Goal: Task Accomplishment & Management: Manage account settings

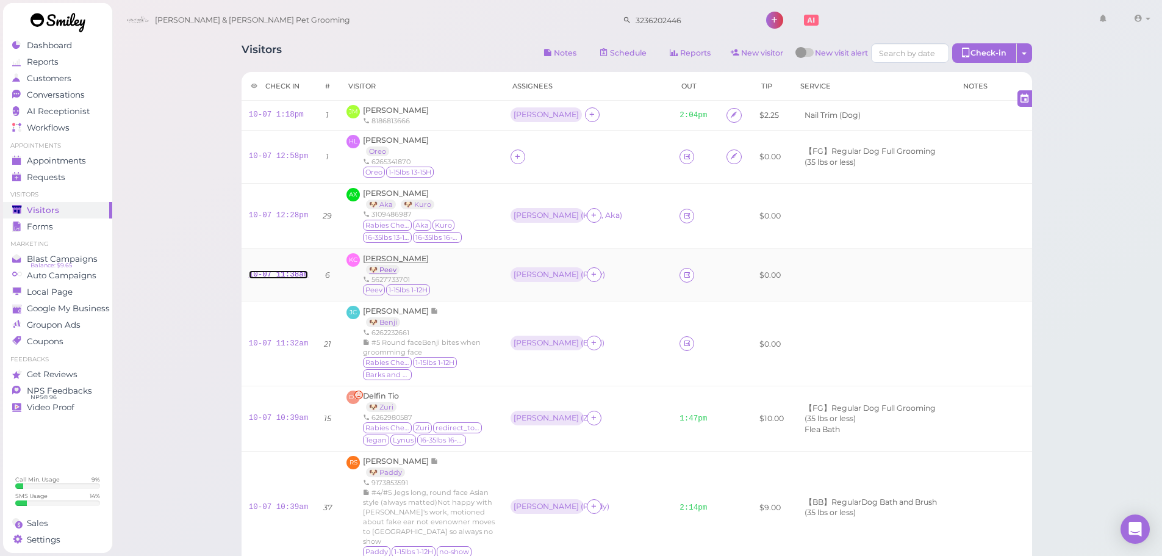
drag, startPoint x: 281, startPoint y: 277, endPoint x: 370, endPoint y: 267, distance: 89.6
click at [283, 278] on link "10-07 11:38am" at bounding box center [279, 274] width 60 height 9
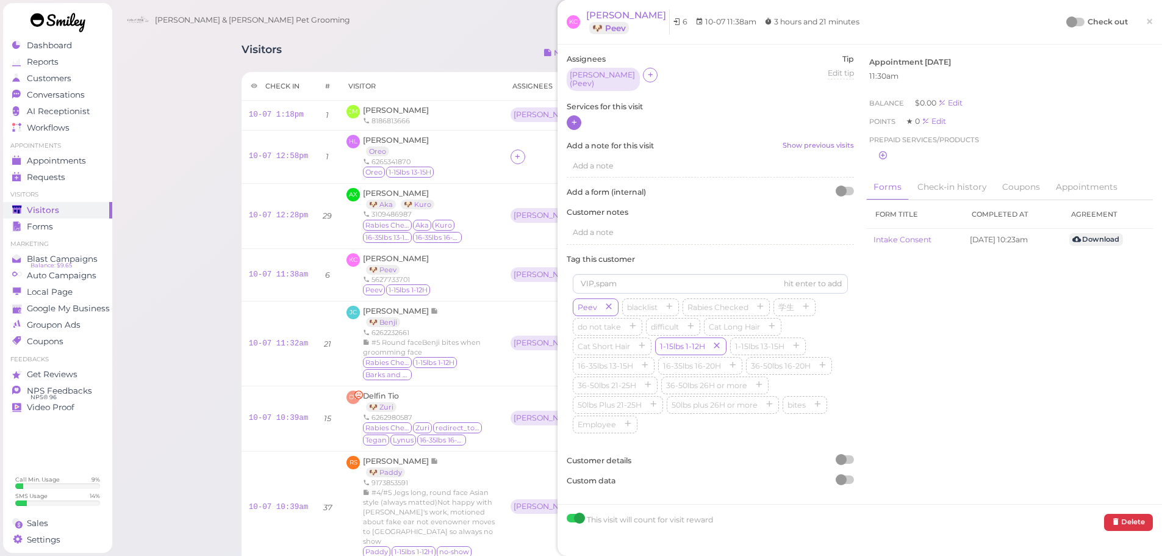
click at [572, 118] on icon at bounding box center [574, 122] width 8 height 9
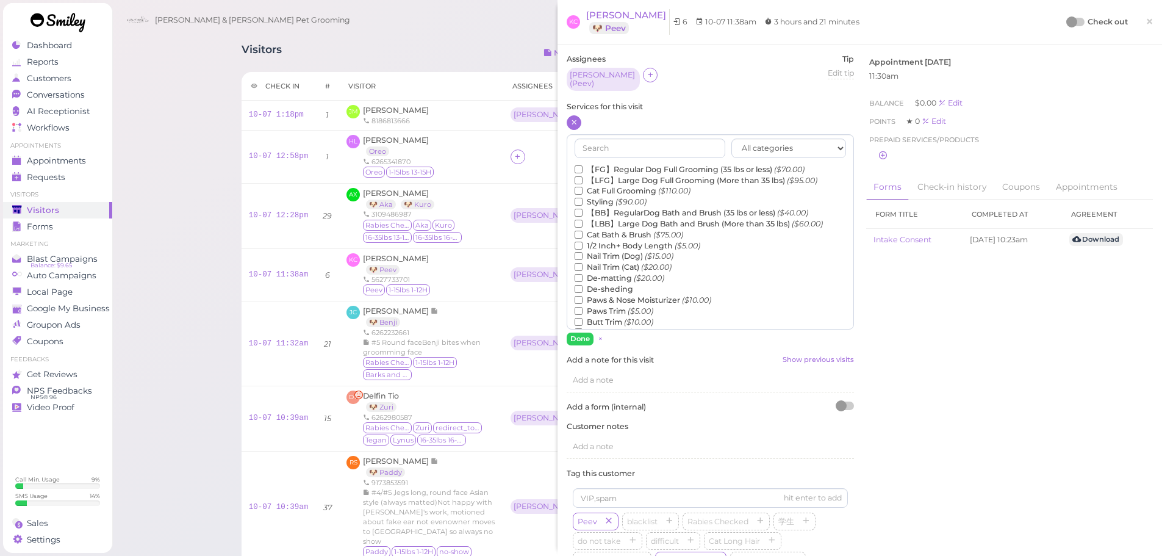
click at [612, 155] on div "All categories Full Grooming Bath & Brush Add-ons Dental Work Special Request I…" at bounding box center [710, 231] width 287 height 195
click at [613, 175] on label "【LFG】Large Dog Full Grooming (More than 35 lbs) ($95.00)" at bounding box center [696, 180] width 243 height 11
click at [583, 176] on input "【LFG】Large Dog Full Grooming (More than 35 lbs) ($95.00)" at bounding box center [579, 180] width 8 height 8
click at [612, 168] on label "【FG】Regular Dog Full Grooming (35 lbs or less) ($70.00)" at bounding box center [690, 169] width 230 height 11
click at [583, 168] on input "【FG】Regular Dog Full Grooming (35 lbs or less) ($70.00)" at bounding box center [579, 169] width 8 height 8
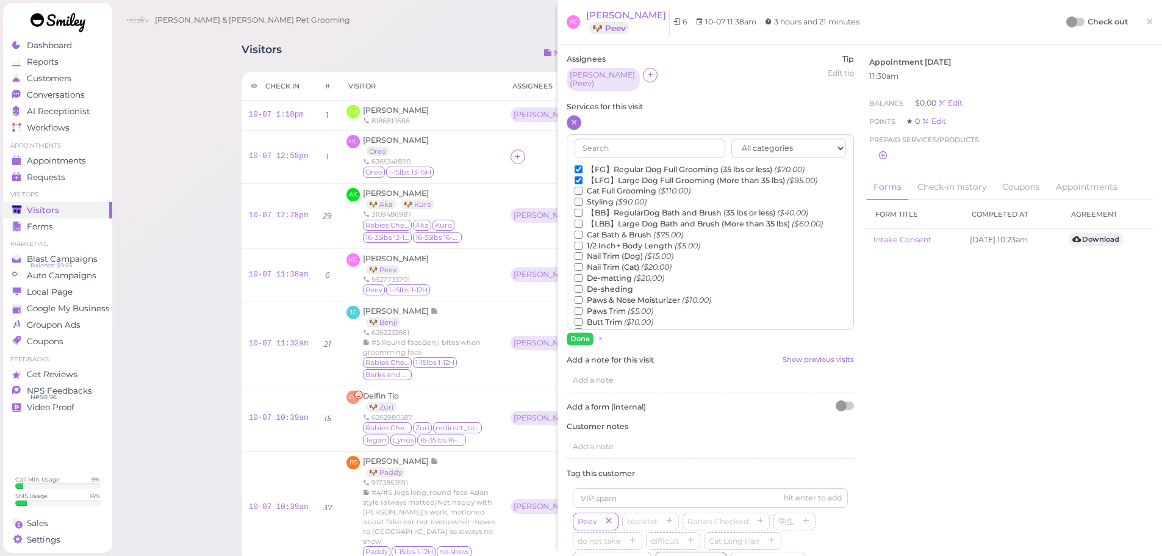
click at [611, 175] on label "【LFG】Large Dog Full Grooming (More than 35 lbs) ($95.00)" at bounding box center [696, 180] width 243 height 11
click at [583, 176] on input "【LFG】Large Dog Full Grooming (More than 35 lbs) ($95.00)" at bounding box center [579, 180] width 8 height 8
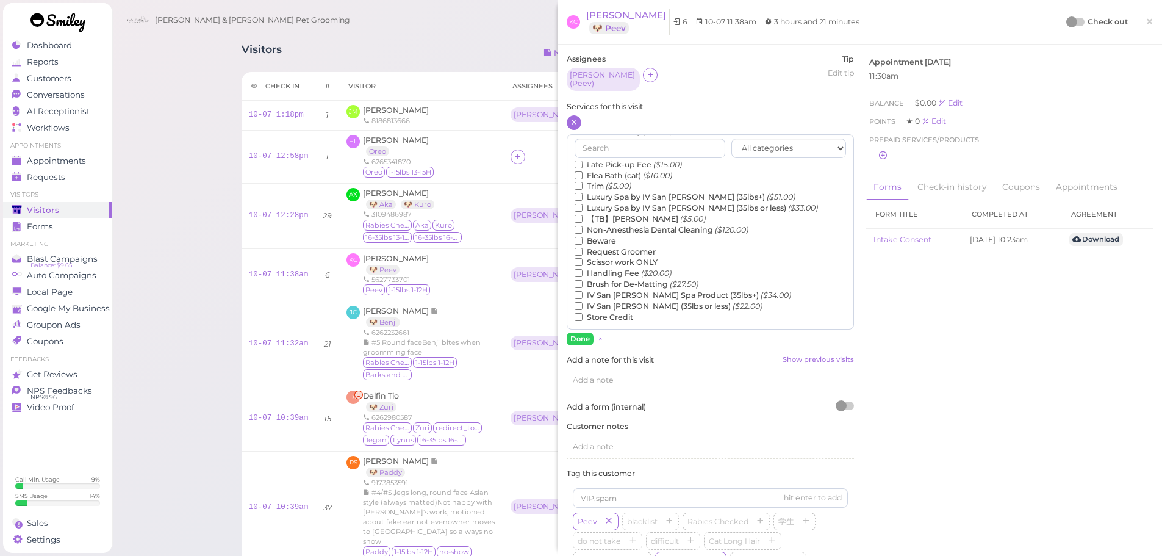
click at [608, 208] on label "Luxury Spa by IV San Bernard (35lbs or less) ($33.00)" at bounding box center [696, 208] width 243 height 11
click at [583, 208] on input "Luxury Spa by IV San Bernard (35lbs or less) ($33.00)" at bounding box center [579, 208] width 8 height 8
click at [608, 206] on label "Luxury Spa by IV San Bernard (35lbs or less) ($33.00)" at bounding box center [696, 207] width 243 height 11
click at [583, 206] on input "Luxury Spa by IV San Bernard (35lbs or less) ($33.00)" at bounding box center [579, 207] width 8 height 8
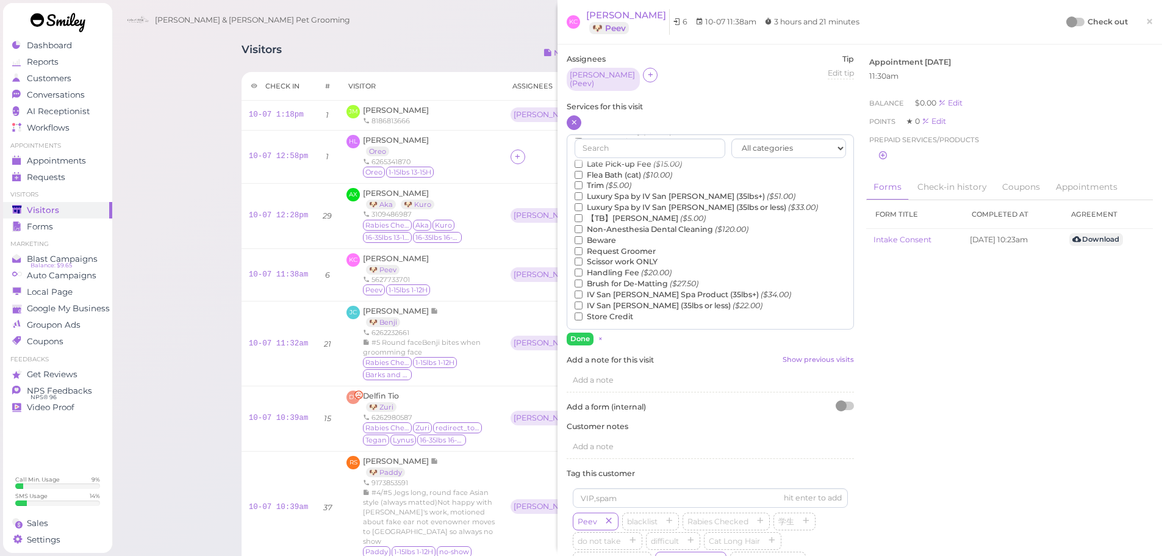
click at [607, 217] on label "【TB】Teeth Brushing ($5.00)" at bounding box center [640, 218] width 131 height 11
click at [583, 217] on input "【TB】Teeth Brushing ($5.00)" at bounding box center [579, 218] width 8 height 8
click at [574, 335] on button "Done" at bounding box center [580, 338] width 27 height 13
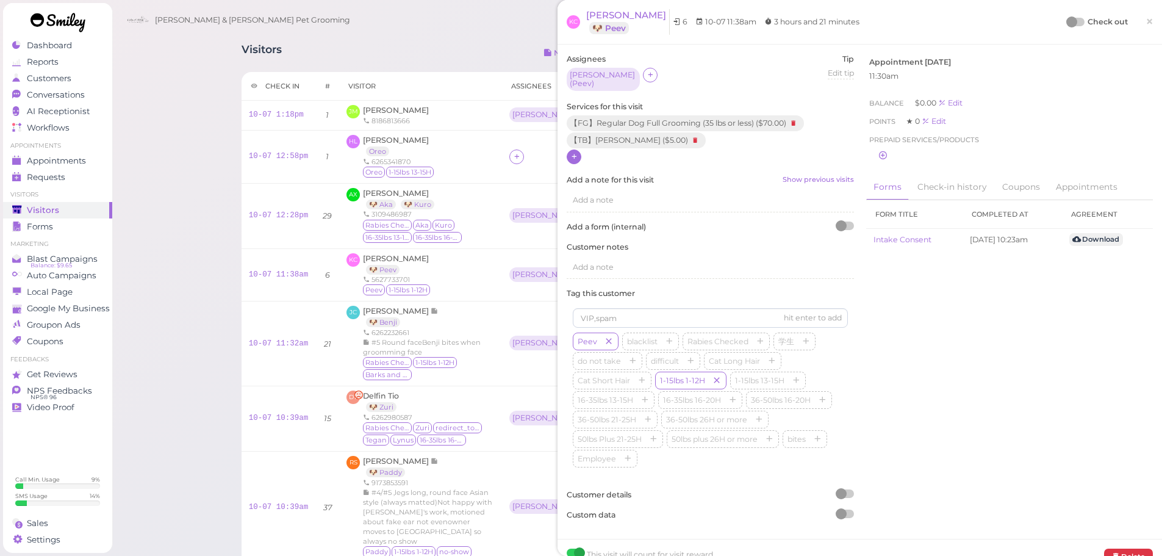
click at [1058, 15] on div "KC Kim Cruz 🐶 Peev 6 10-07 11:38am 3 hours and 21 minutes Check out ×" at bounding box center [860, 22] width 586 height 26
click at [1066, 21] on div at bounding box center [1071, 21] width 11 height 11
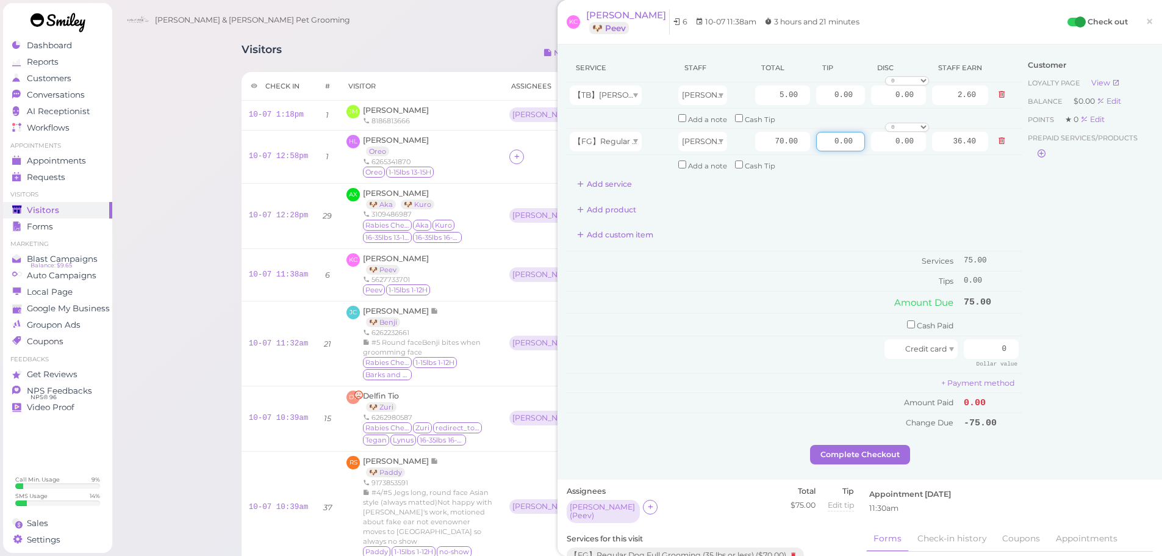
drag, startPoint x: 819, startPoint y: 143, endPoint x: 1003, endPoint y: 223, distance: 200.0
click at [1039, 213] on div "Service Staff Total Tip Disc Staff earn 【TB】Teeth Brushing Asa 5.00 0.00 0.00 0…" at bounding box center [860, 249] width 586 height 391
type input "11.25"
click at [1037, 364] on div "Customer Loyalty page View Balance $0.00 Edit Points ★ 0 Edit Prepaid services/…" at bounding box center [1087, 249] width 131 height 391
drag, startPoint x: 981, startPoint y: 349, endPoint x: 1100, endPoint y: 348, distance: 119.6
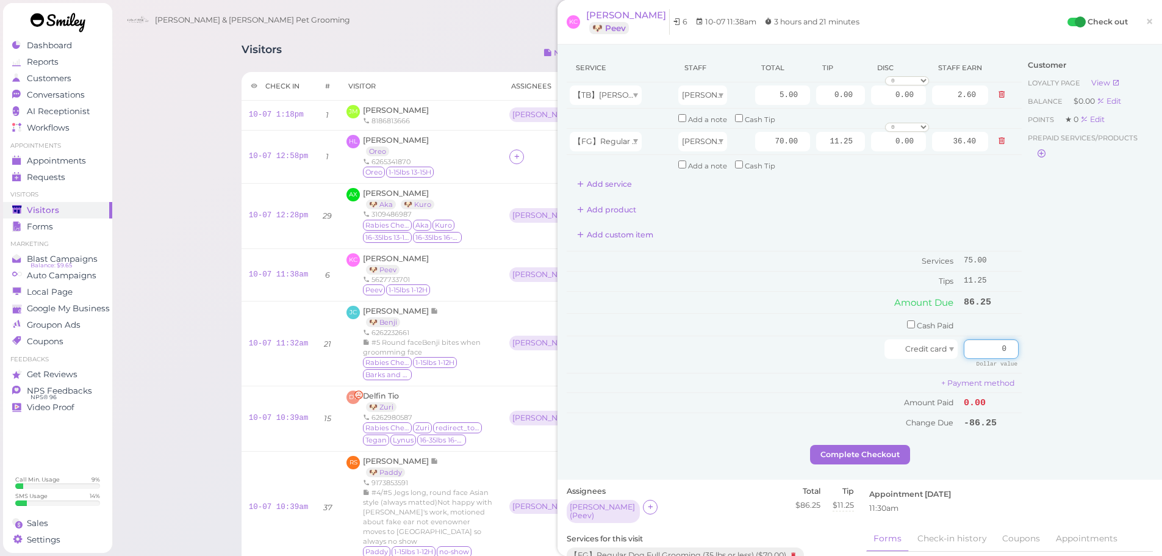
click at [1100, 348] on div "Service Staff Total Tip Disc Staff earn 【TB】Teeth Brushing Asa 5.00 0.00 0.00 0…" at bounding box center [860, 249] width 586 height 391
type input "86.25"
drag, startPoint x: 1088, startPoint y: 350, endPoint x: 946, endPoint y: 404, distance: 152.4
click at [1088, 350] on div "Customer Loyalty page View Balance $0.00 Edit Points ★ 0 Edit Prepaid services/…" at bounding box center [1087, 249] width 131 height 391
click at [862, 460] on button "Complete Checkout" at bounding box center [860, 455] width 100 height 20
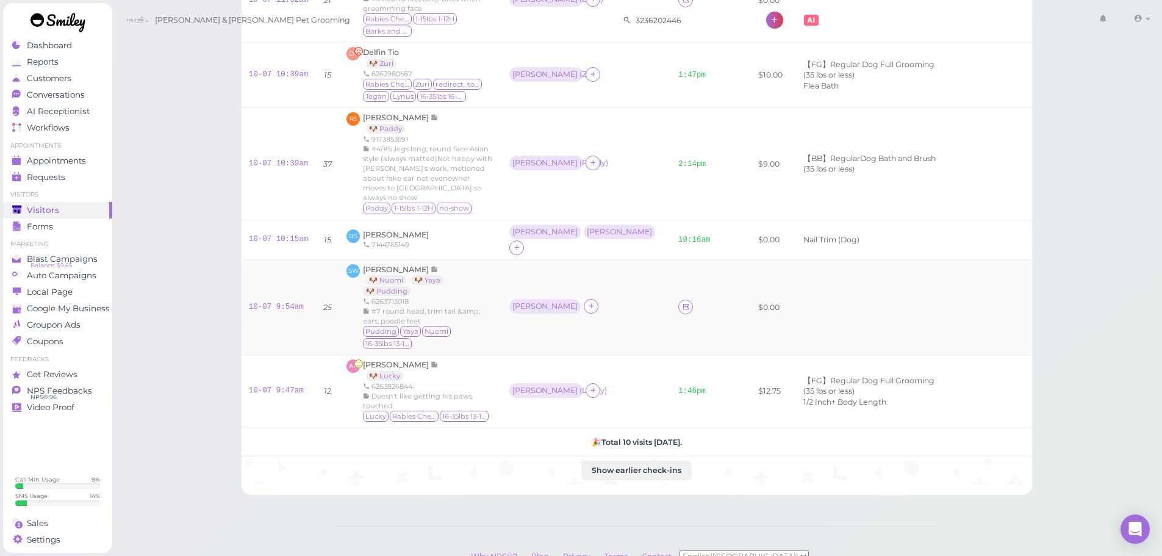
scroll to position [364, 0]
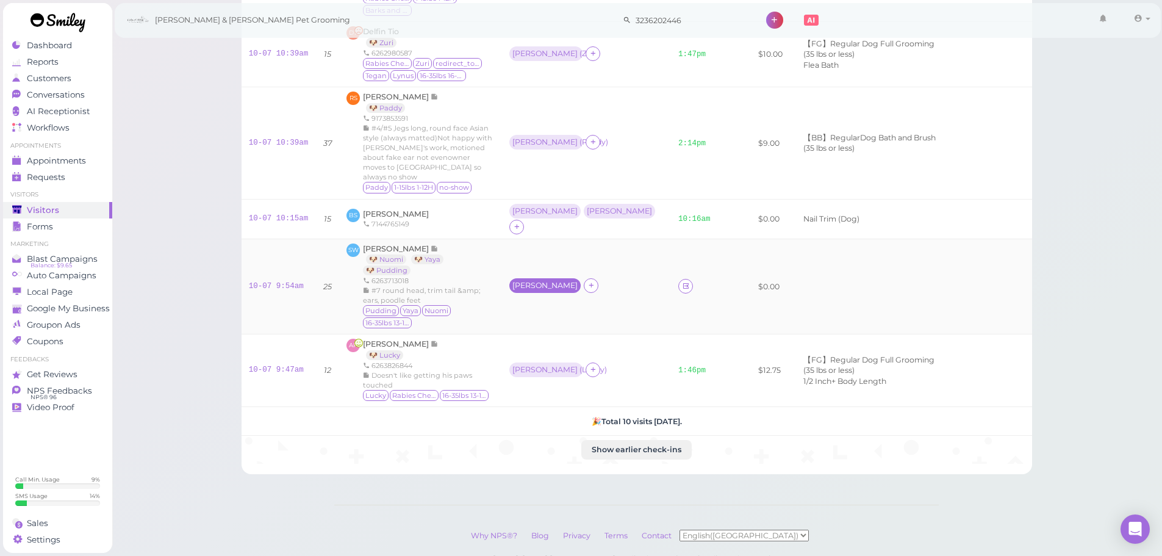
click at [537, 278] on div "[PERSON_NAME]" at bounding box center [544, 285] width 71 height 15
click at [550, 283] on div "Asa Remove" at bounding box center [591, 274] width 110 height 54
click at [550, 283] on span "Select pets" at bounding box center [566, 286] width 42 height 13
click at [599, 292] on ul "× 🐶 Yaya" at bounding box center [596, 287] width 112 height 15
click at [648, 290] on div "× 🐶 Yaya × 🐶 Pudding" at bounding box center [600, 287] width 123 height 16
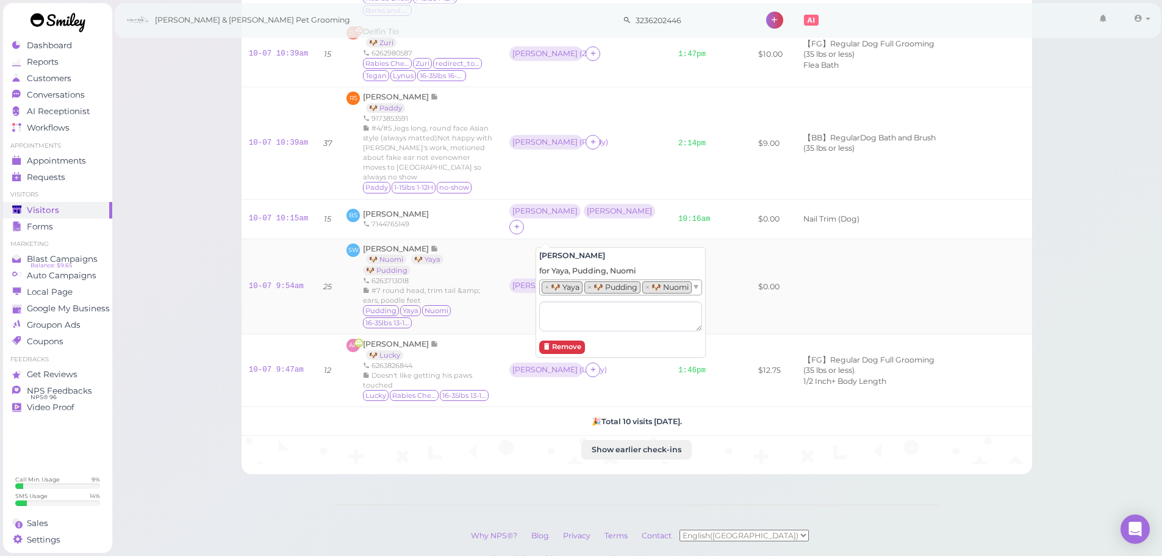
click at [790, 260] on td at bounding box center [872, 286] width 164 height 96
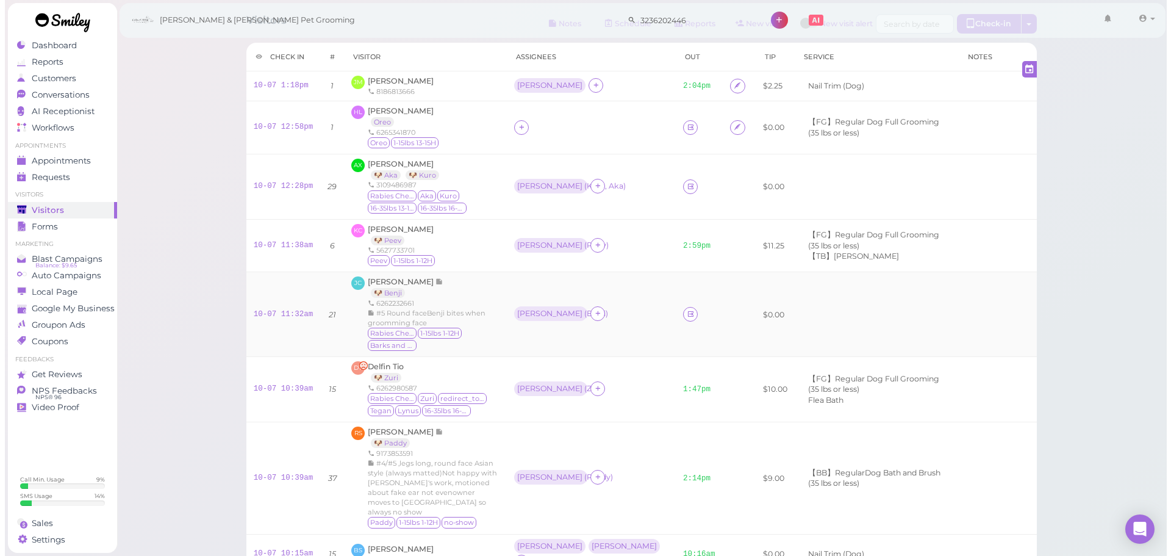
scroll to position [0, 0]
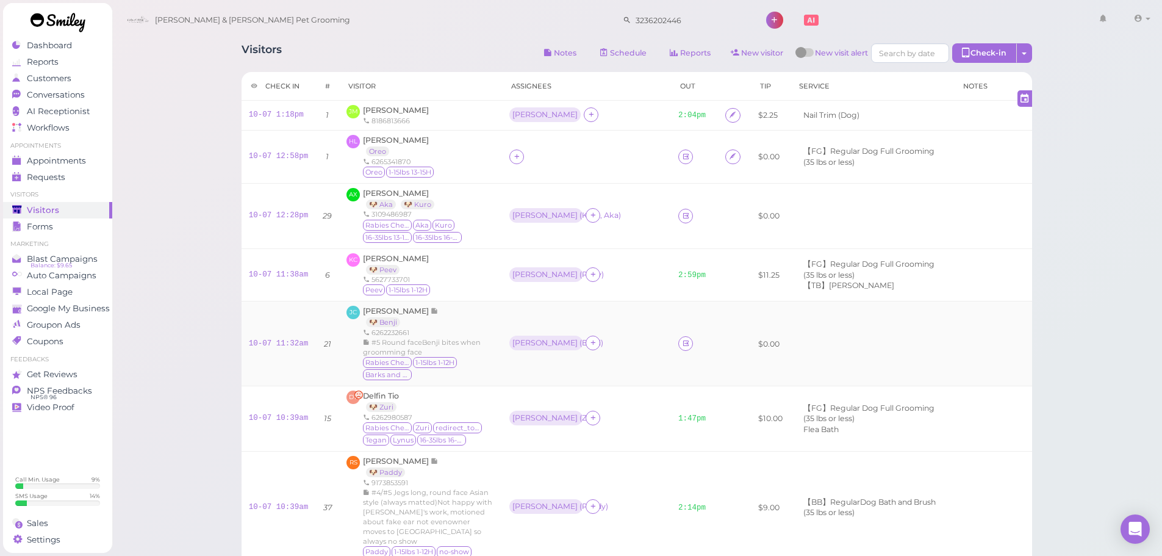
click at [790, 354] on td at bounding box center [872, 343] width 164 height 85
click at [269, 339] on link "10-07 11:32am" at bounding box center [279, 343] width 60 height 9
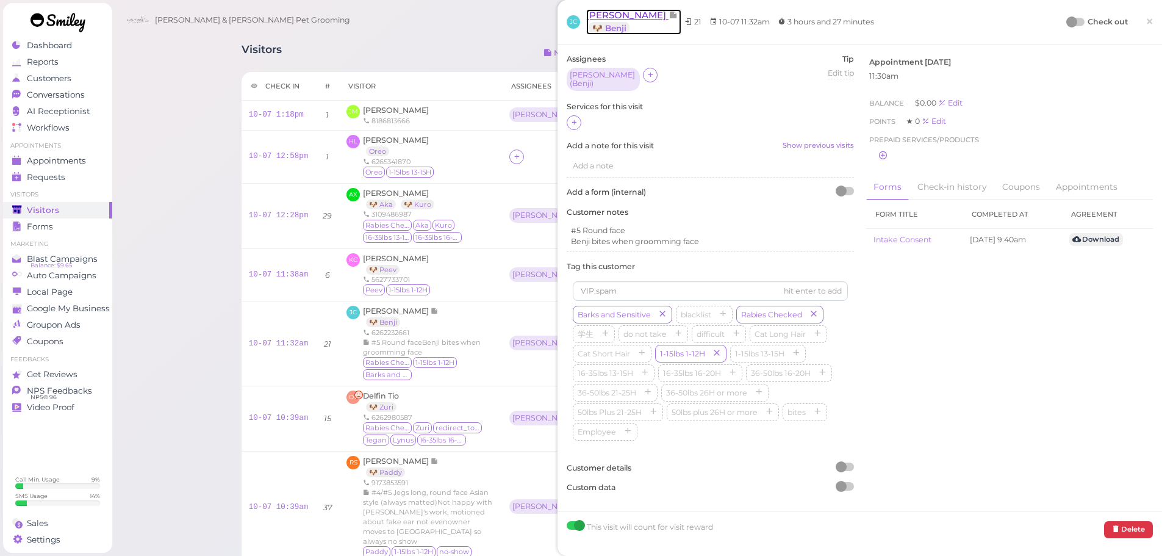
click at [612, 13] on span "[PERSON_NAME]" at bounding box center [627, 15] width 82 height 12
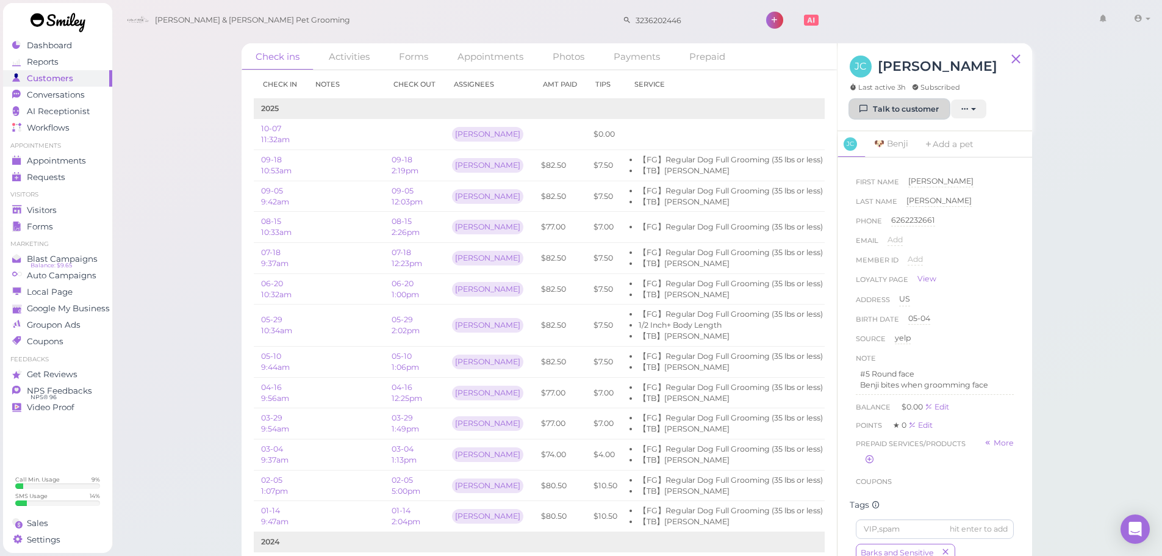
click at [920, 111] on link "Talk to customer" at bounding box center [899, 109] width 99 height 20
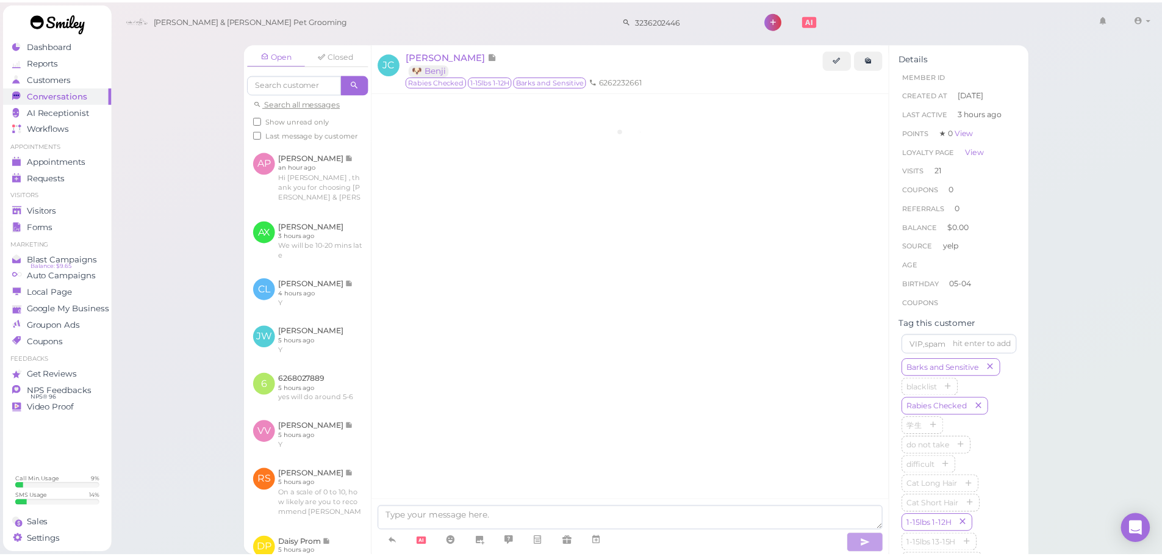
scroll to position [1524, 0]
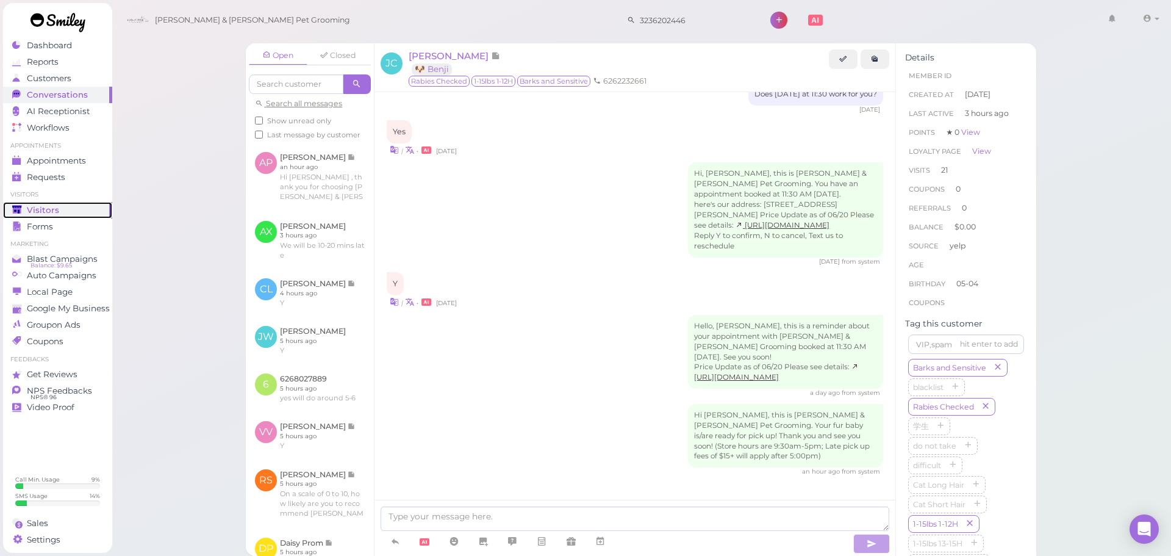
click at [56, 204] on link "Visitors" at bounding box center [57, 210] width 109 height 16
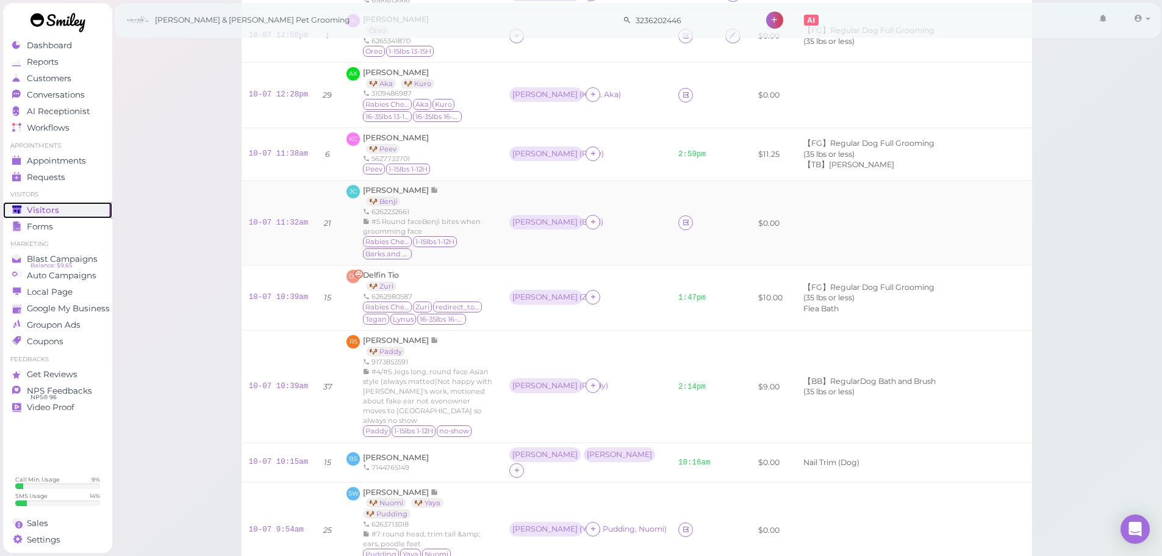
scroll to position [61, 0]
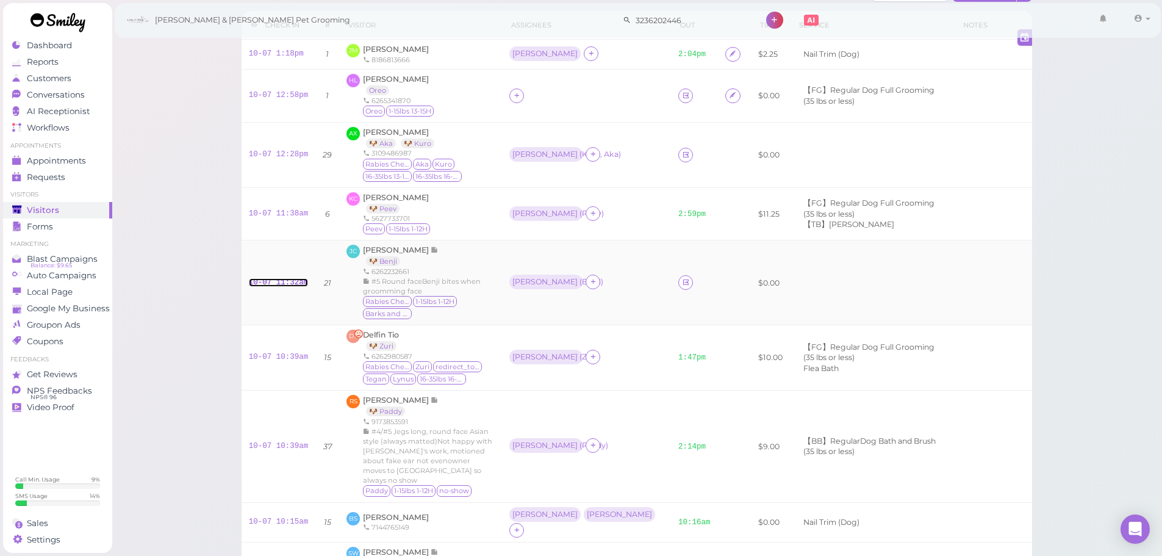
click at [262, 278] on link "10-07 11:32am" at bounding box center [279, 282] width 60 height 9
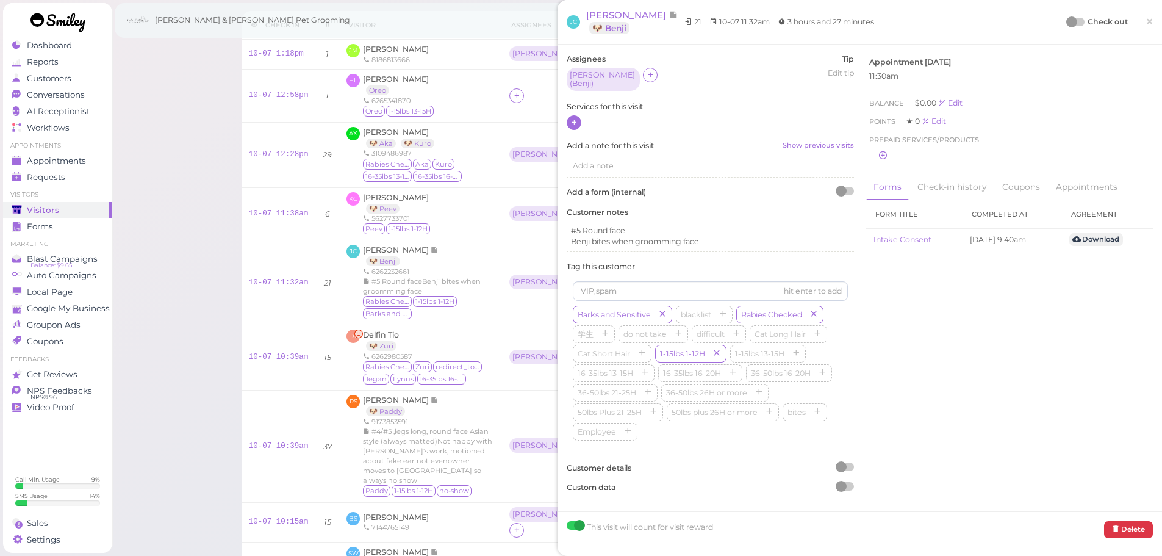
click at [573, 118] on icon at bounding box center [574, 122] width 8 height 9
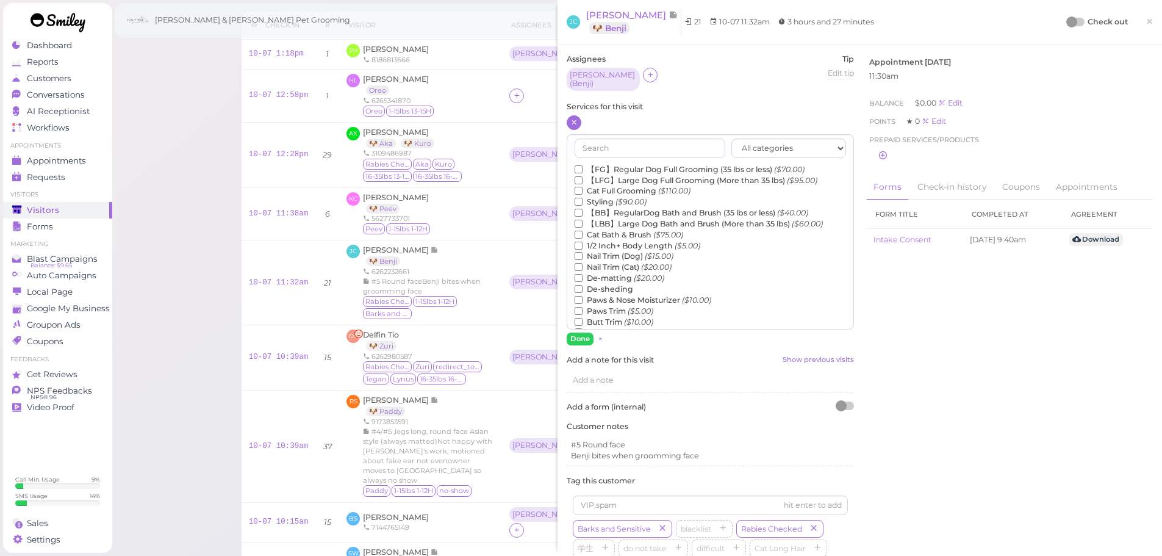
click at [605, 207] on label "【BB】RegularDog Bath and Brush (35 lbs or less) ($40.00)" at bounding box center [692, 212] width 234 height 11
click at [583, 209] on input "【BB】RegularDog Bath and Brush (35 lbs or less) ($40.00)" at bounding box center [579, 213] width 8 height 8
click at [613, 306] on label "Paws Trim ($5.00)" at bounding box center [614, 311] width 79 height 11
click at [583, 307] on input "Paws Trim ($5.00)" at bounding box center [579, 311] width 8 height 8
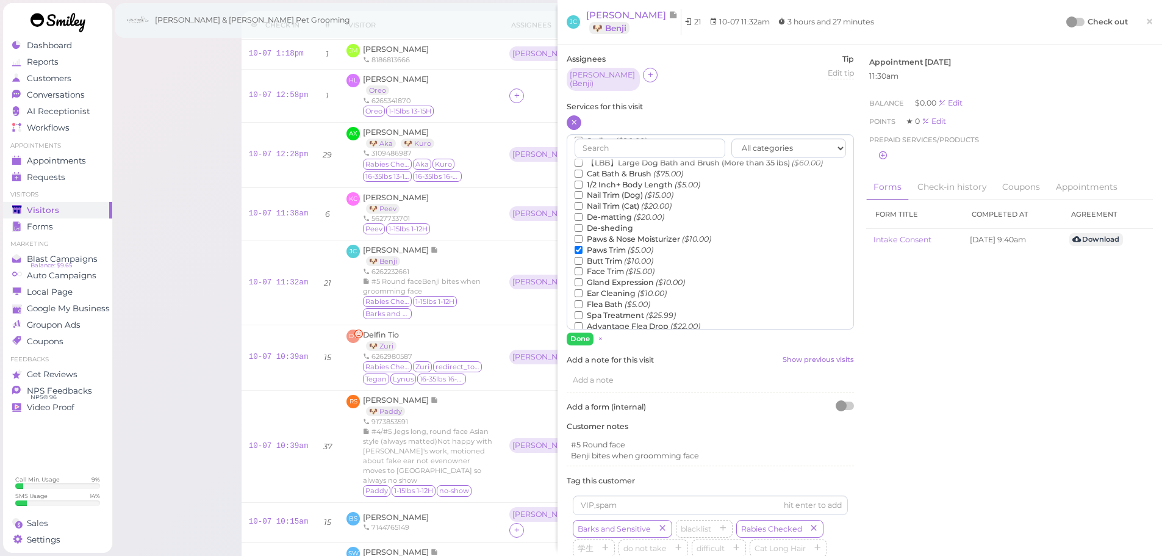
click at [609, 269] on label "Face Trim ($15.00)" at bounding box center [615, 271] width 80 height 11
click at [583, 269] on input "Face Trim ($15.00)" at bounding box center [579, 271] width 8 height 8
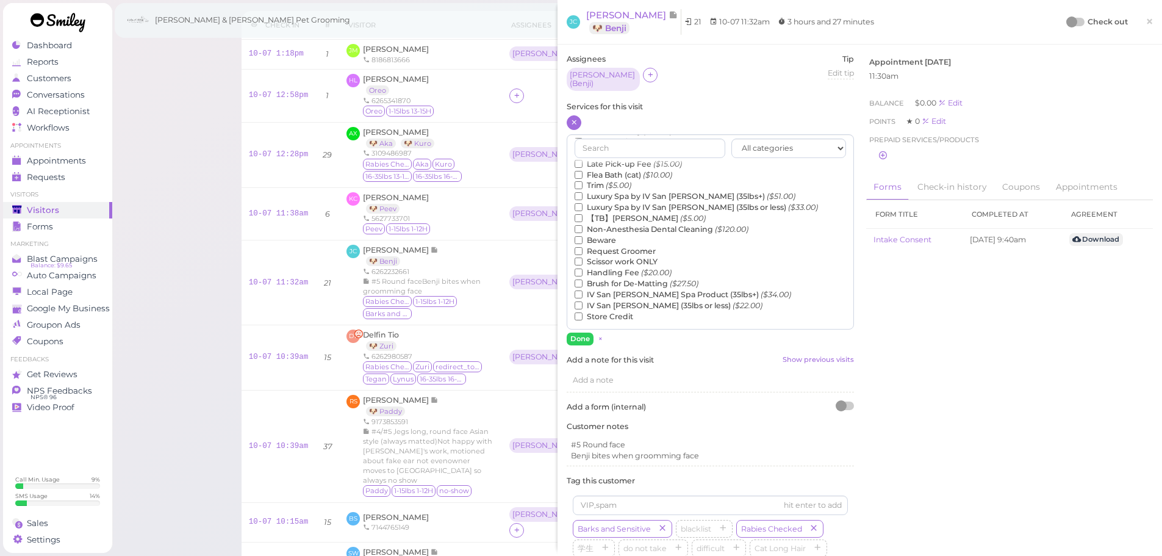
click at [609, 213] on label "【TB】Teeth Brushing ($5.00)" at bounding box center [640, 218] width 131 height 11
click at [583, 214] on input "【TB】Teeth Brushing ($5.00)" at bounding box center [579, 218] width 8 height 8
click at [583, 337] on button "Done" at bounding box center [580, 338] width 27 height 13
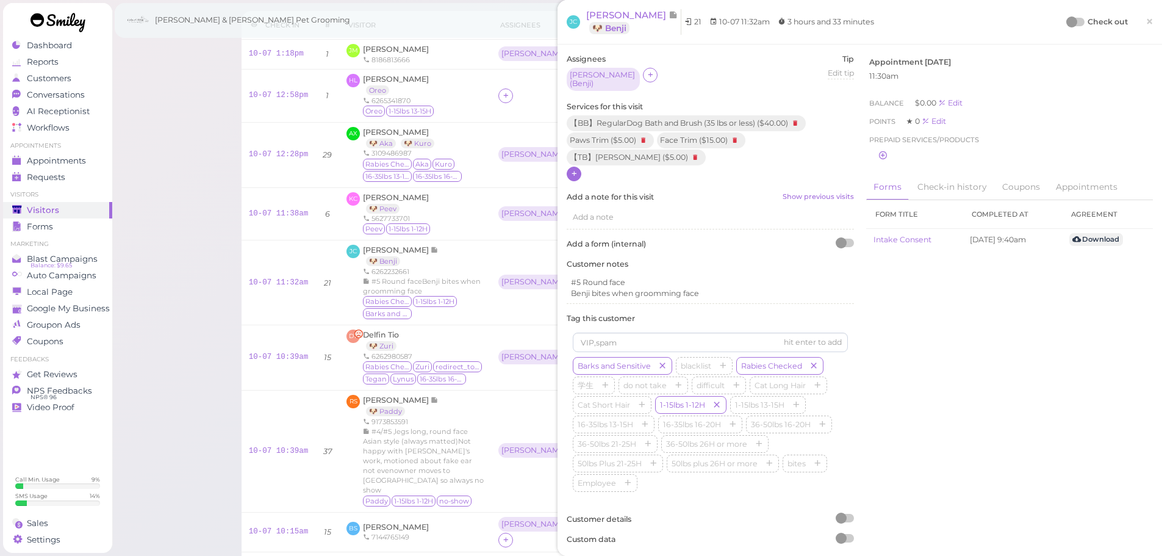
click at [1066, 17] on div at bounding box center [1071, 21] width 11 height 11
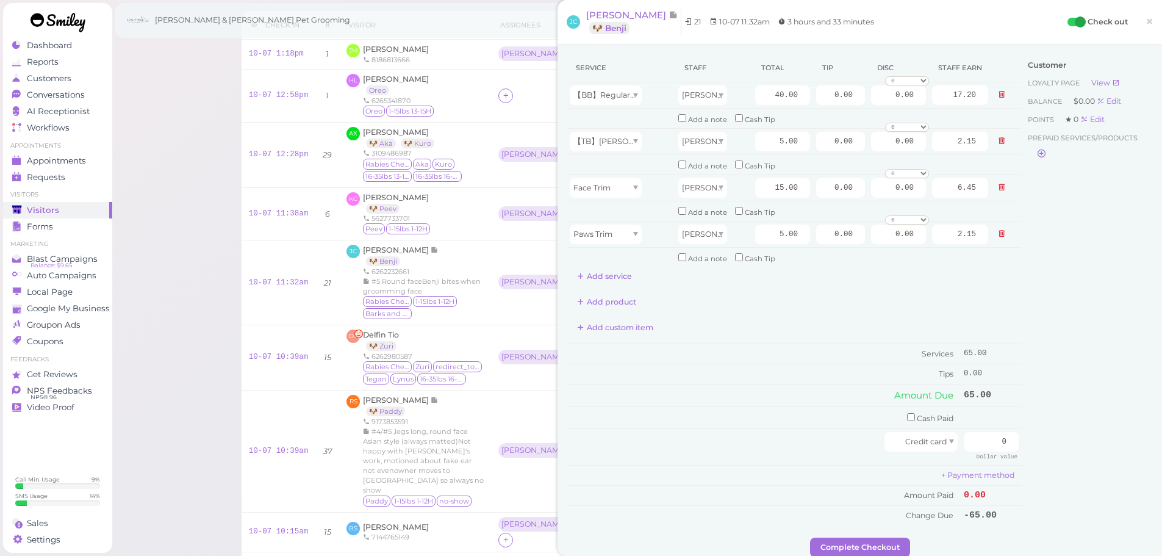
click at [1087, 376] on div "Customer Loyalty page View Balance $0.00 Edit Points ★ 0 Edit Prepaid services/…" at bounding box center [1087, 296] width 131 height 484
drag, startPoint x: 984, startPoint y: 446, endPoint x: 1094, endPoint y: 429, distance: 110.5
click at [1094, 429] on div "Service Staff Total Tip Disc Staff earn 【BB】RegularDog Bath and Brush (35 lbs o…" at bounding box center [860, 296] width 586 height 484
type input "71.5"
click at [1059, 425] on div "Customer Loyalty page View Balance $0.00 Edit Points ★ 0 Edit Prepaid services/…" at bounding box center [1087, 296] width 131 height 484
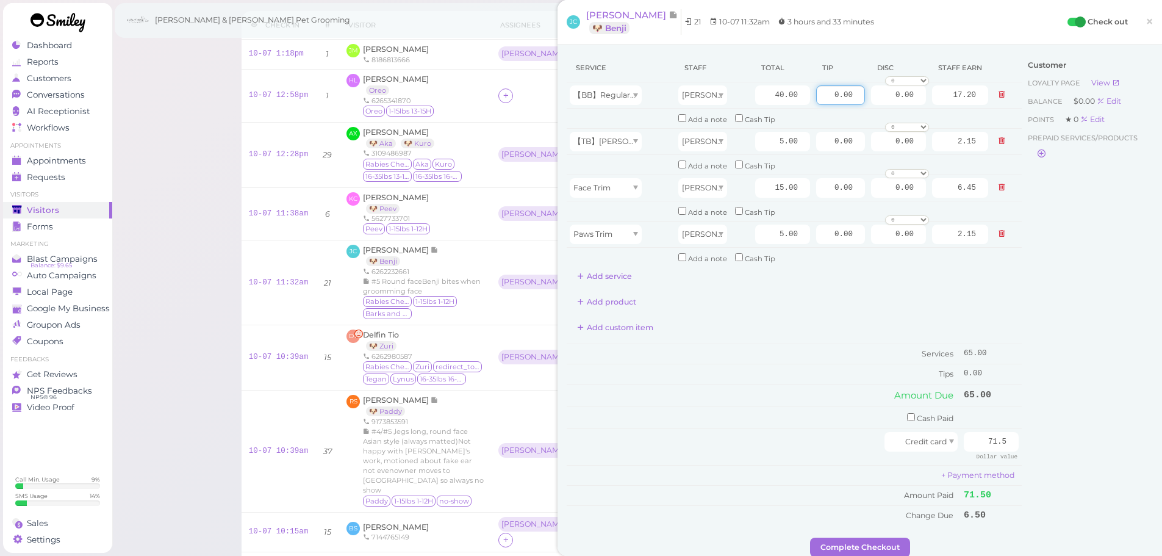
drag, startPoint x: 817, startPoint y: 95, endPoint x: 1044, endPoint y: 139, distance: 231.1
click at [1037, 134] on div "Service Staff Total Tip Disc Staff earn 【BB】RegularDog Bath and Brush (35 lbs o…" at bounding box center [860, 296] width 586 height 484
type input "6.5"
click at [1027, 313] on div "Customer Loyalty page View Balance $0.00 Edit Points ★ 0 Edit Prepaid services/…" at bounding box center [1087, 296] width 131 height 484
drag, startPoint x: 845, startPoint y: 541, endPoint x: 708, endPoint y: 242, distance: 329.1
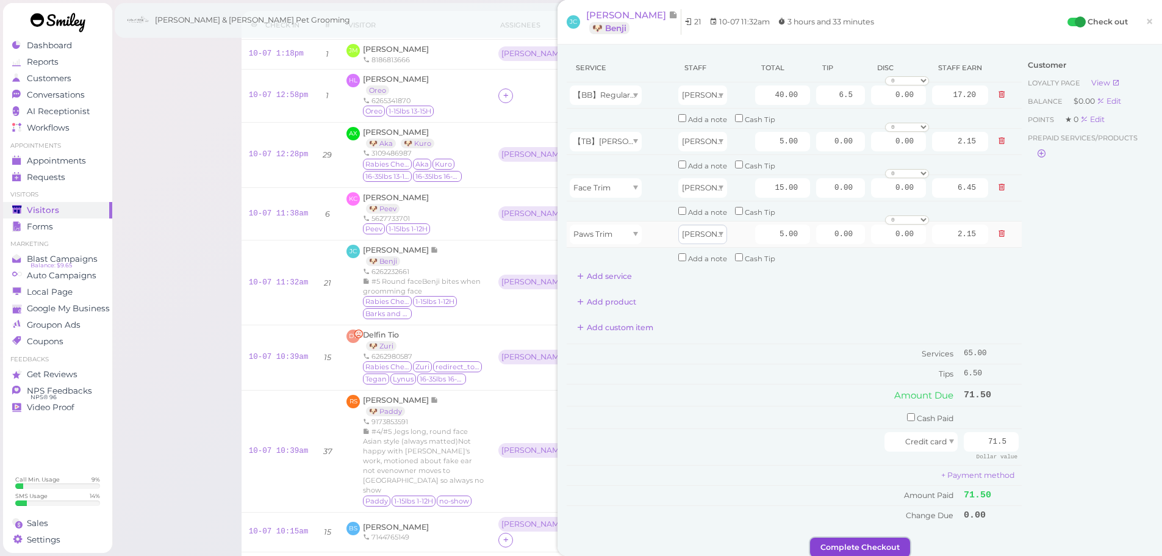
click at [846, 541] on button "Complete Checkout" at bounding box center [860, 547] width 100 height 20
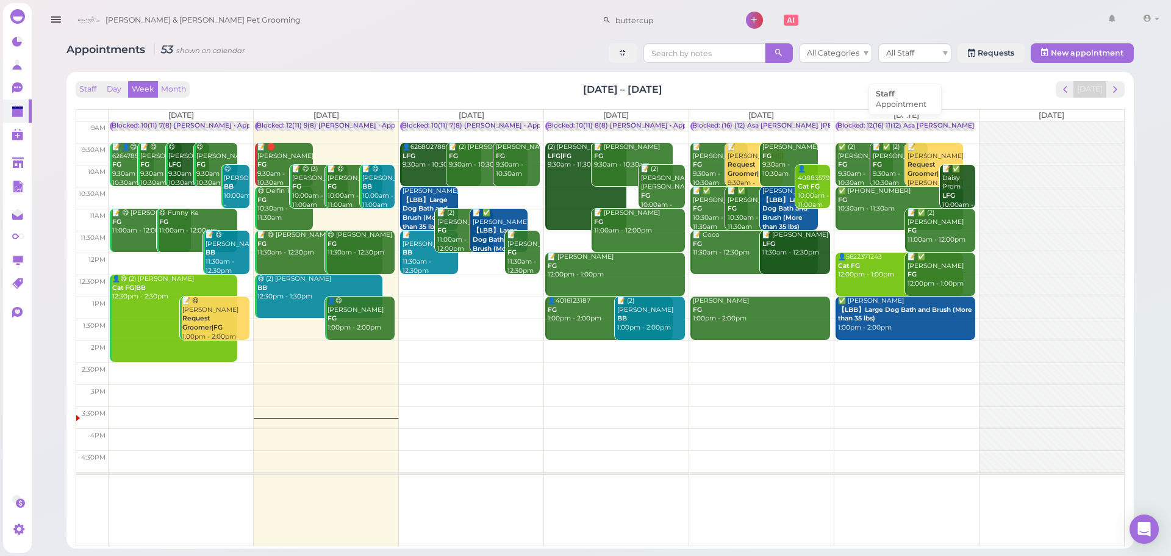
click at [859, 121] on div "Blocked: 12(16) 11(12) Asa Helen Rebecca • Appointment" at bounding box center [960, 125] width 246 height 9
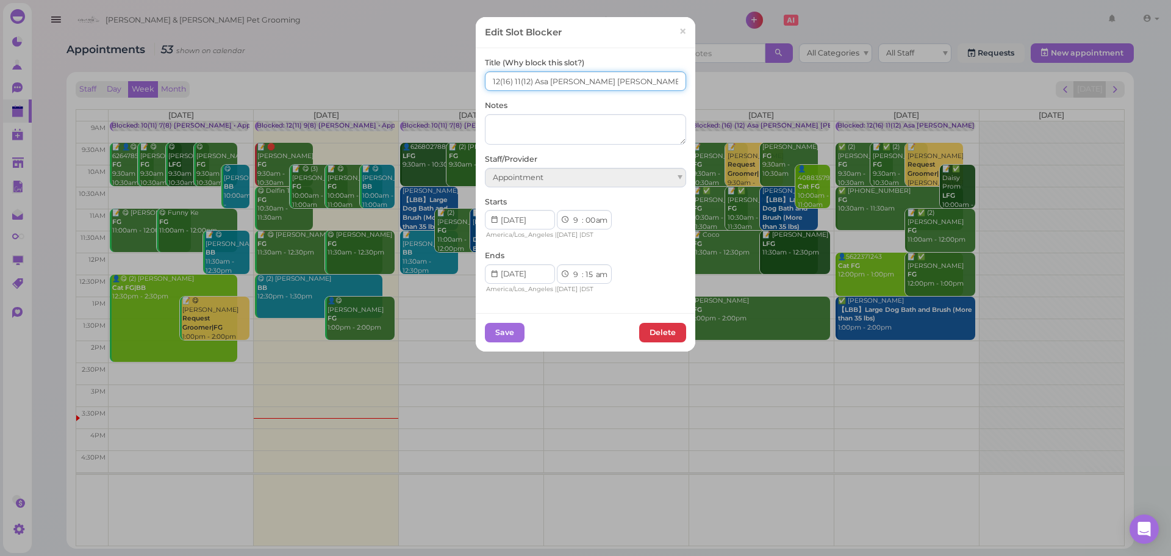
click at [511, 82] on input "12(16) 11(12) Asa Helen Rebecca" at bounding box center [585, 81] width 201 height 20
type input "13(16) 12(12) Asa Helen Rebecca"
click at [512, 337] on button "Save" at bounding box center [505, 333] width 40 height 20
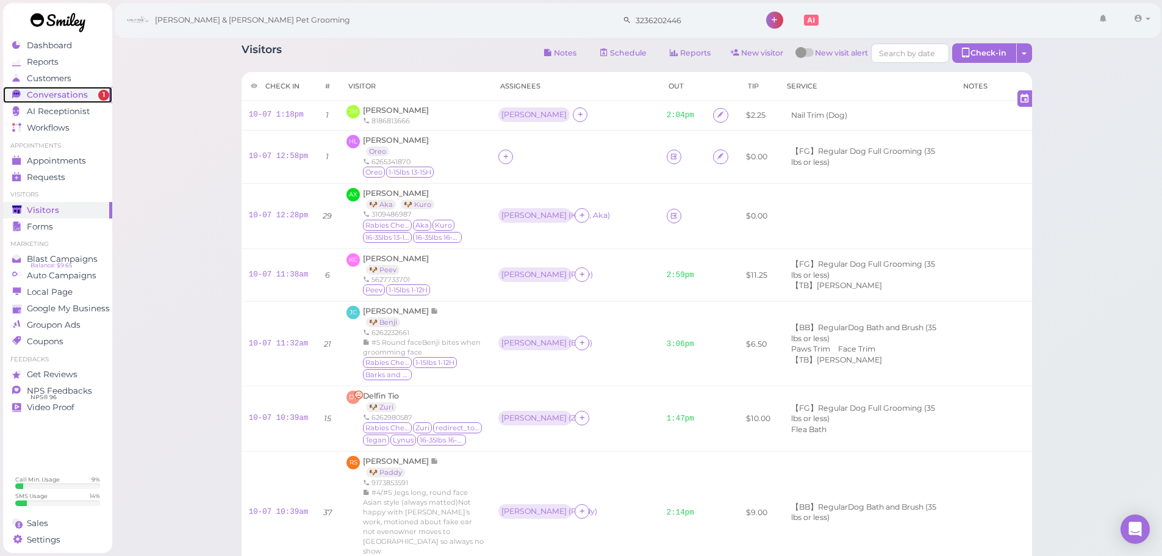
scroll to position [61, 0]
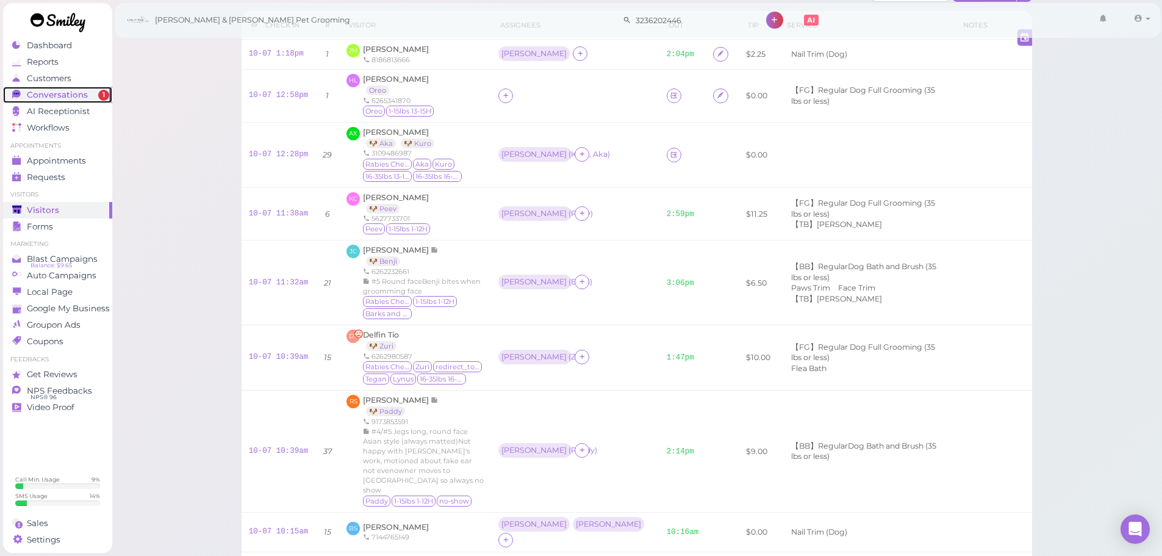
drag, startPoint x: 0, startPoint y: 0, endPoint x: 101, endPoint y: 95, distance: 138.1
click at [101, 95] on span "1" at bounding box center [103, 95] width 11 height 11
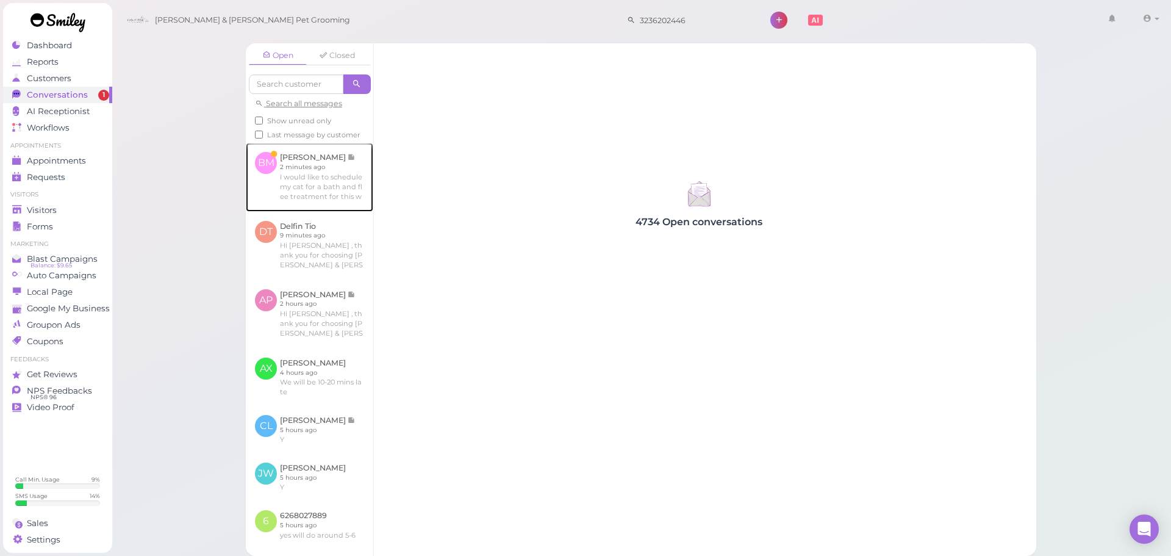
click at [309, 179] on link at bounding box center [309, 177] width 127 height 68
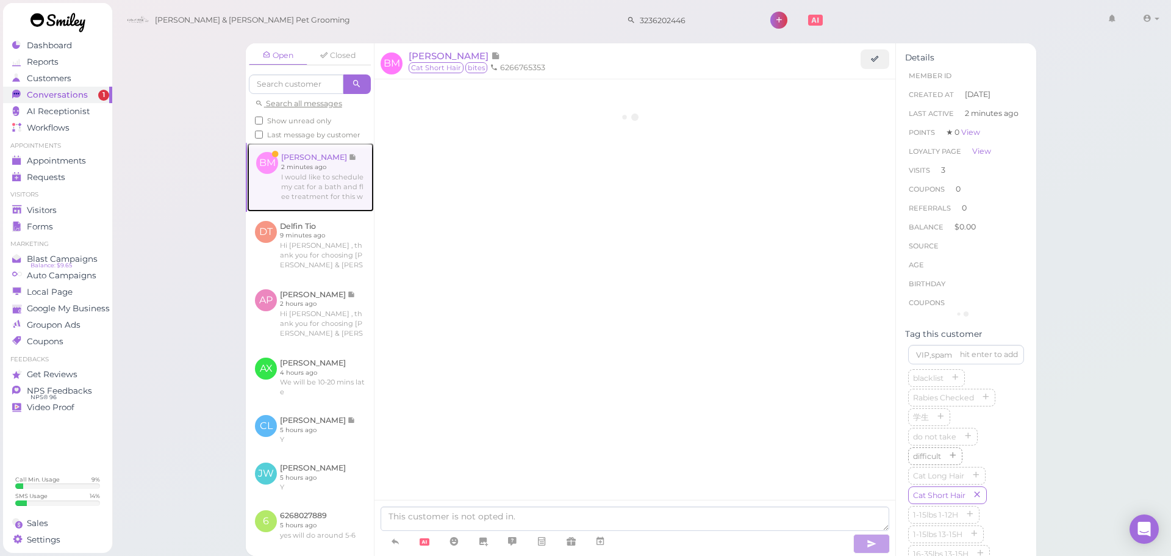
scroll to position [1717, 0]
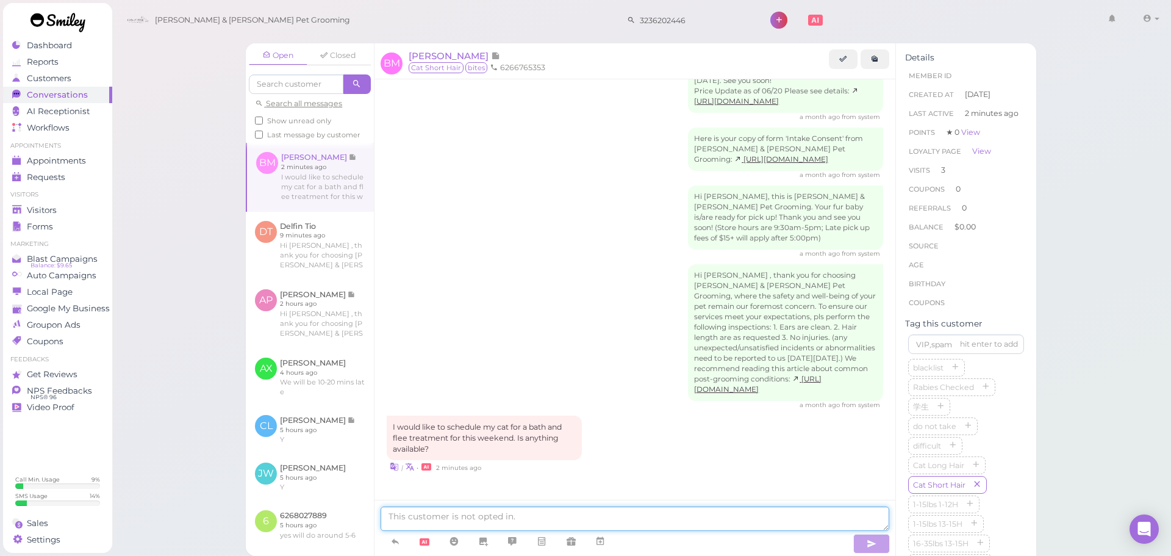
click at [626, 522] on textarea at bounding box center [635, 518] width 509 height 24
type textarea "We can do this Saturday at 11 AM, does that work for you"
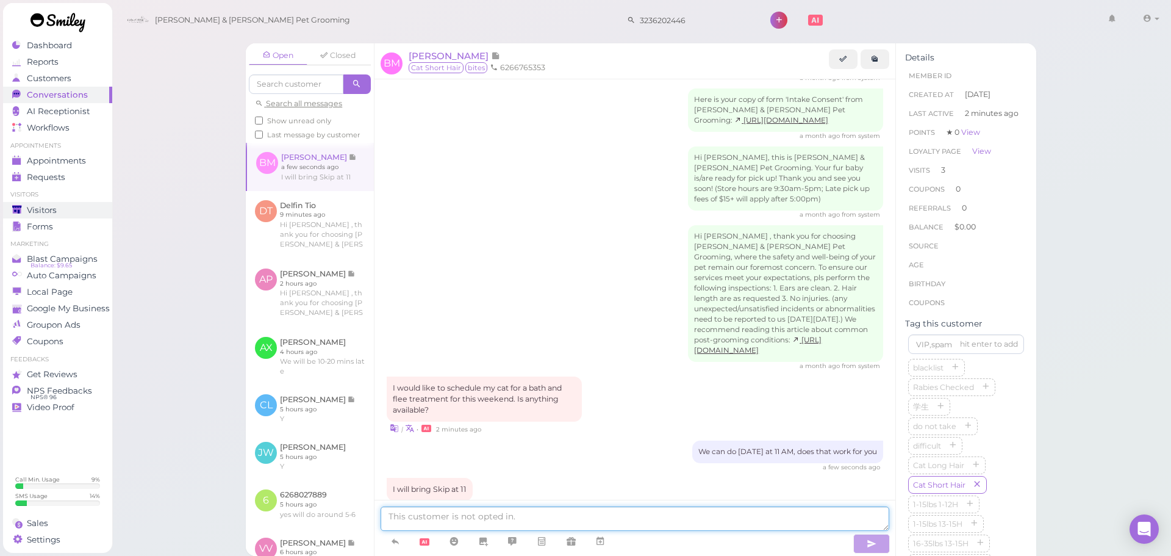
scroll to position [1824, 0]
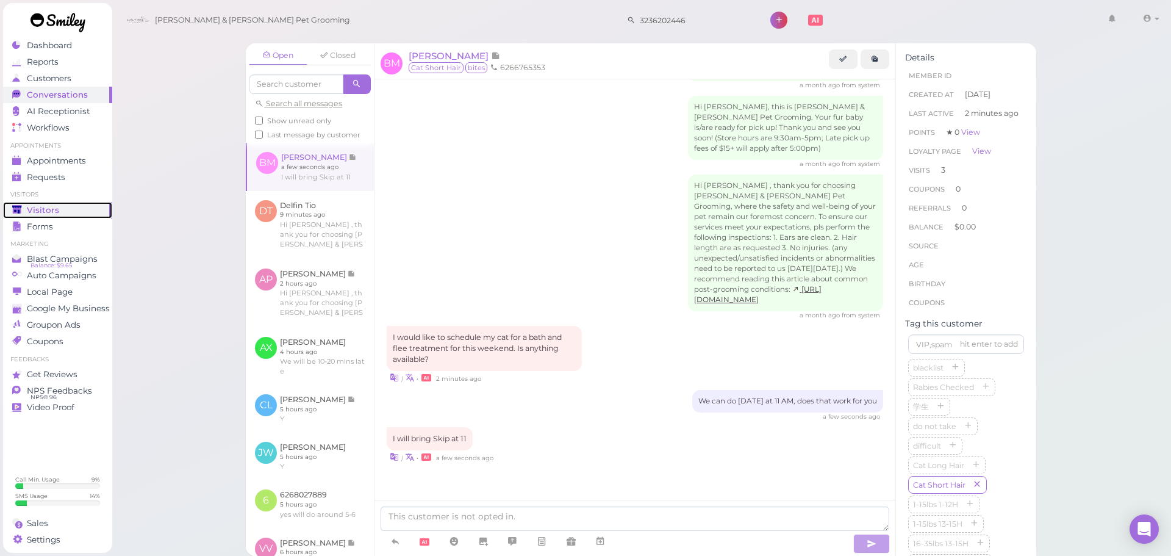
click at [51, 205] on span "Visitors" at bounding box center [43, 210] width 32 height 10
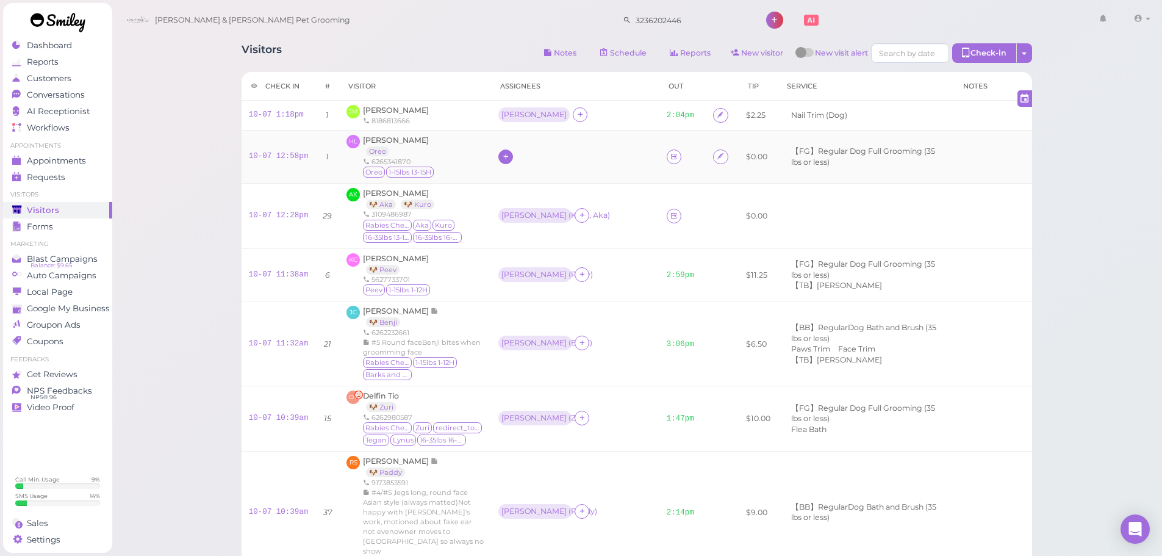
click at [510, 159] on icon at bounding box center [506, 156] width 8 height 9
click at [564, 195] on div "Ace Appointment Asa Cody Crystal Daniel Dennis Elon Emma Helen Isaac Kelly" at bounding box center [602, 271] width 171 height 193
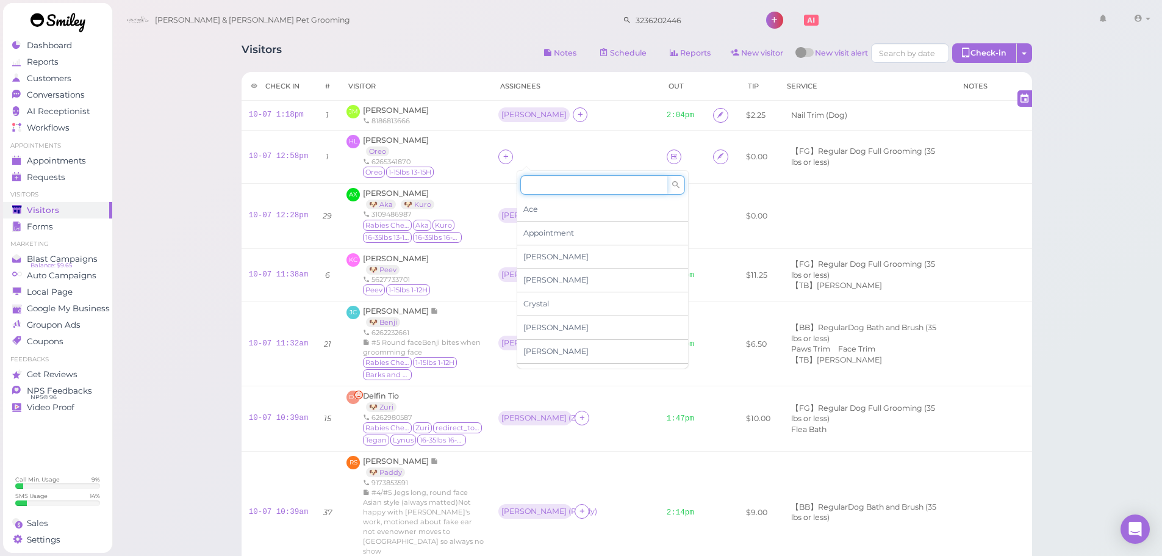
click at [563, 187] on input at bounding box center [593, 185] width 147 height 20
type input "re"
click at [554, 201] on div "Rebecca" at bounding box center [602, 209] width 171 height 23
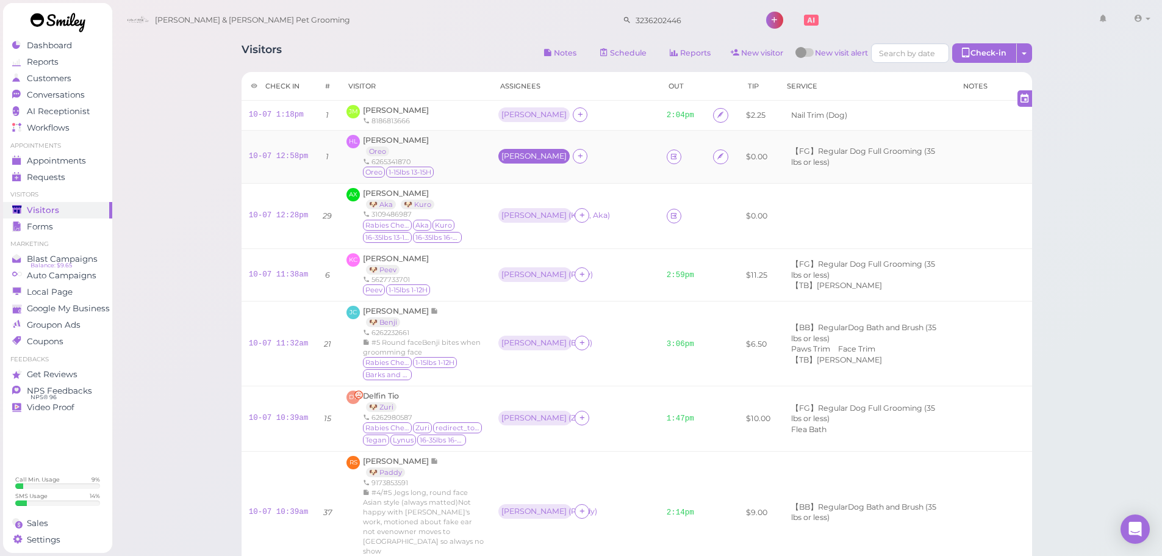
click at [531, 157] on div "Rebecca" at bounding box center [533, 156] width 65 height 9
click at [547, 227] on span "Select pets" at bounding box center [547, 230] width 42 height 13
click at [484, 149] on div "HL Huy Ly Oreo 6265341870 Oreo 1-15lbs 13-15H" at bounding box center [414, 157] width 137 height 44
click at [368, 142] on span "Huy Ly" at bounding box center [396, 139] width 66 height 9
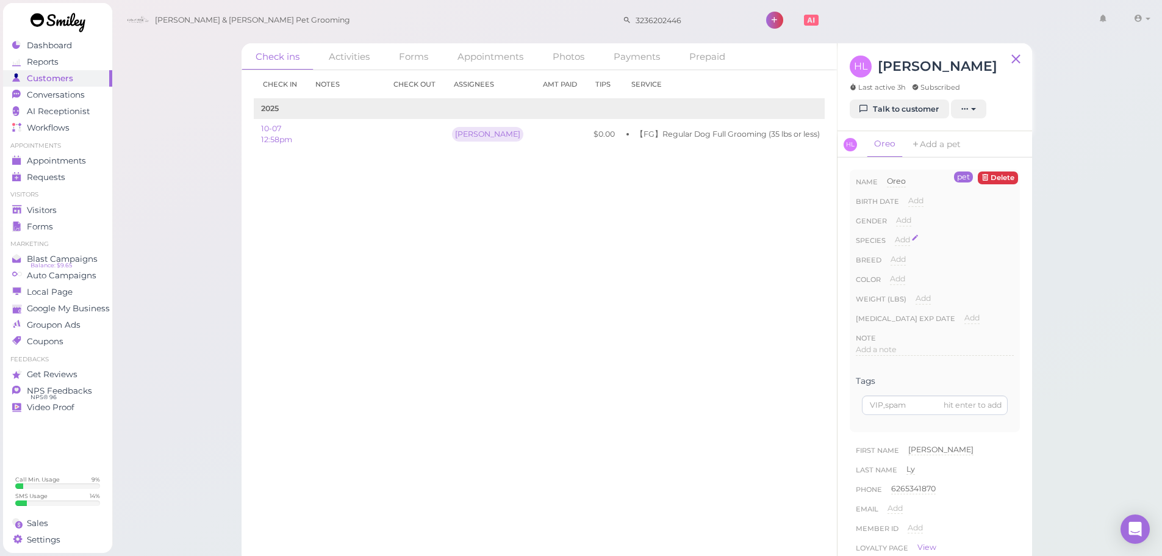
click at [907, 238] on span "Add" at bounding box center [902, 239] width 15 height 9
click at [921, 246] on select "Dog Cat Bird Other" at bounding box center [954, 243] width 119 height 18
select select "Dog"
click at [895, 234] on select "Dog Cat Bird Other" at bounding box center [954, 243] width 119 height 18
click at [911, 260] on button "Done" at bounding box center [909, 261] width 27 height 13
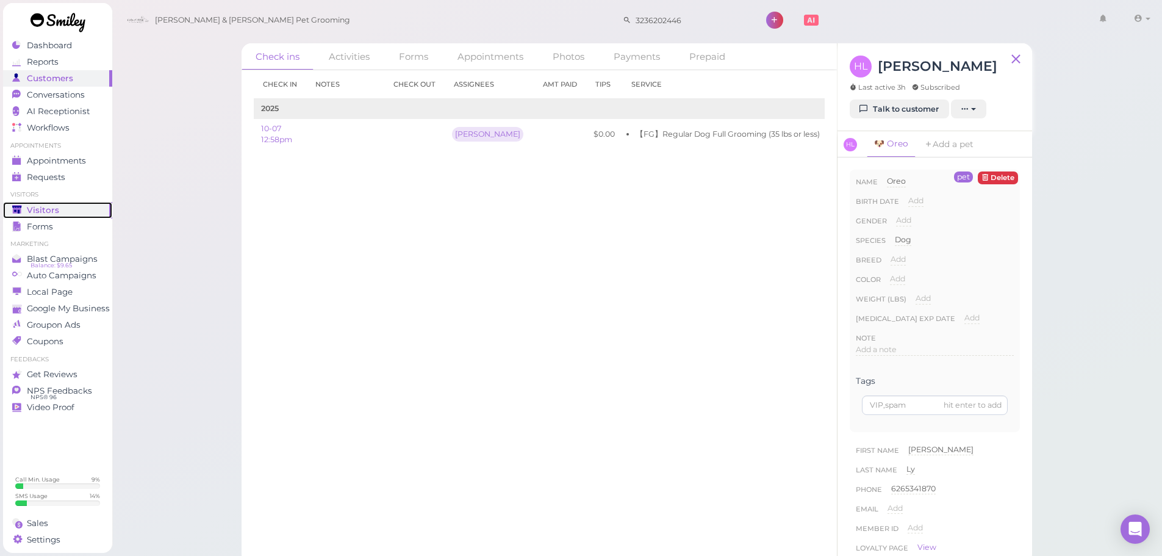
click at [48, 204] on link "Visitors" at bounding box center [57, 210] width 109 height 16
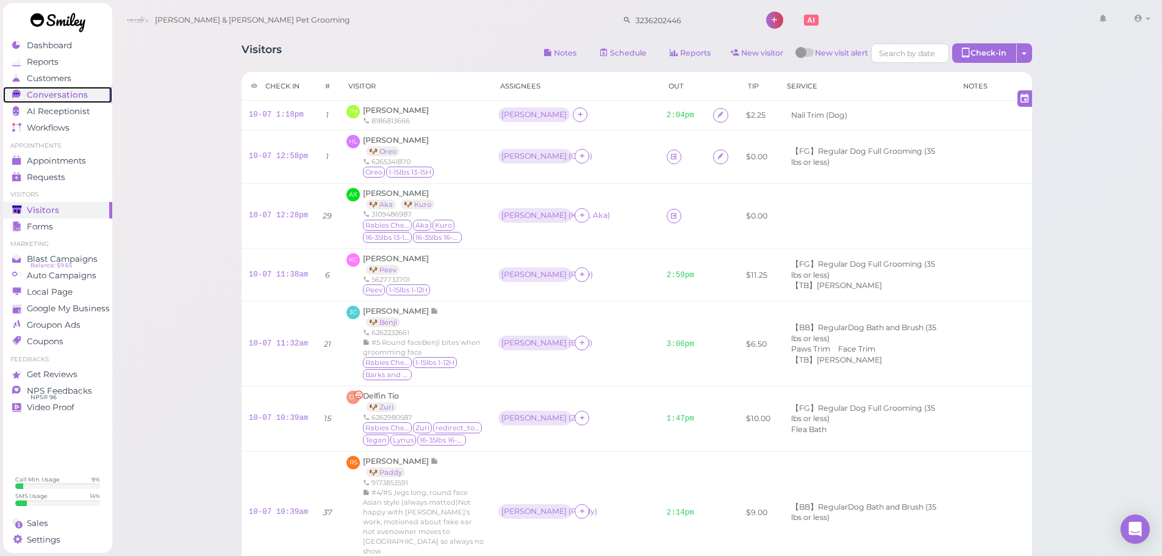
click at [88, 97] on div "Conversations" at bounding box center [56, 95] width 88 height 10
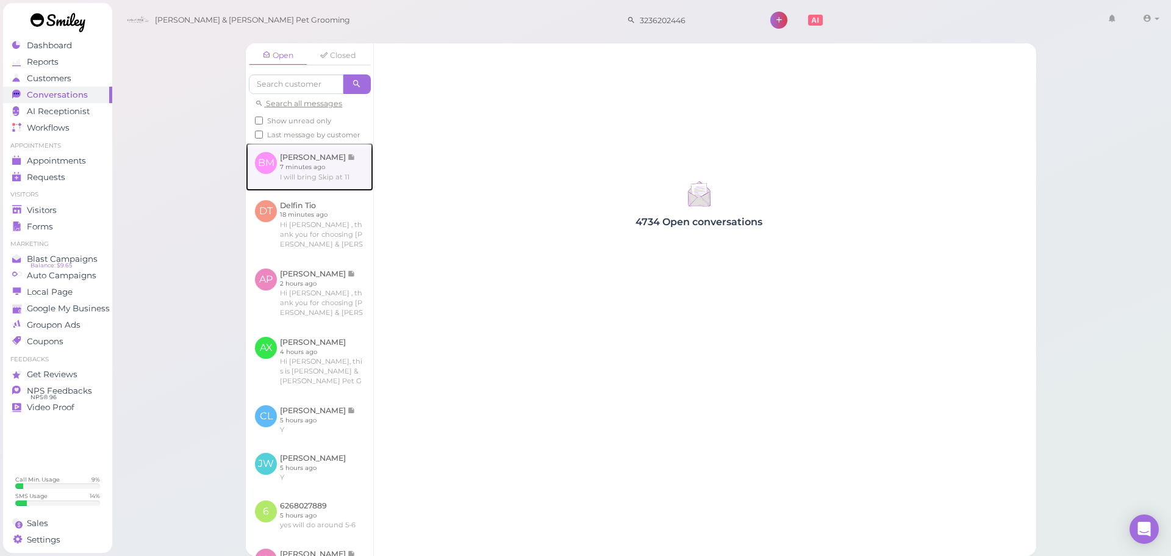
click at [353, 190] on link at bounding box center [309, 167] width 127 height 48
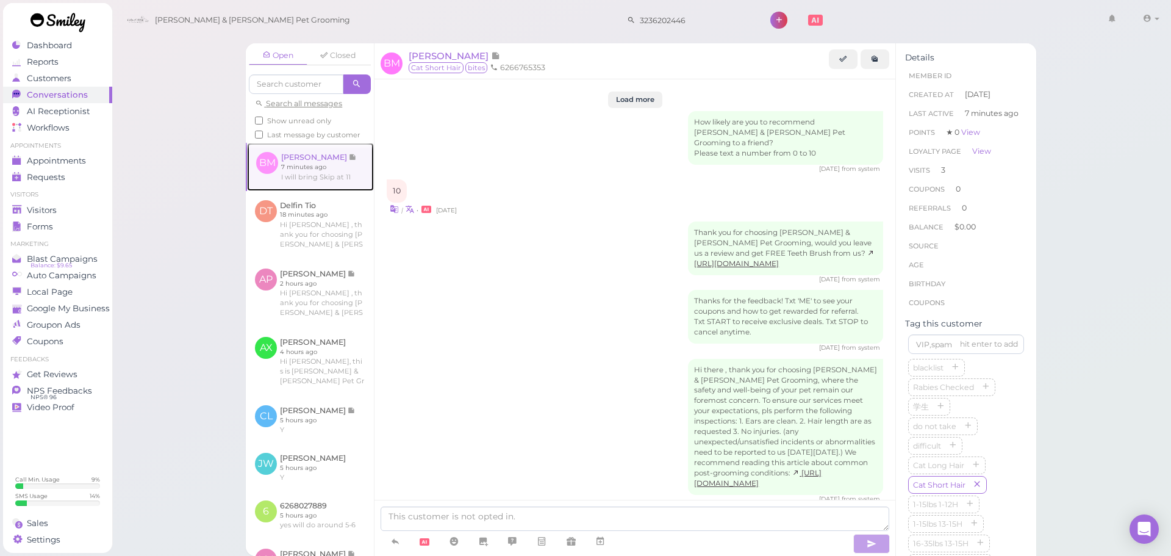
scroll to position [1755, 0]
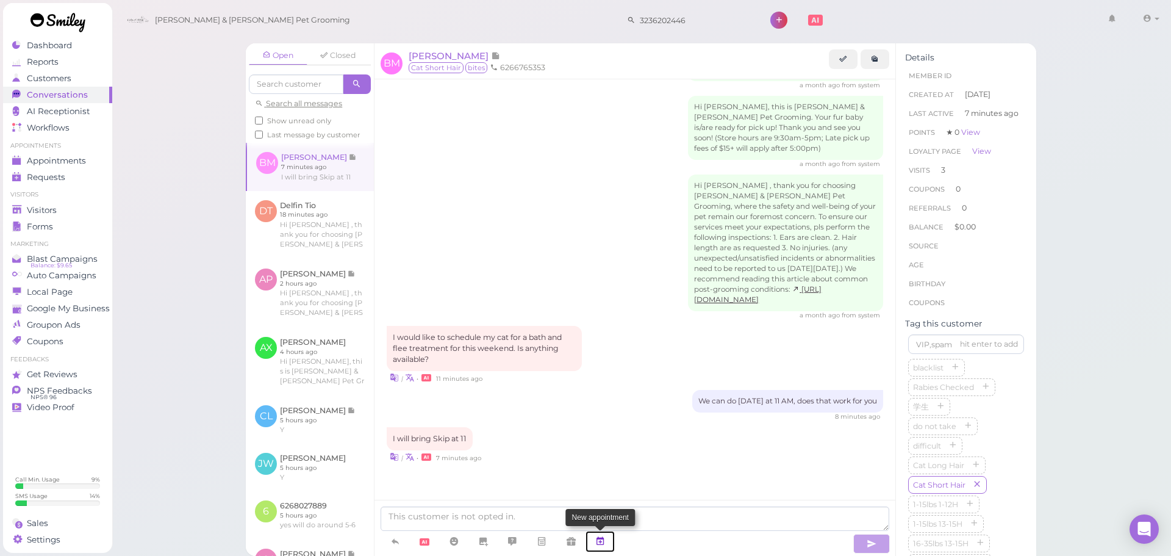
click at [594, 546] on link at bounding box center [600, 541] width 29 height 21
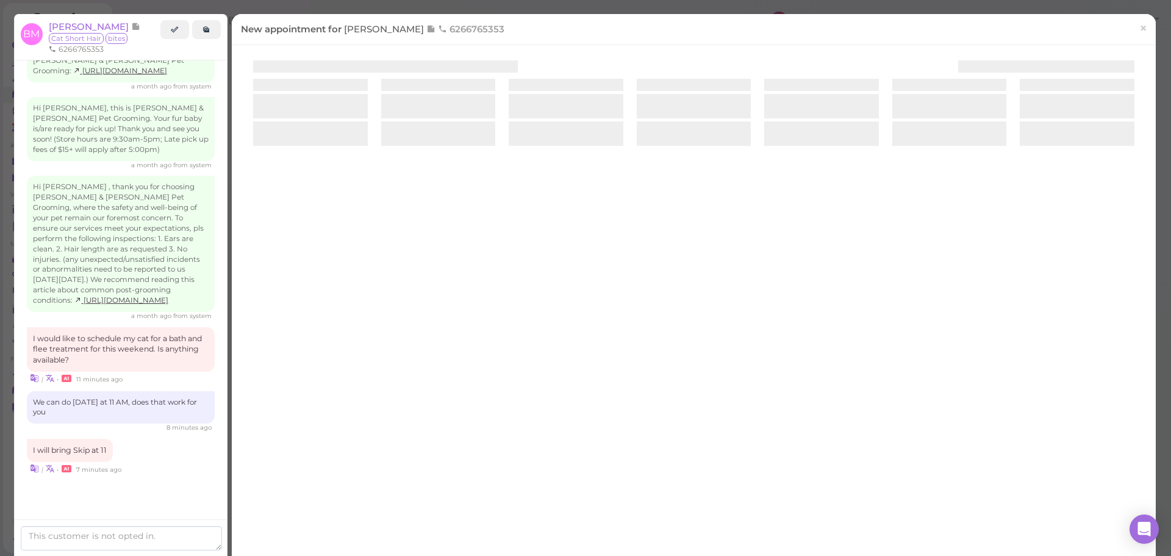
scroll to position [1838, 0]
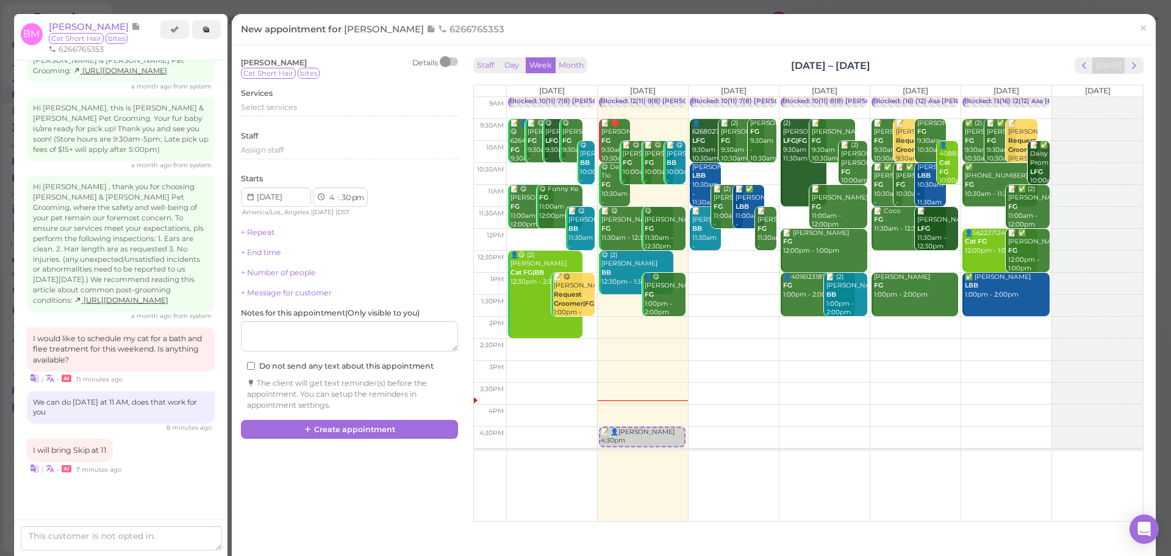
click at [991, 413] on td at bounding box center [824, 415] width 637 height 22
type input "2025-10-11"
select select "00"
drag, startPoint x: 984, startPoint y: 434, endPoint x: 991, endPoint y: 214, distance: 219.7
click at [991, 97] on div "📝 👤Benjamin Mitchell 4:00pm Blocked: 13(16) 12(12) Asa Helen Rebecca • Appointm…" at bounding box center [1006, 97] width 90 height 0
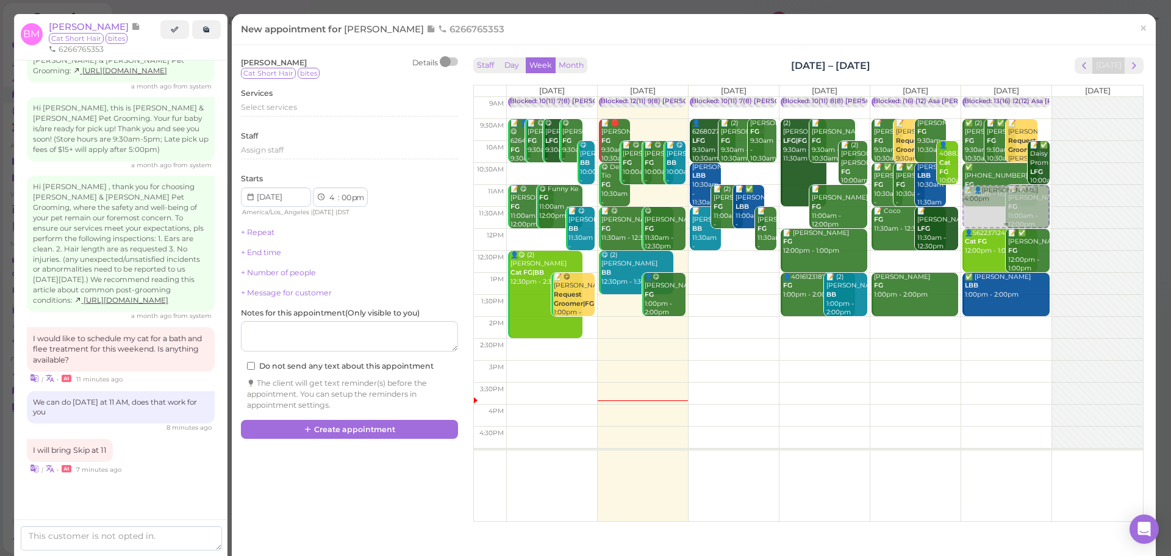
select select "11"
select select "am"
click at [315, 124] on div "Benjamin Mitchell Details Cat Short Hair bites Services Select services Staff A…" at bounding box center [349, 233] width 217 height 353
click at [310, 113] on div "Select services" at bounding box center [349, 109] width 217 height 15
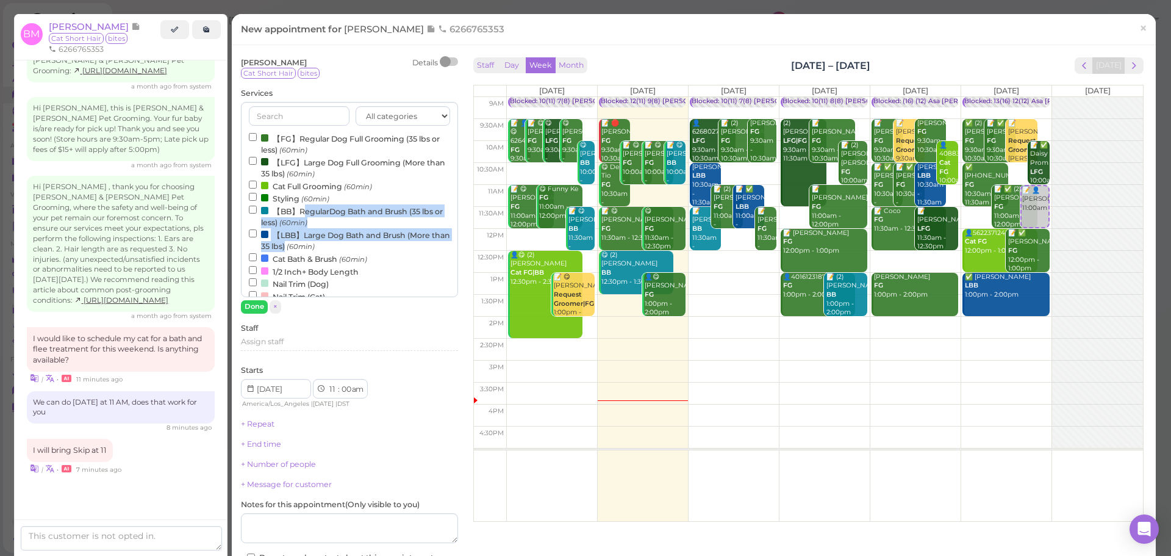
drag, startPoint x: 307, startPoint y: 209, endPoint x: 300, endPoint y: 257, distance: 48.0
click at [305, 254] on div "【FG】Regular Dog Full Grooming (35 lbs or less) (60min) 【LFG】Large Dog Full Groo…" at bounding box center [349, 419] width 201 height 574
click at [297, 260] on label "Cat Bath & Brush (60min)" at bounding box center [308, 258] width 118 height 13
click at [257, 260] on input "Cat Bath & Brush (60min)" at bounding box center [253, 257] width 8 height 8
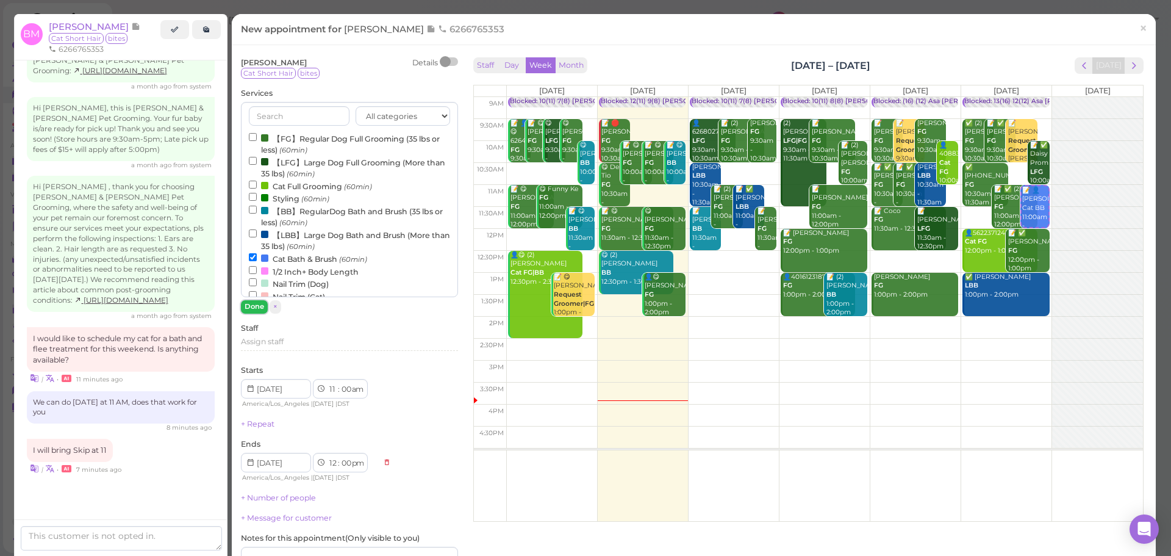
click at [254, 304] on button "Done" at bounding box center [254, 306] width 27 height 13
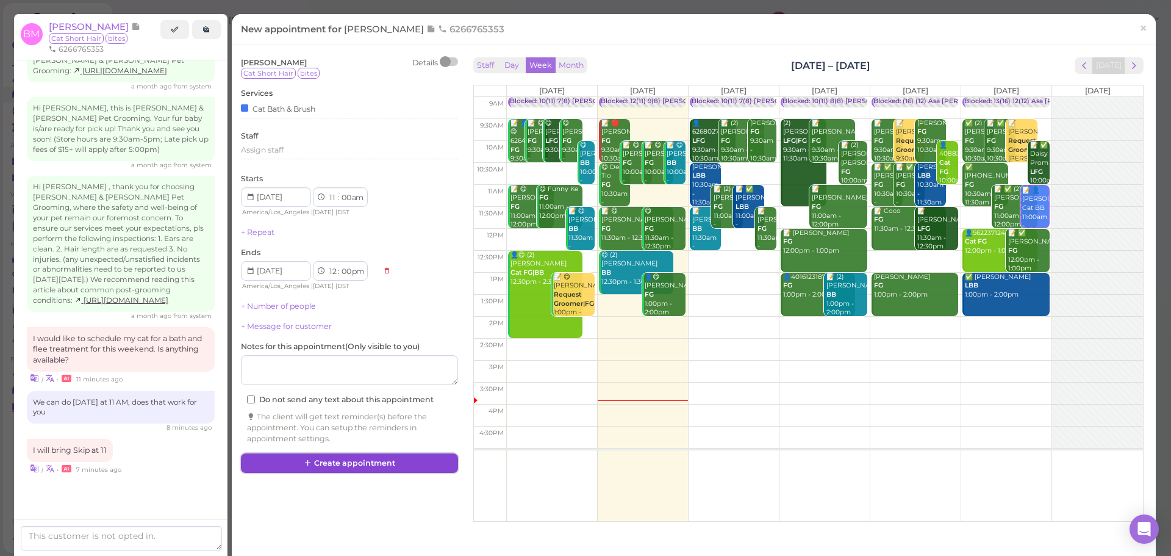
click at [368, 459] on button "Create appointment" at bounding box center [349, 463] width 217 height 20
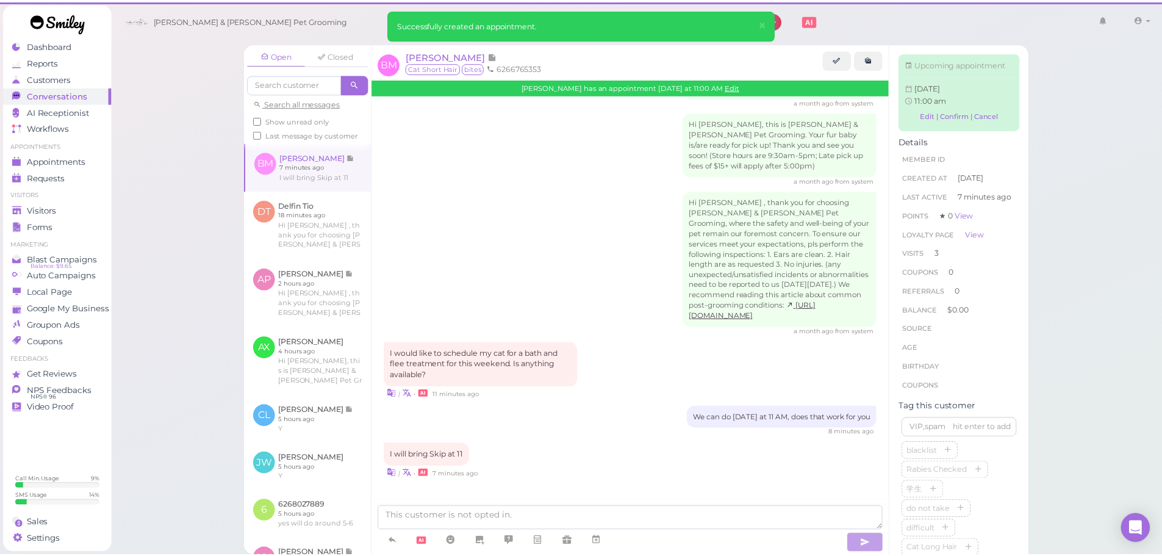
scroll to position [1755, 0]
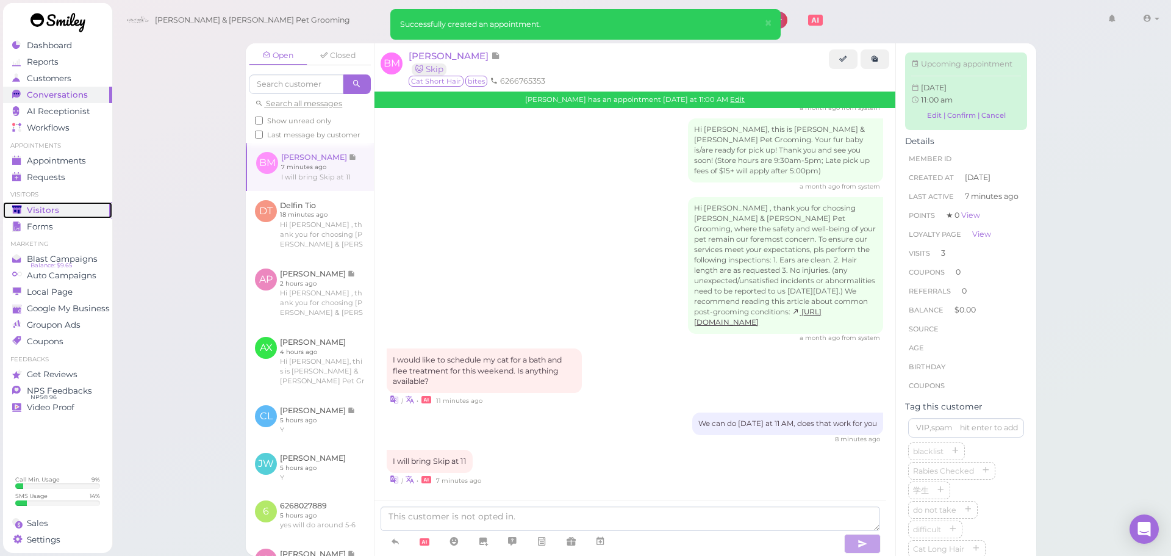
click at [62, 211] on div "Visitors" at bounding box center [56, 210] width 88 height 10
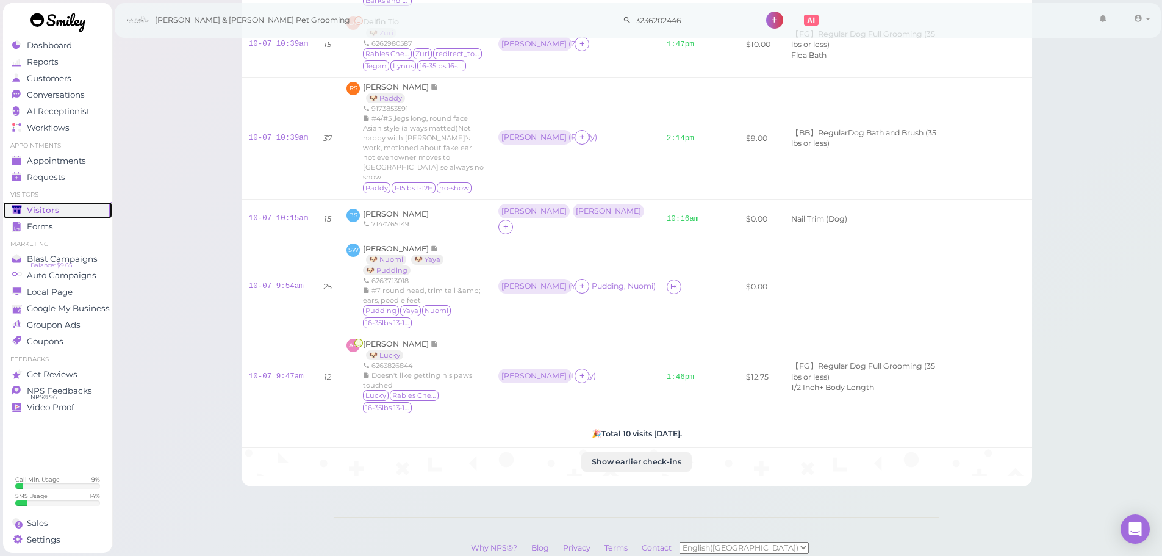
scroll to position [386, 0]
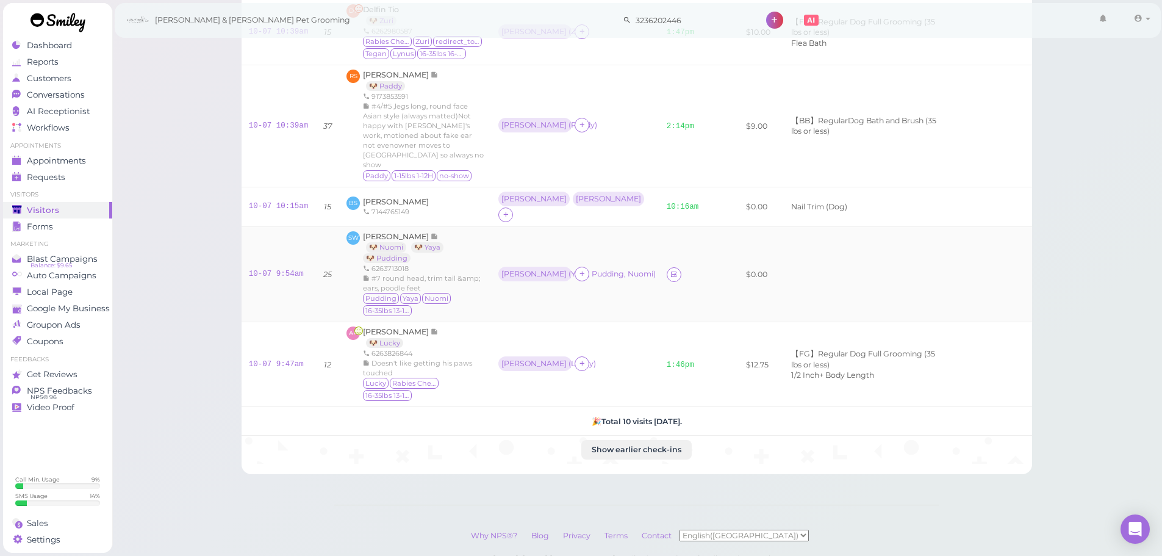
click at [366, 226] on td "SW Serena Wang 🐶 Nuomi 🐶 Yaya 🐶 Pudding 6263713018 #7 round head, trim tail &am…" at bounding box center [415, 274] width 152 height 96
click at [376, 232] on span "Serena Wang" at bounding box center [397, 236] width 68 height 9
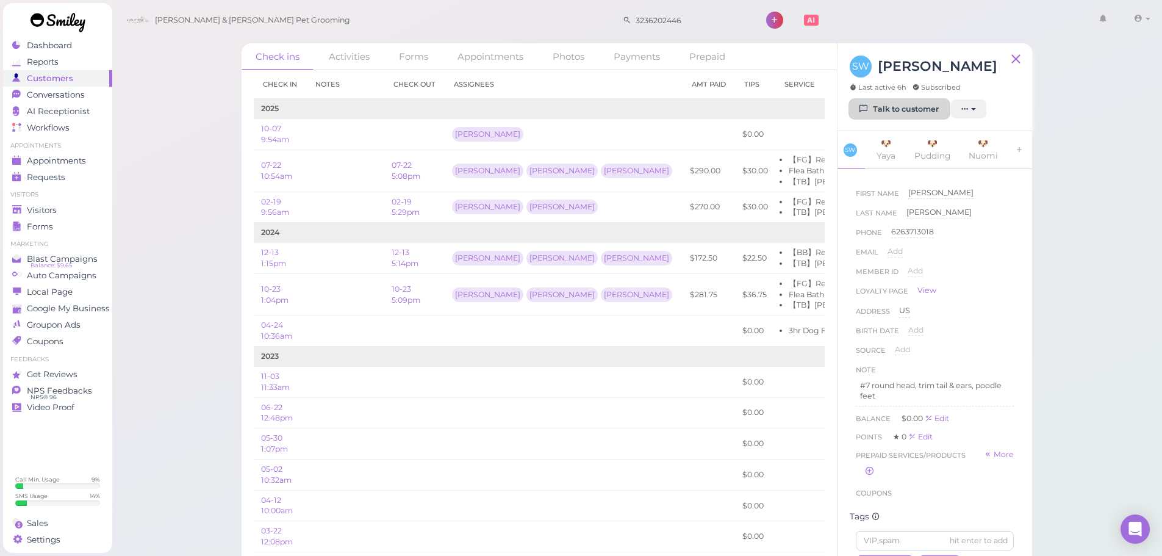
click at [908, 109] on link "Talk to customer" at bounding box center [899, 109] width 99 height 20
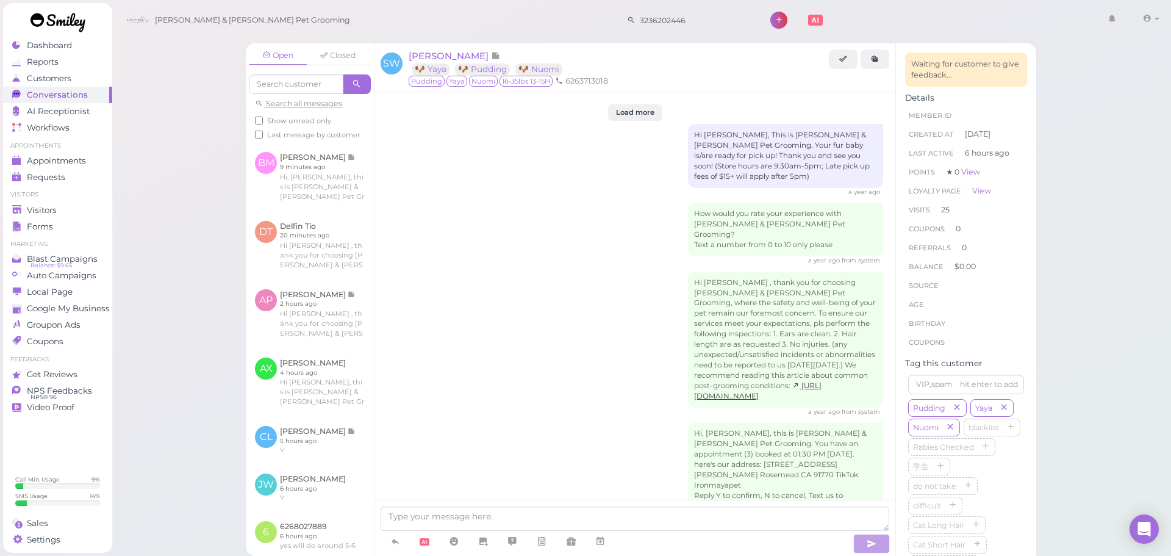
scroll to position [2121, 0]
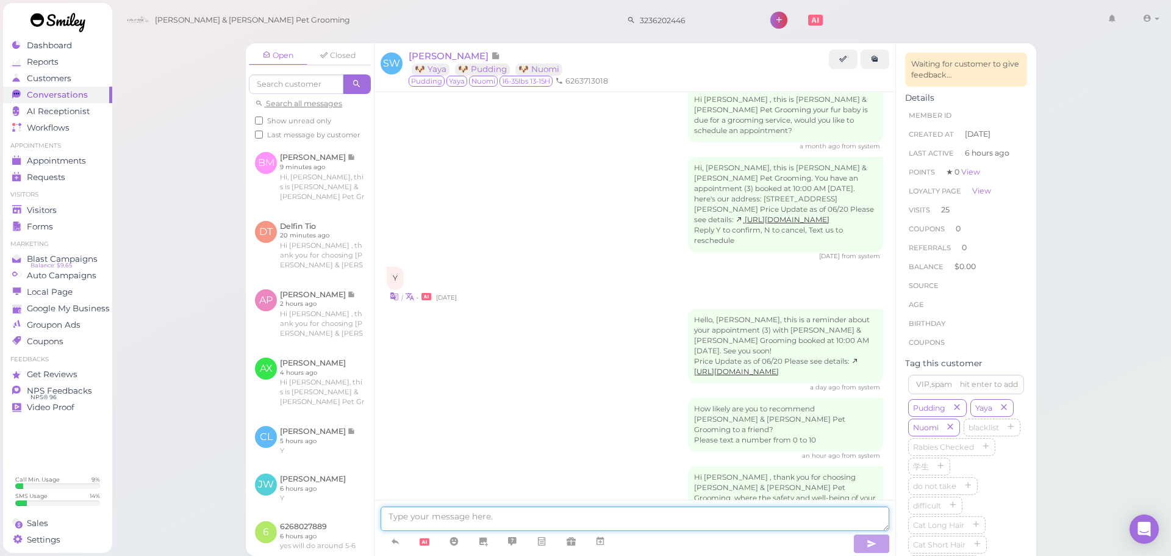
click at [553, 509] on textarea at bounding box center [635, 518] width 509 height 24
type textarea "n"
type textarea "你好，他们三只4:30可以接了"
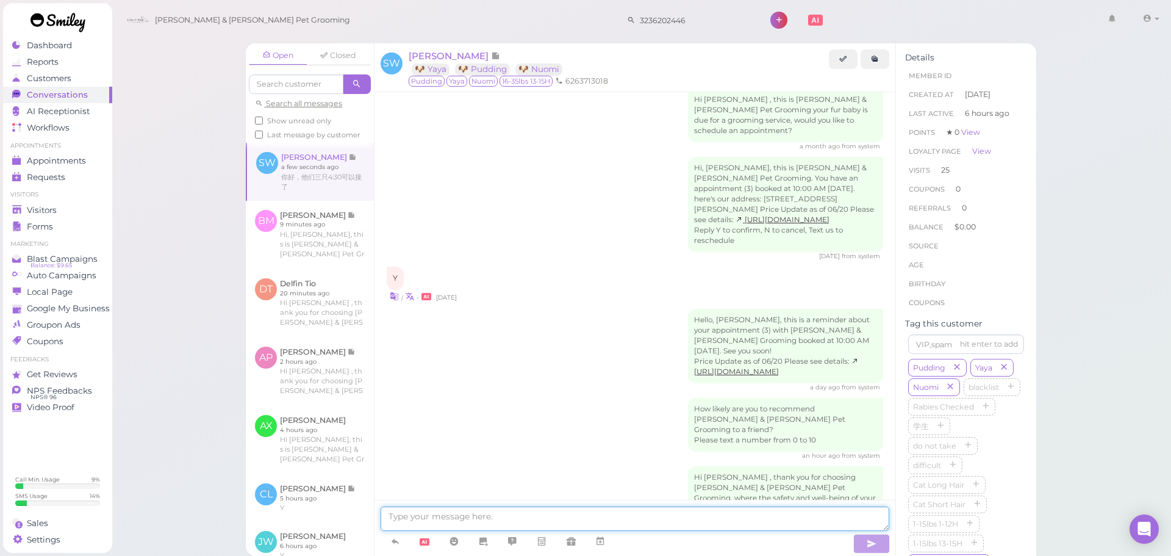
scroll to position [2149, 0]
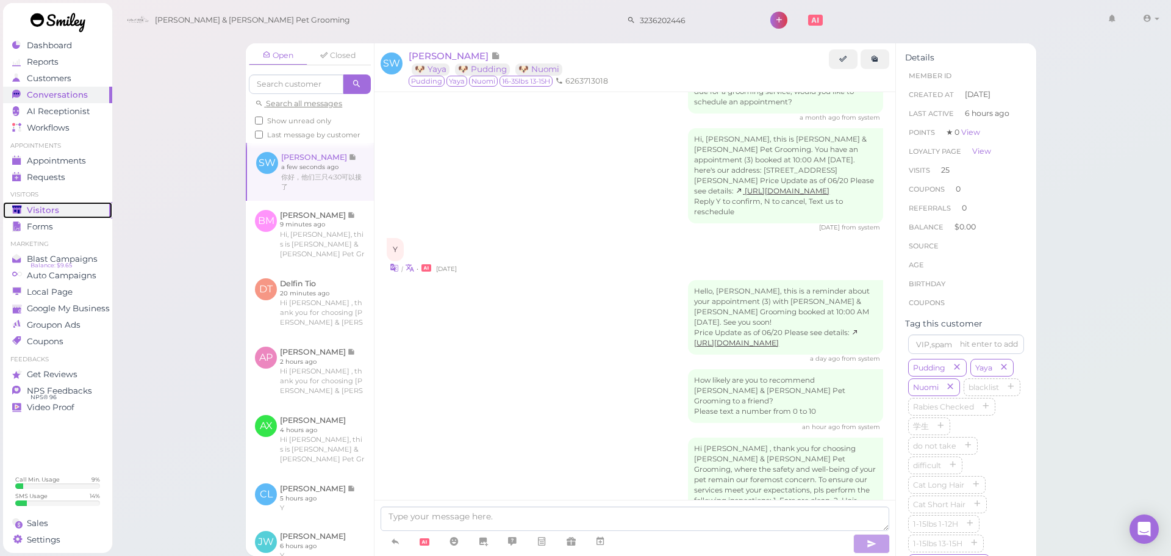
click at [83, 210] on div "Visitors" at bounding box center [56, 210] width 88 height 10
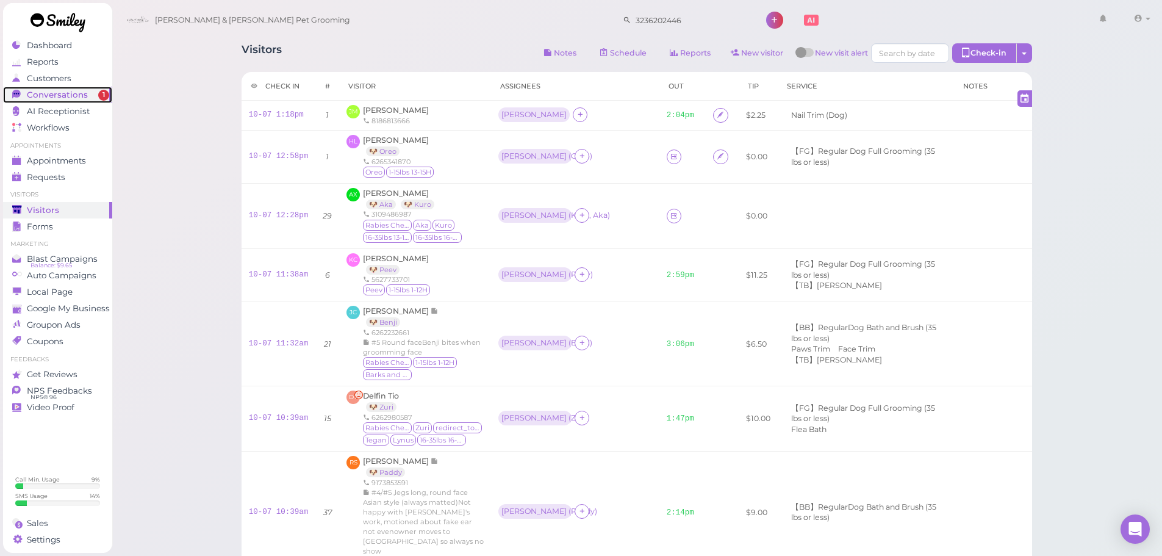
click at [52, 93] on span "Conversations" at bounding box center [57, 95] width 61 height 10
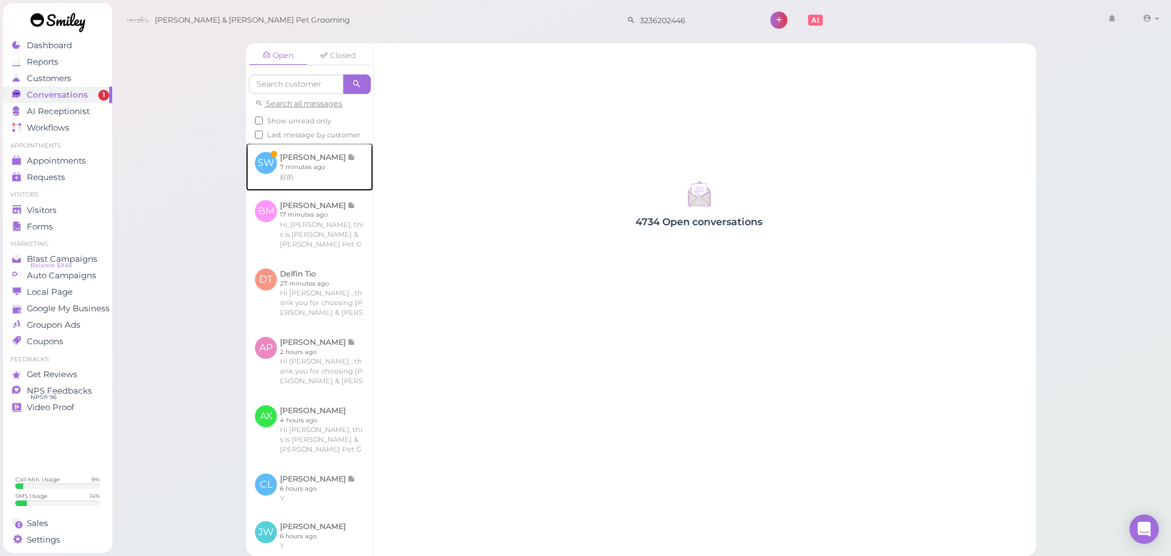
click at [291, 179] on link at bounding box center [309, 167] width 127 height 48
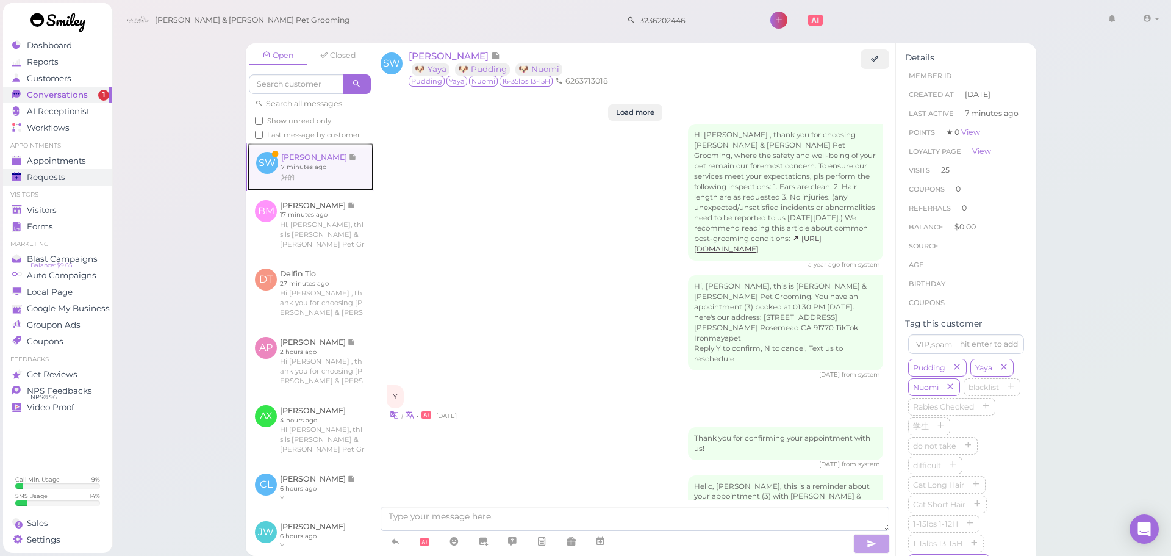
scroll to position [2074, 0]
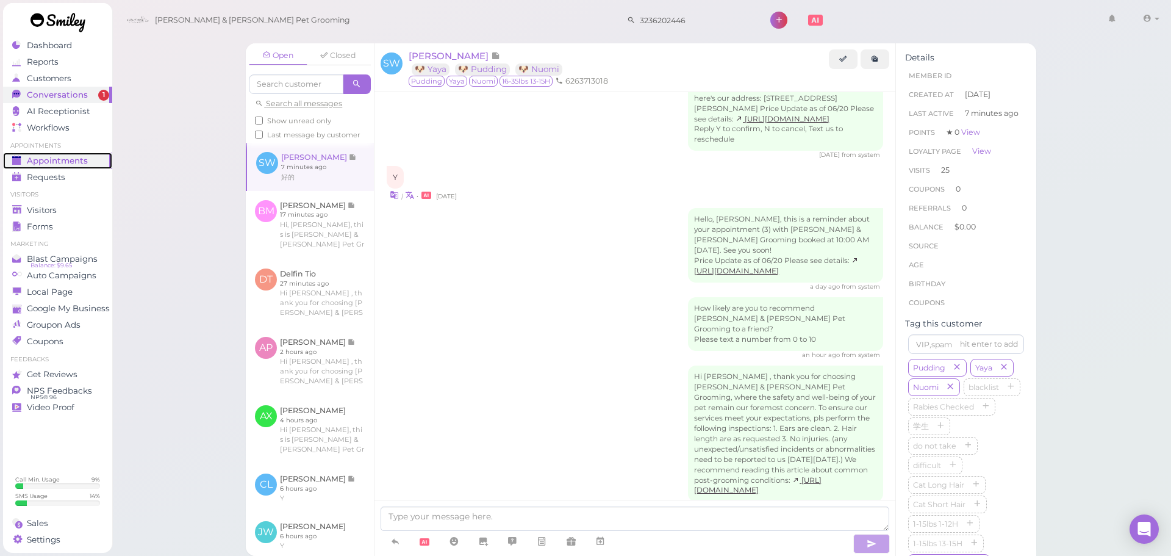
click at [71, 162] on span "Appointments" at bounding box center [57, 161] width 61 height 10
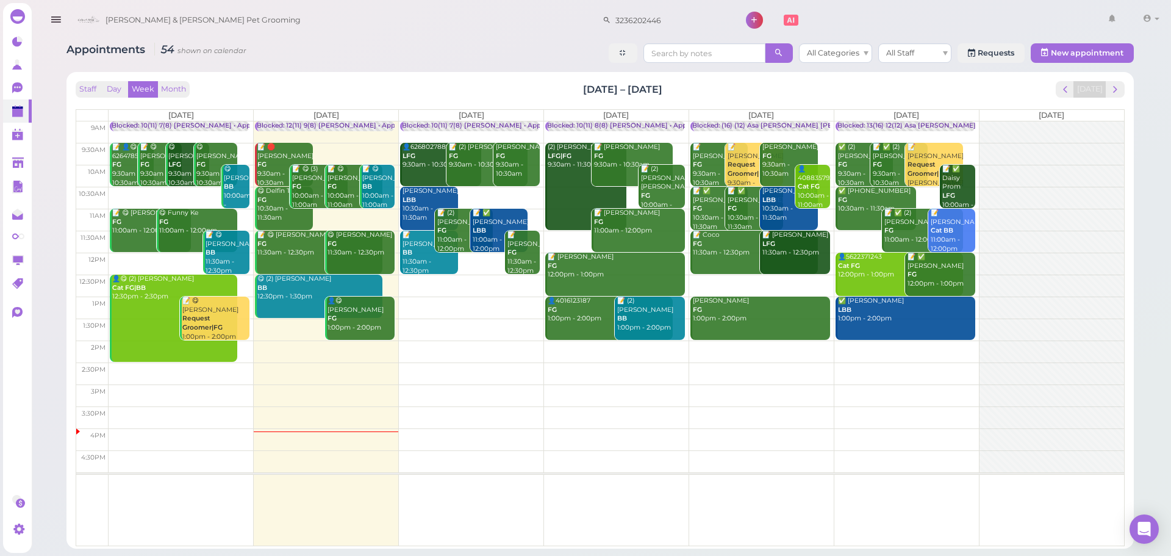
click at [474, 282] on td at bounding box center [617, 285] width 1016 height 22
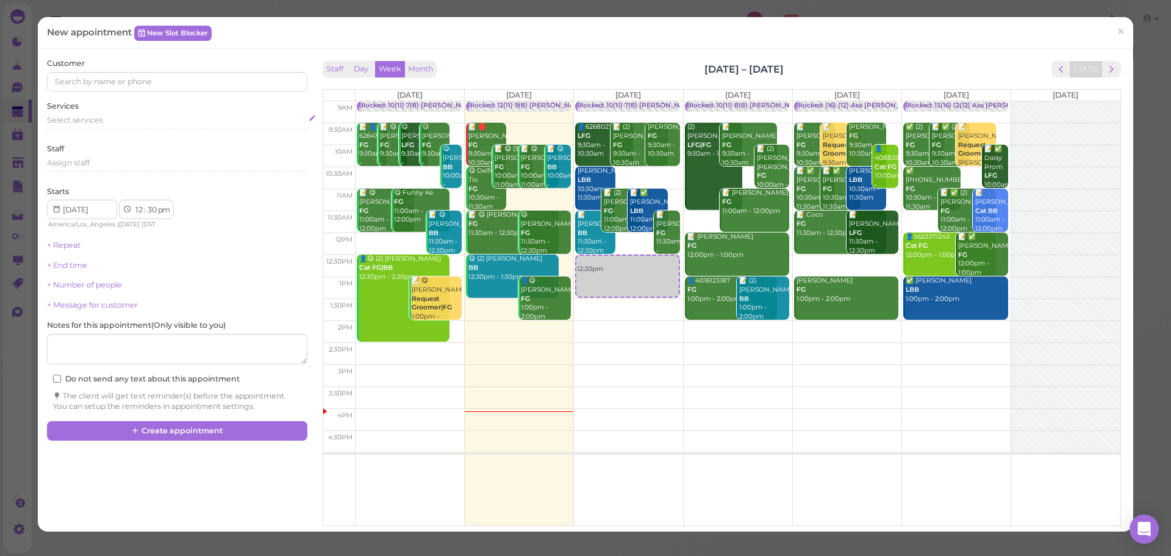
click at [121, 126] on div "Select services" at bounding box center [177, 122] width 260 height 15
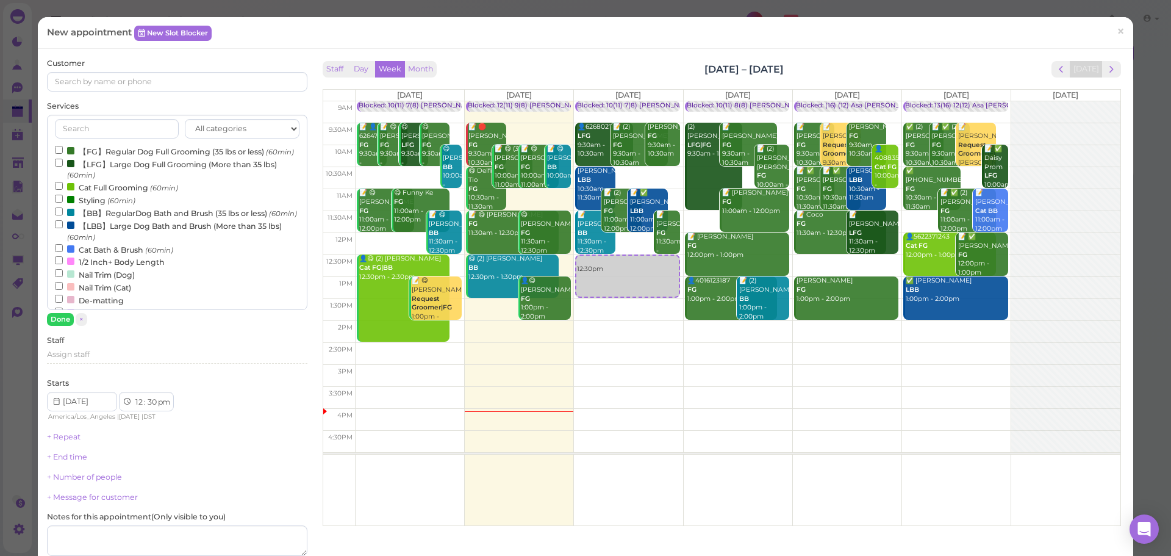
click at [115, 146] on label "【FG】Regular Dog Full Grooming (35 lbs or less) (60min)" at bounding box center [174, 151] width 239 height 13
click at [63, 146] on input "【FG】Regular Dog Full Grooming (35 lbs or less) (60min)" at bounding box center [59, 150] width 8 height 8
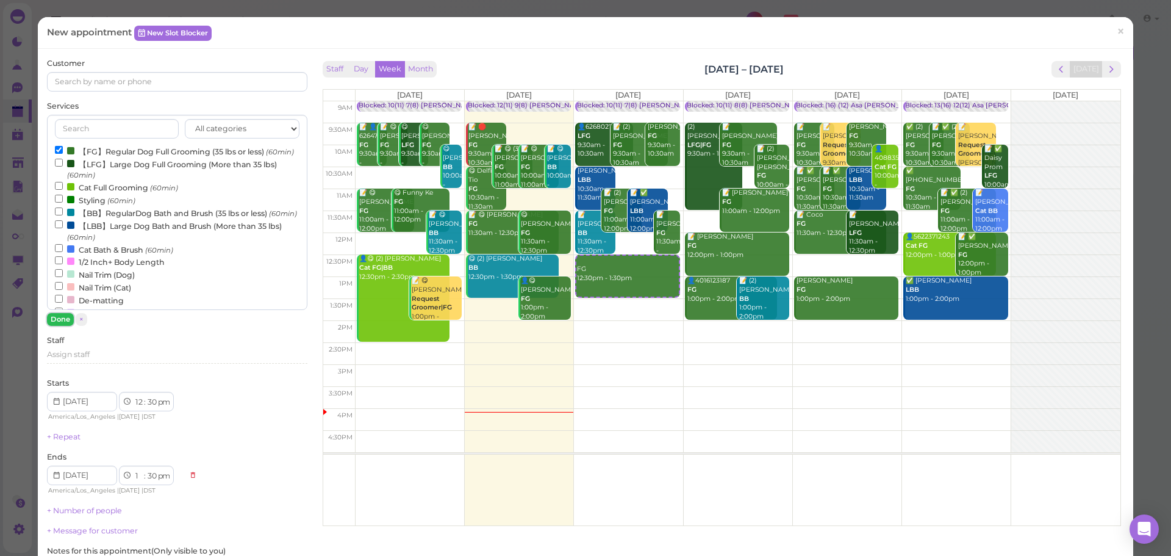
click at [62, 313] on button "Done" at bounding box center [60, 319] width 27 height 13
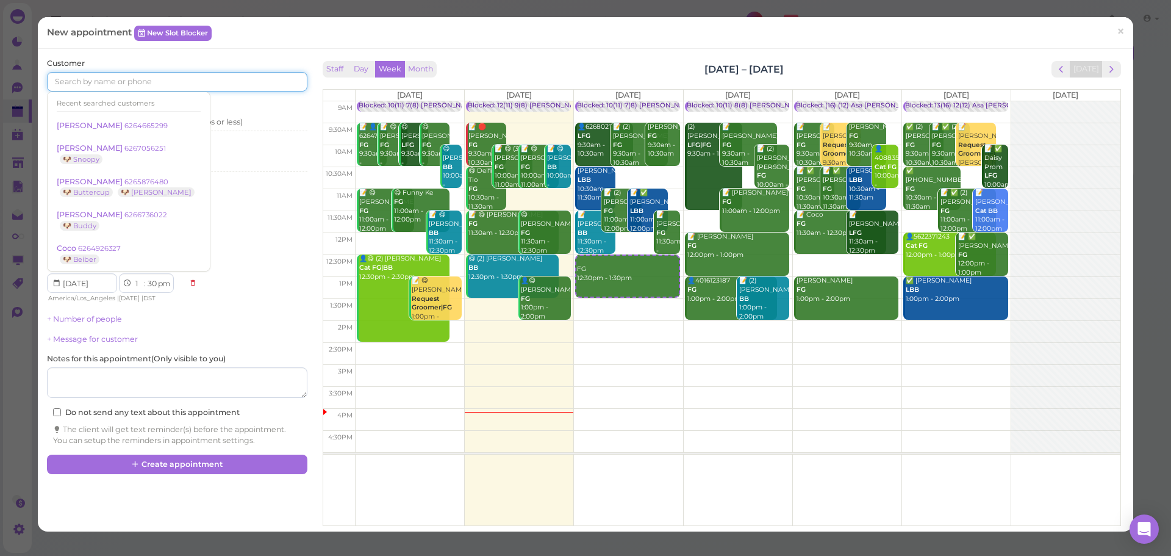
click at [201, 84] on input at bounding box center [177, 82] width 260 height 20
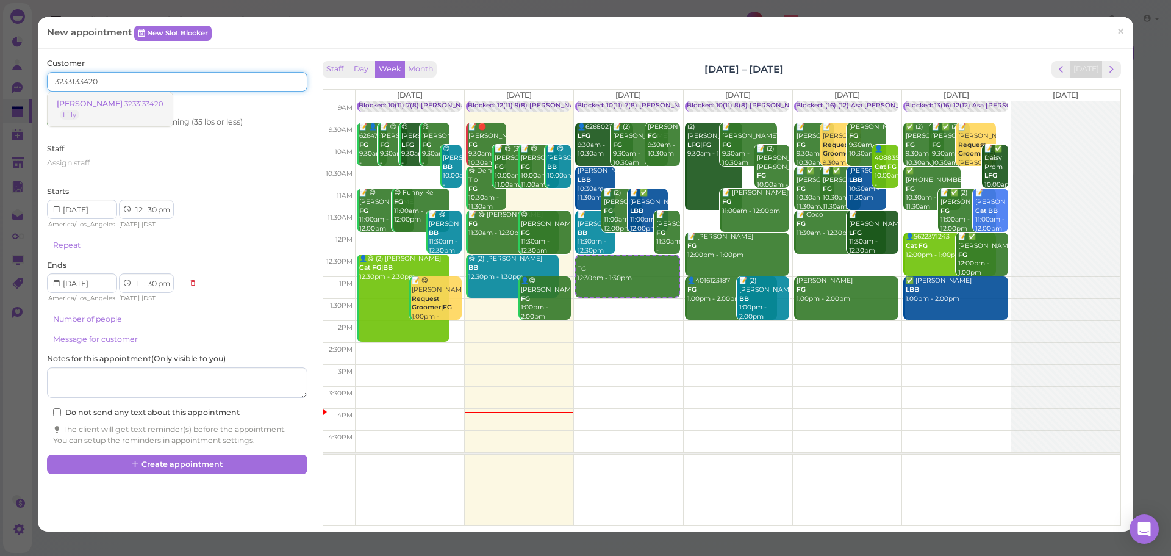
type input "3233133420"
click at [140, 101] on small "3233133420" at bounding box center [143, 103] width 39 height 9
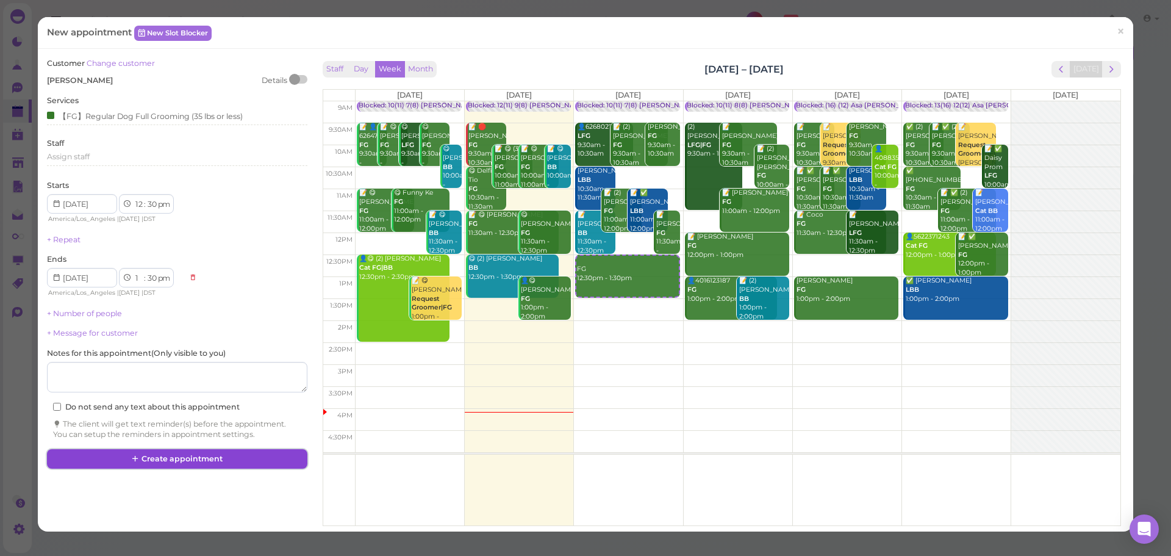
click at [212, 456] on button "Create appointment" at bounding box center [177, 459] width 260 height 20
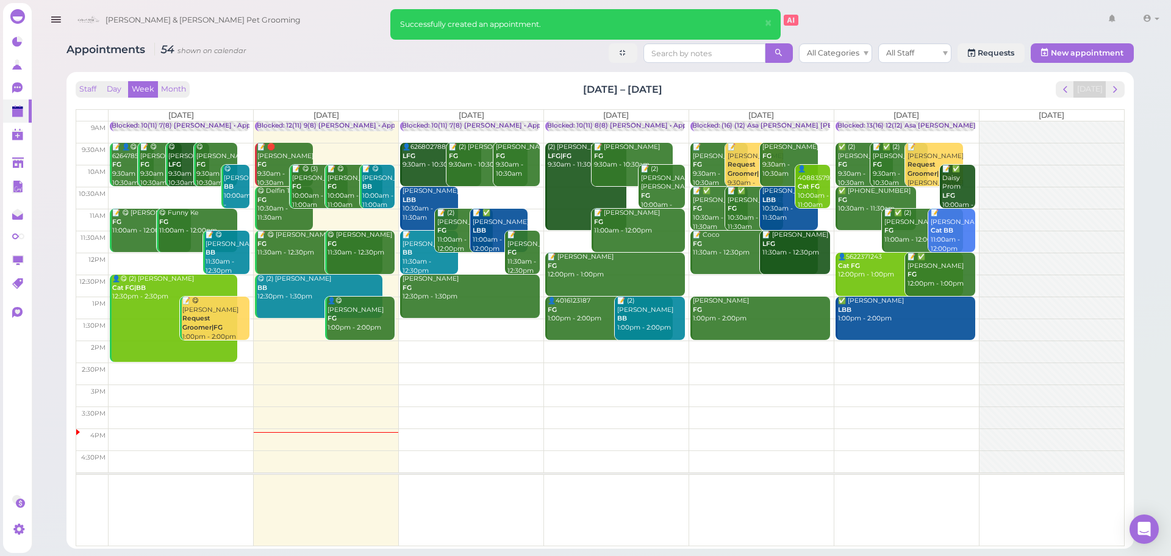
click at [442, 290] on div "Anita Hartog FG 12:30pm - 1:30pm" at bounding box center [471, 287] width 138 height 27
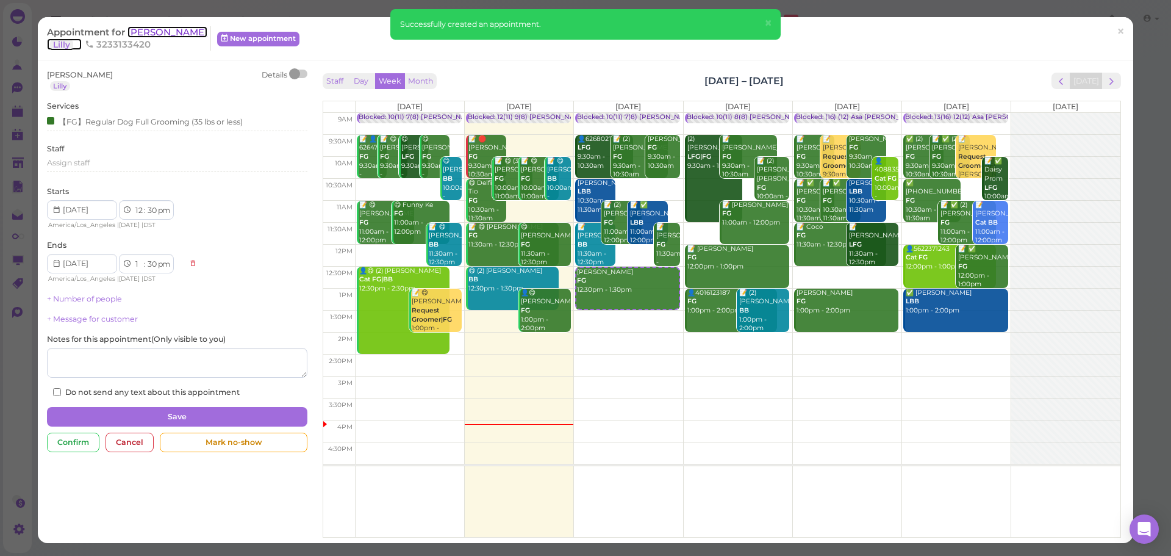
click at [138, 37] on span "[PERSON_NAME]" at bounding box center [167, 32] width 80 height 12
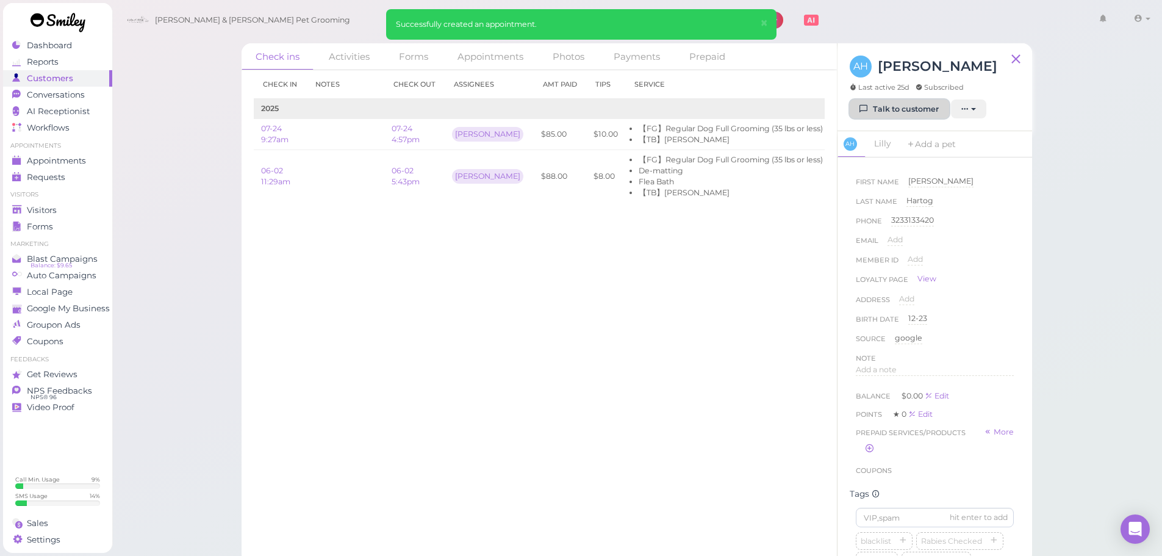
click at [872, 110] on link "Talk to customer" at bounding box center [899, 109] width 99 height 20
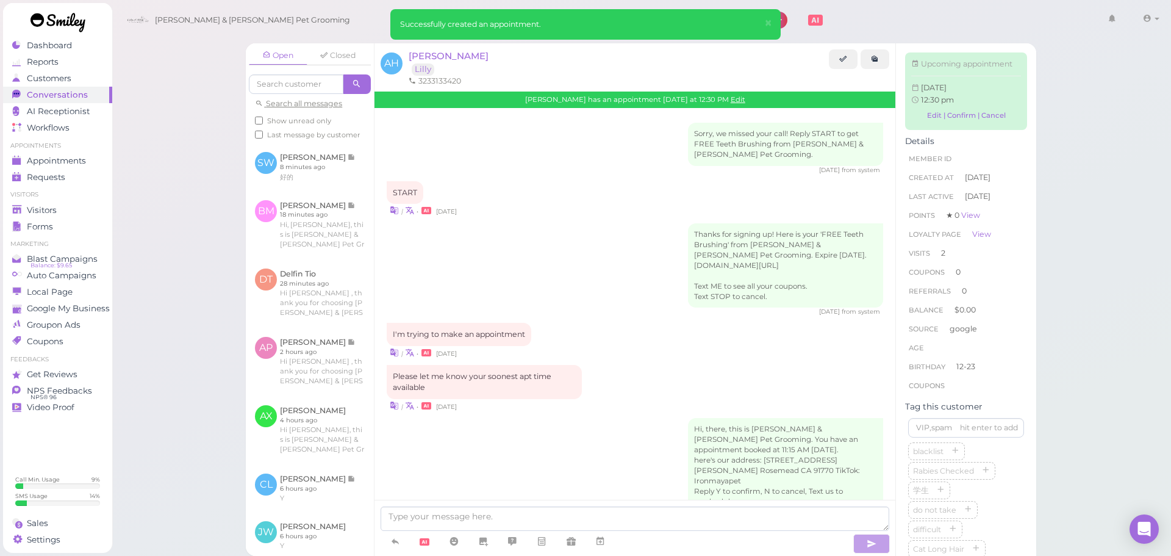
scroll to position [1289, 0]
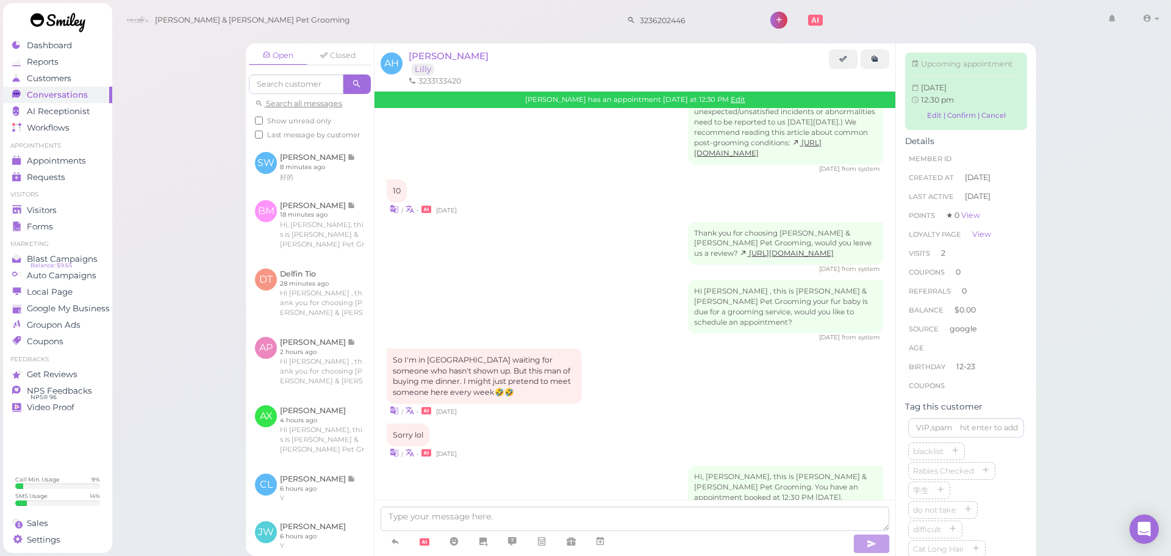
click at [1118, 396] on div "Open Closed Search all messages Show unread only Last message by customer SW Se…" at bounding box center [642, 278] width 1060 height 556
click at [444, 54] on span "[PERSON_NAME]" at bounding box center [449, 56] width 80 height 12
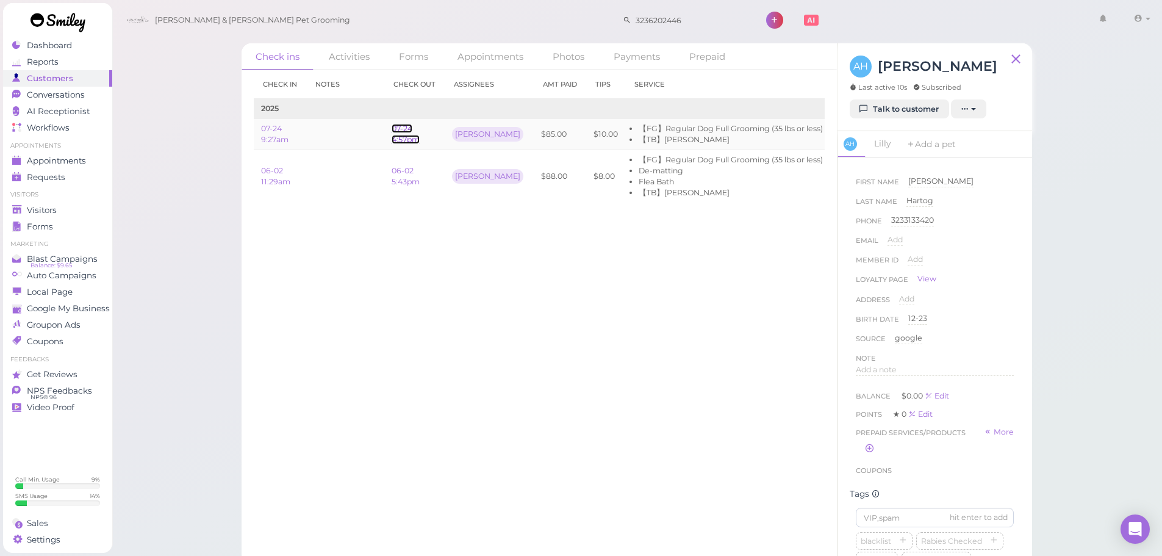
click at [401, 132] on link "07-24 4:57pm" at bounding box center [406, 134] width 28 height 20
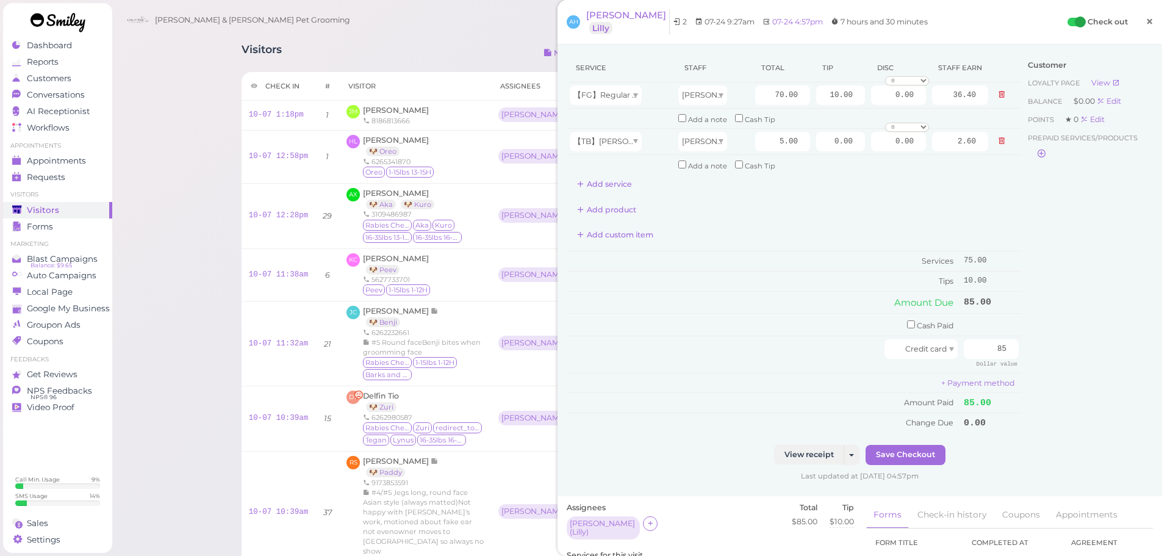
click at [1138, 24] on link "×" at bounding box center [1149, 22] width 23 height 29
click at [622, 16] on span "[PERSON_NAME]" at bounding box center [626, 15] width 80 height 12
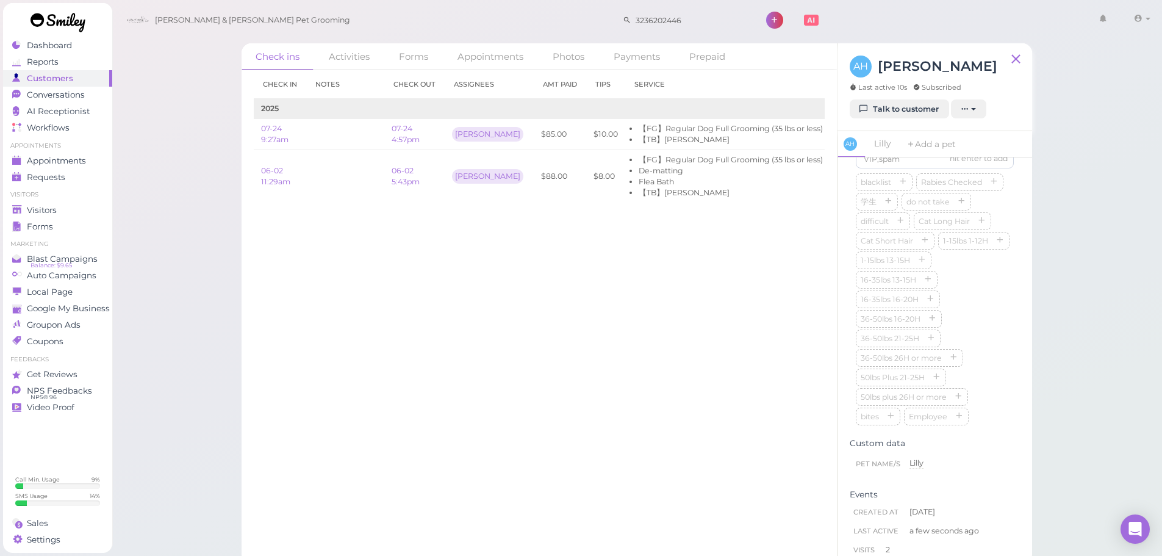
scroll to position [366, 0]
click at [996, 238] on icon "button" at bounding box center [999, 233] width 7 height 9
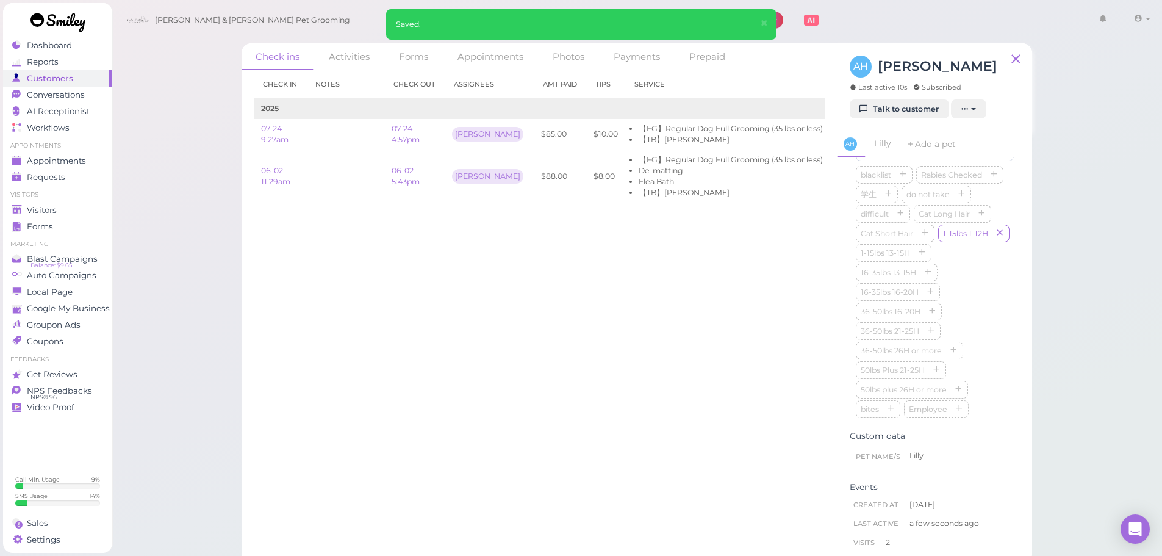
click at [955, 306] on div "blacklist Rabies Checked 学生 do not take difficult Cat Long Hair Cat Short Hair …" at bounding box center [935, 293] width 158 height 254
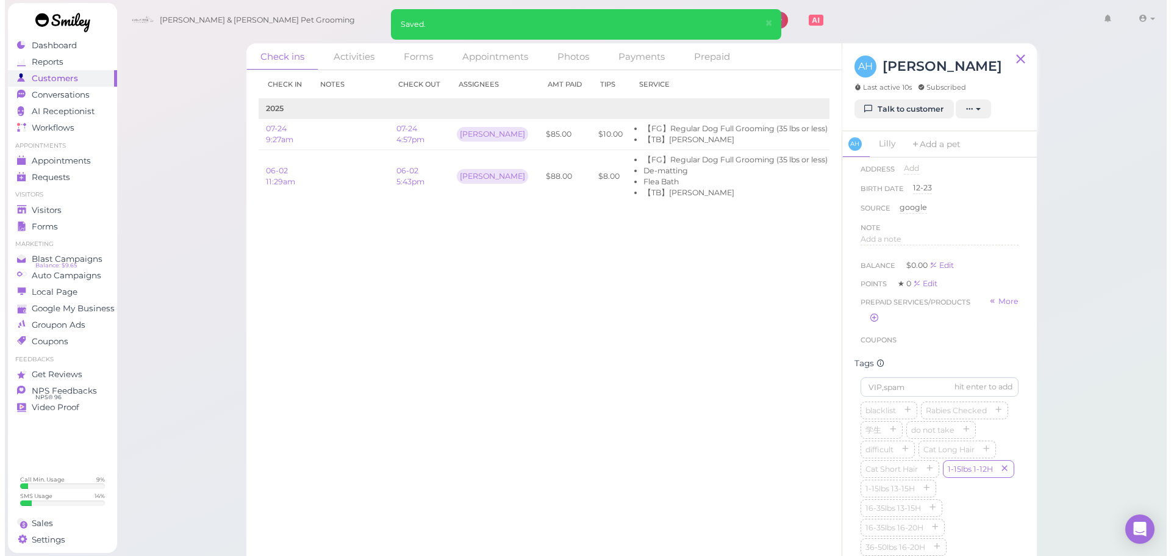
scroll to position [0, 0]
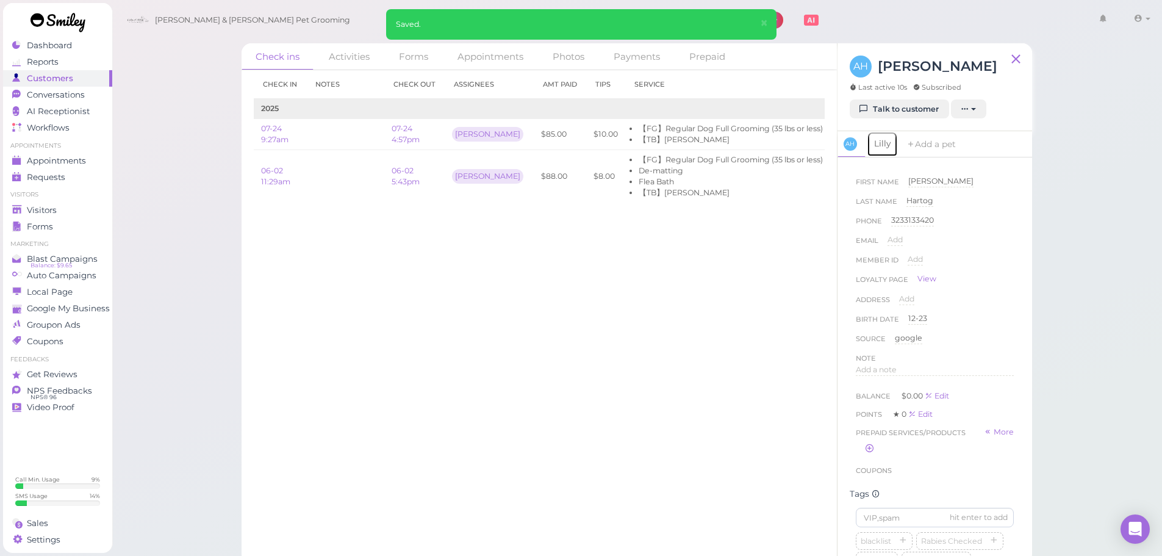
click at [879, 138] on link "Lilly" at bounding box center [882, 144] width 31 height 26
click at [896, 184] on span "Lilly" at bounding box center [894, 180] width 14 height 9
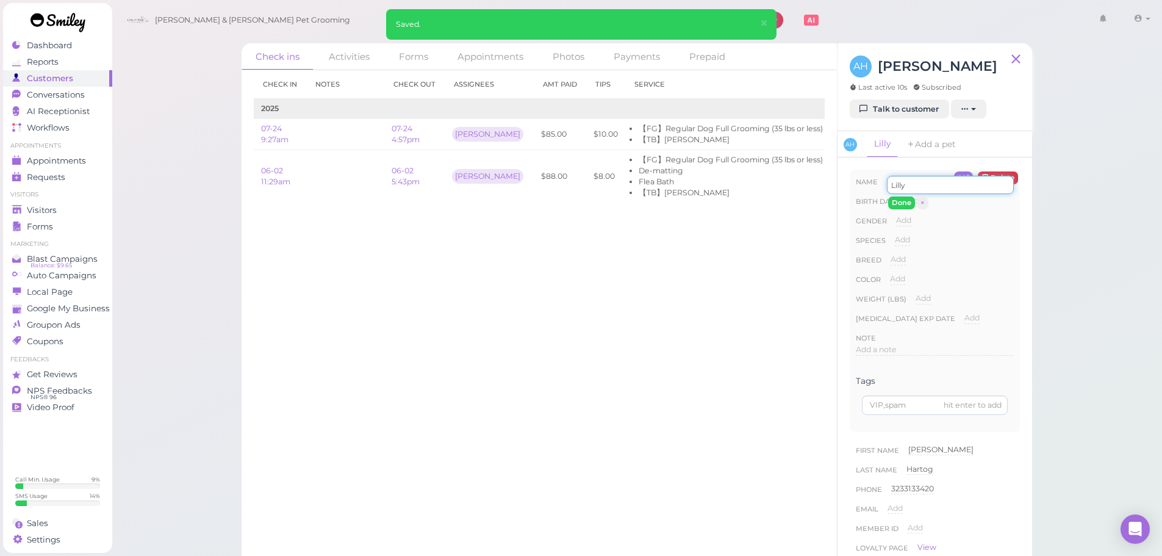
click at [898, 190] on input "Lilly" at bounding box center [950, 185] width 127 height 18
type input "Lily"
click at [895, 199] on button "Done" at bounding box center [901, 202] width 27 height 13
click at [905, 249] on div "Add Dog Cat Bird Other" at bounding box center [902, 244] width 15 height 20
click at [901, 240] on span "Add" at bounding box center [902, 239] width 15 height 9
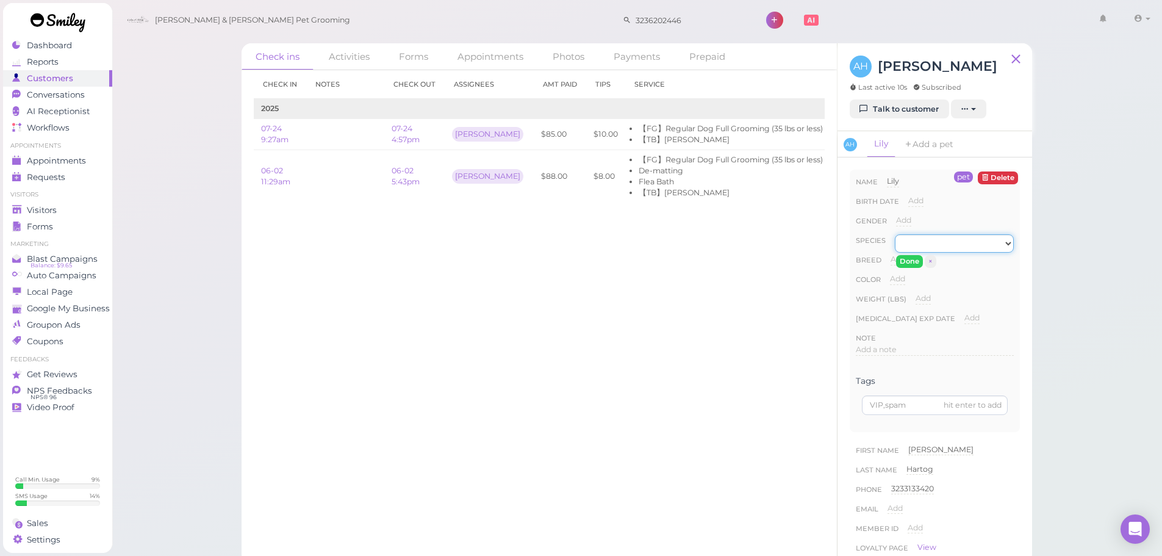
click at [908, 242] on select "Dog Cat Bird Other" at bounding box center [954, 243] width 119 height 18
select select "Dog"
click at [895, 234] on select "Dog Cat Bird Other" at bounding box center [954, 243] width 119 height 18
click at [910, 266] on button "Done" at bounding box center [909, 261] width 27 height 13
click at [407, 179] on link "06-02 5:43pm" at bounding box center [406, 176] width 28 height 20
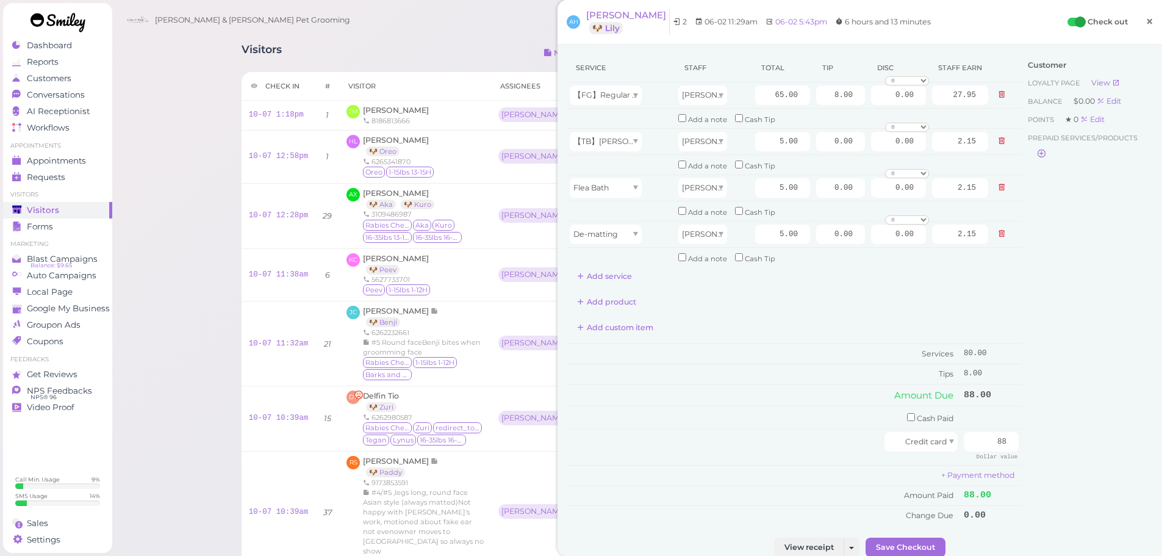
click at [1145, 23] on span "×" at bounding box center [1149, 21] width 8 height 17
click at [623, 12] on span "[PERSON_NAME]" at bounding box center [626, 15] width 80 height 12
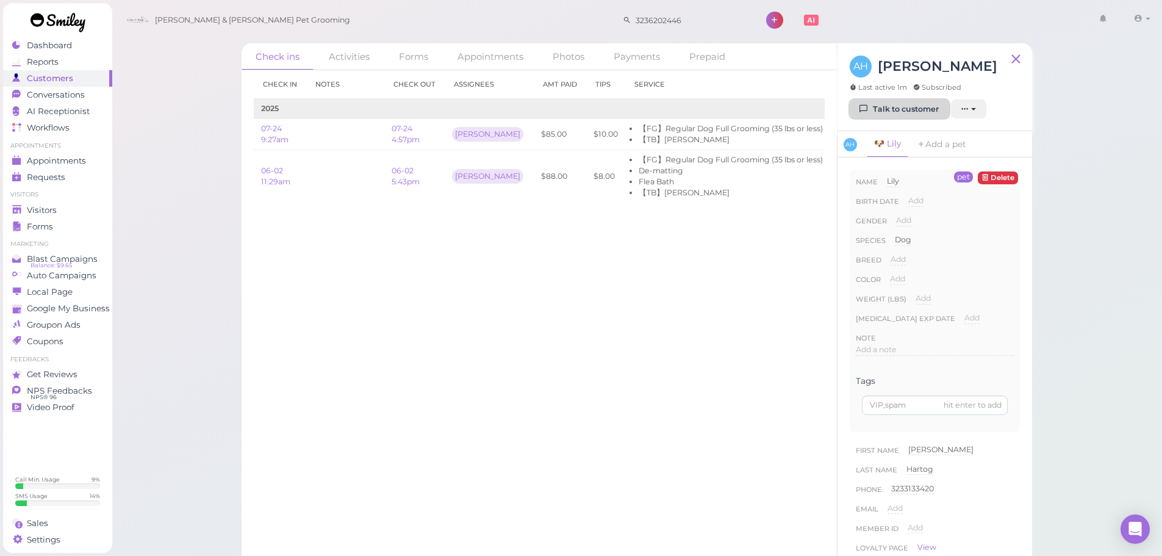
click at [895, 107] on link "Talk to customer" at bounding box center [899, 109] width 99 height 20
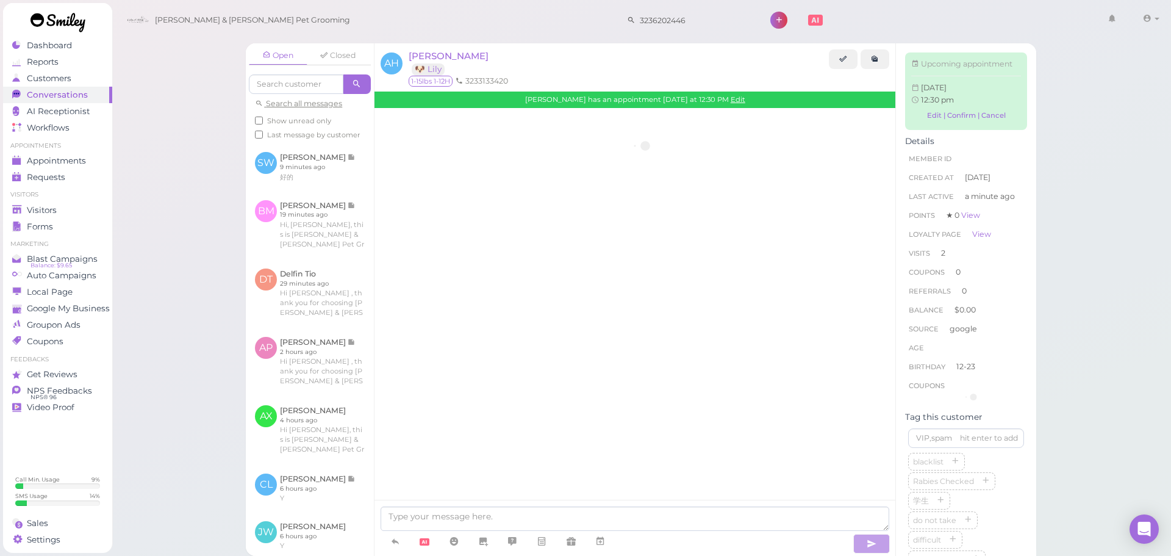
scroll to position [1289, 0]
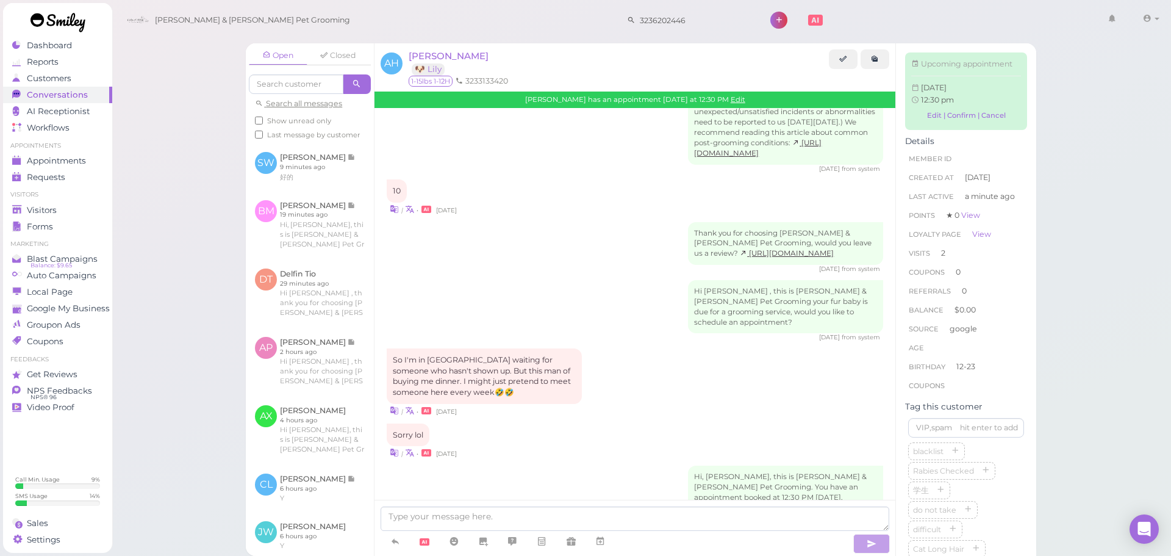
click at [645, 500] on div at bounding box center [635, 528] width 521 height 56
click at [643, 507] on textarea at bounding box center [635, 518] width 509 height 24
click at [629, 465] on div "Hi, Anita, this is Cody & Miley Pet Grooming. You have an appointment booked at…" at bounding box center [635, 517] width 497 height 104
click at [665, 423] on div "Sorry lol | • 25 days ago" at bounding box center [635, 441] width 497 height 36
click at [45, 211] on span "Visitors" at bounding box center [43, 210] width 32 height 10
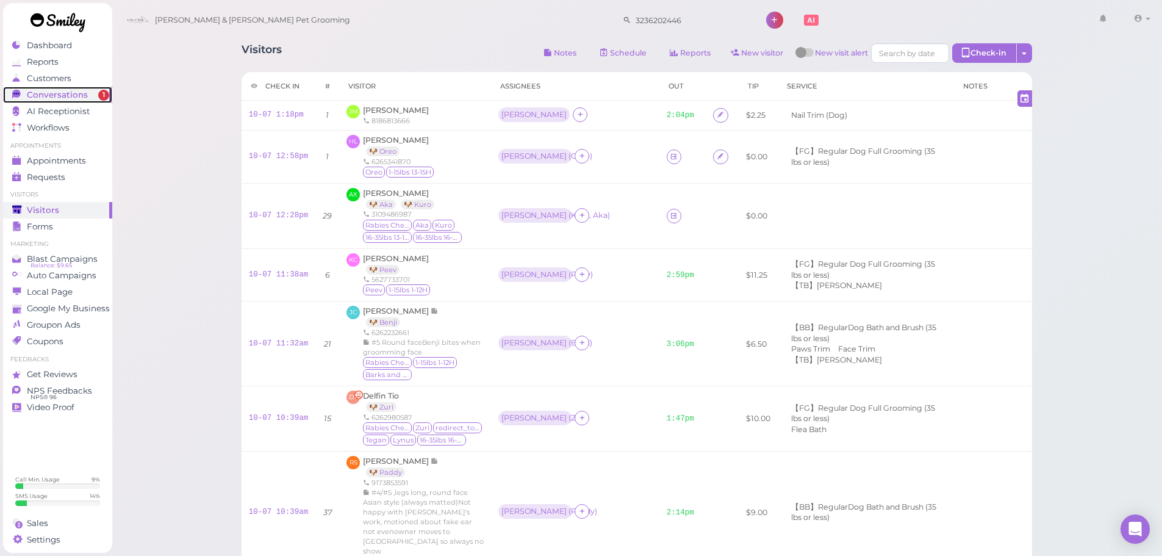
click at [94, 93] on div "Conversations" at bounding box center [56, 95] width 88 height 10
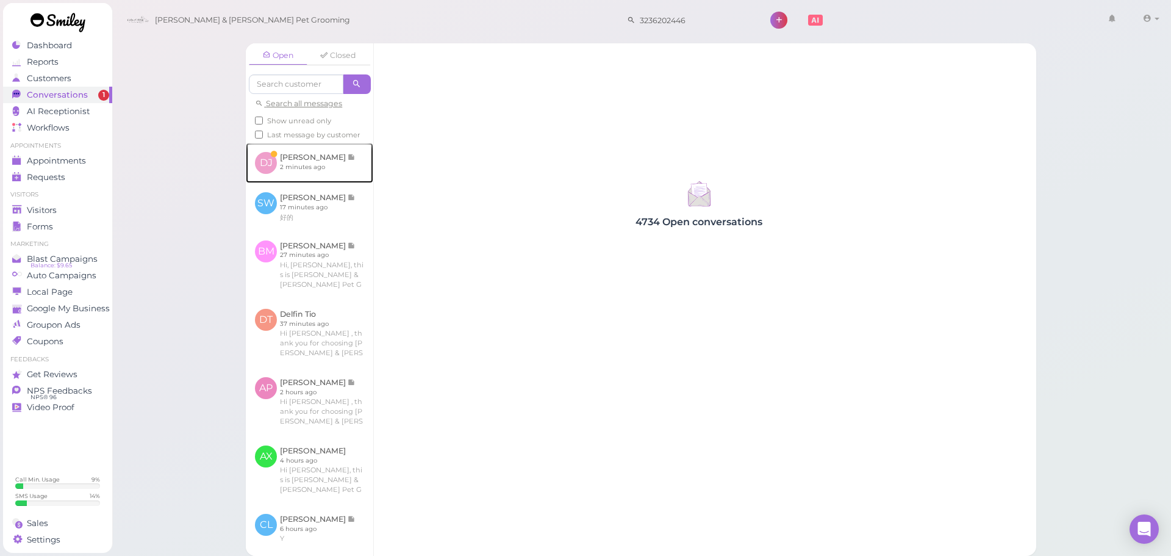
click at [346, 173] on link at bounding box center [309, 163] width 127 height 40
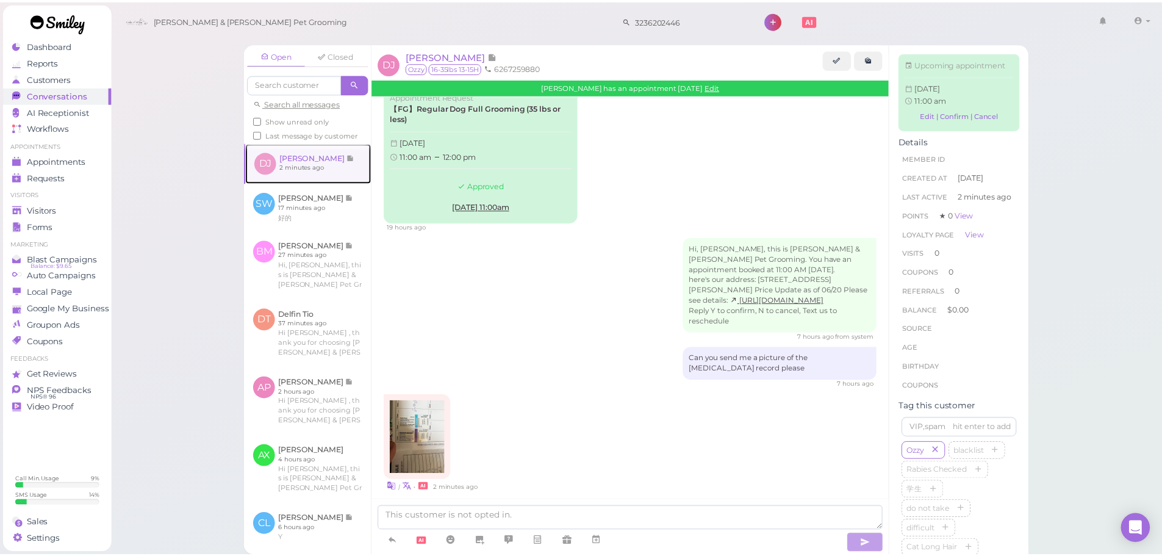
scroll to position [50, 0]
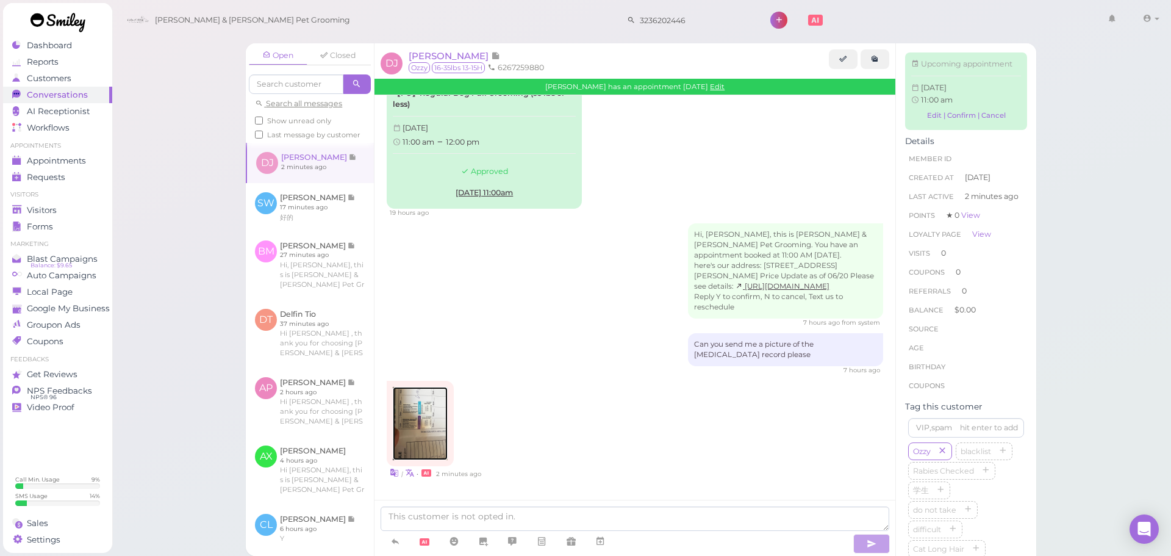
click at [420, 413] on img at bounding box center [420, 423] width 55 height 73
click at [70, 206] on div "Visitors" at bounding box center [56, 210] width 88 height 10
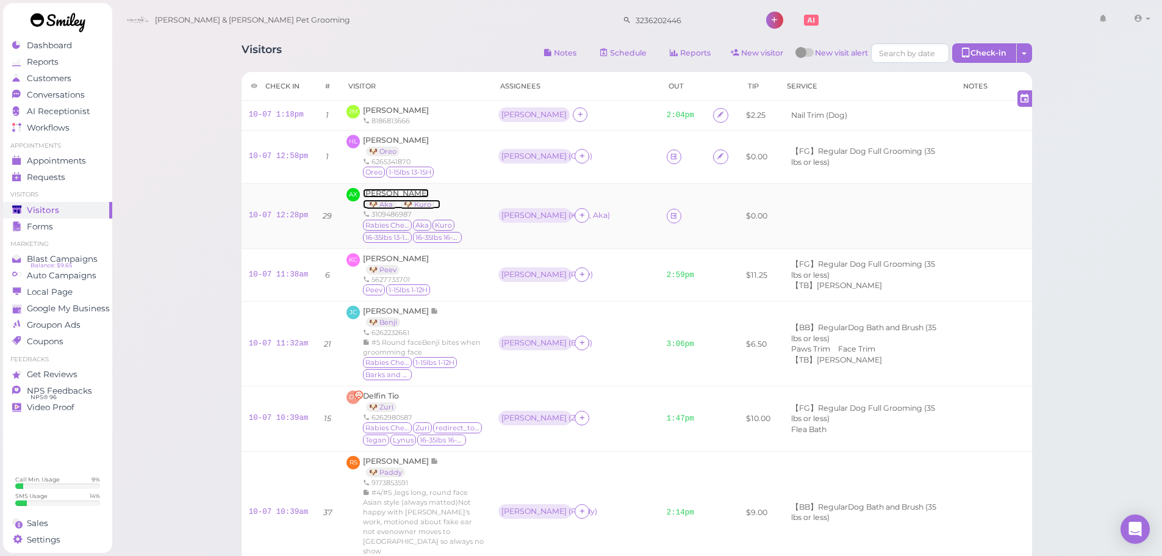
click at [369, 192] on span "Alex Xu" at bounding box center [396, 192] width 66 height 9
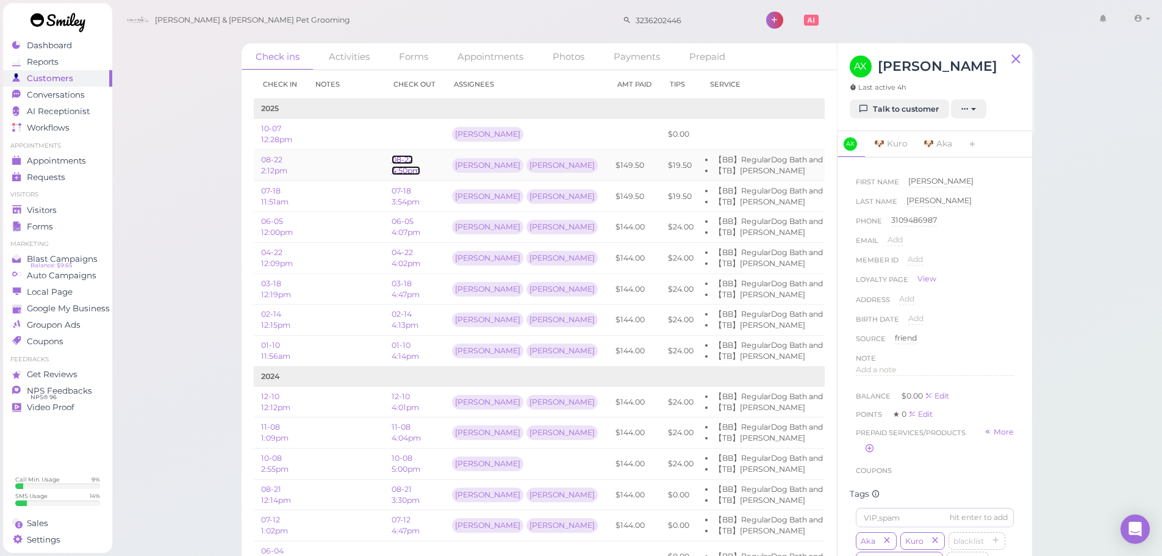
click at [415, 170] on link "08-22 4:50pm" at bounding box center [406, 165] width 29 height 20
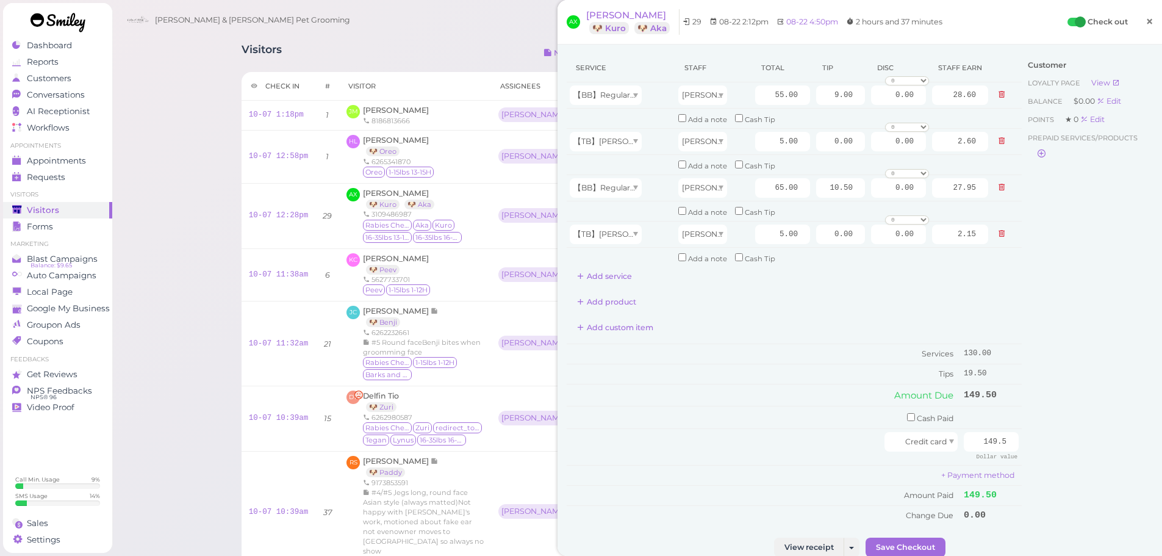
click at [1138, 20] on link "×" at bounding box center [1149, 22] width 23 height 29
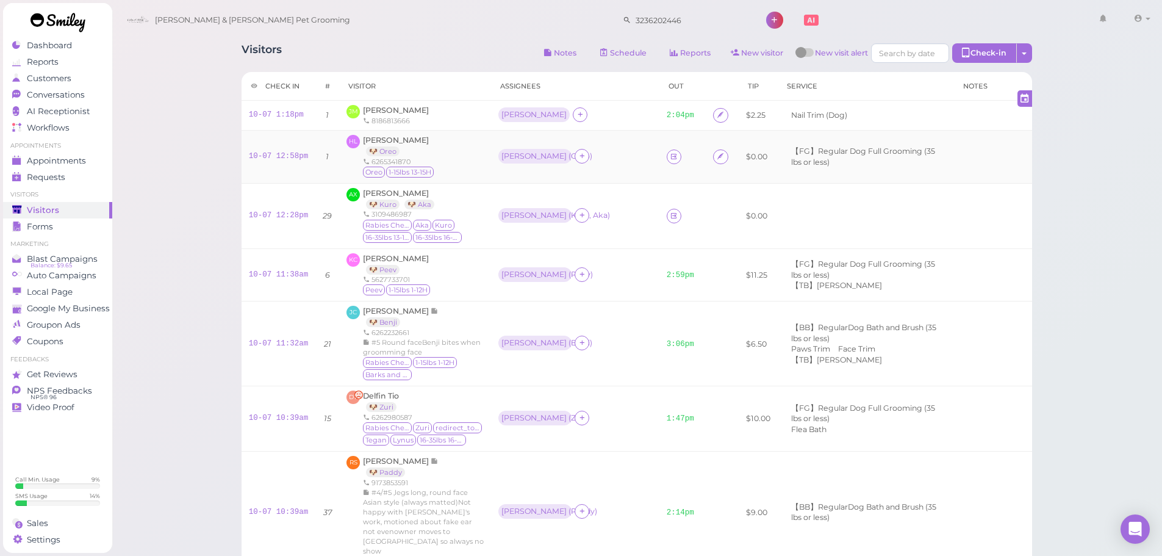
click at [454, 166] on div "HL Huy Ly 🐶 Oreo 6265341870 Oreo 1-15lbs 13-15H" at bounding box center [414, 157] width 137 height 44
click at [297, 215] on link "10-07 12:28pm" at bounding box center [279, 215] width 60 height 9
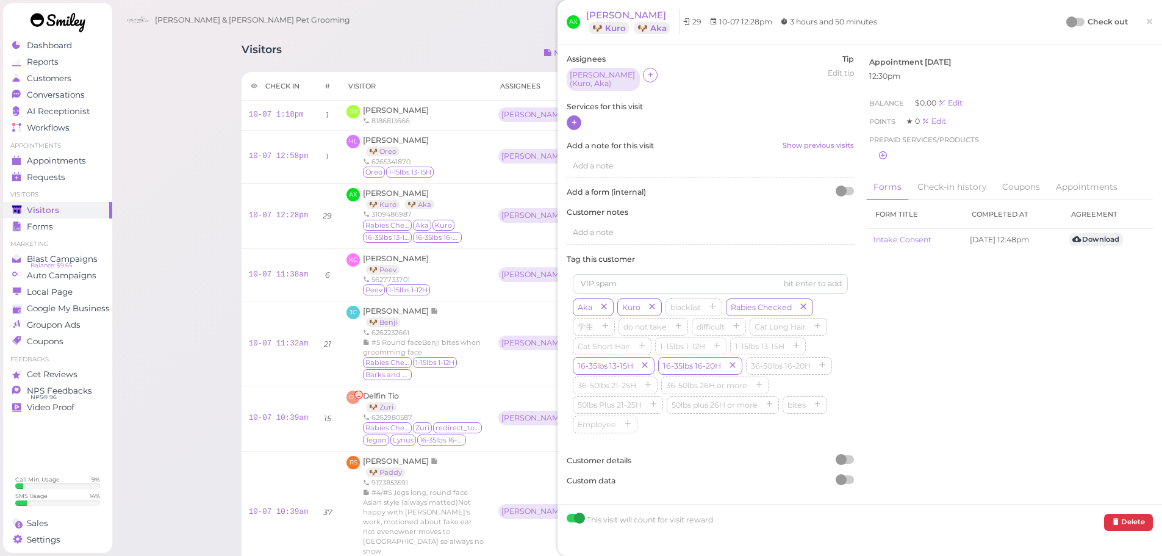
click at [573, 121] on icon at bounding box center [574, 122] width 8 height 9
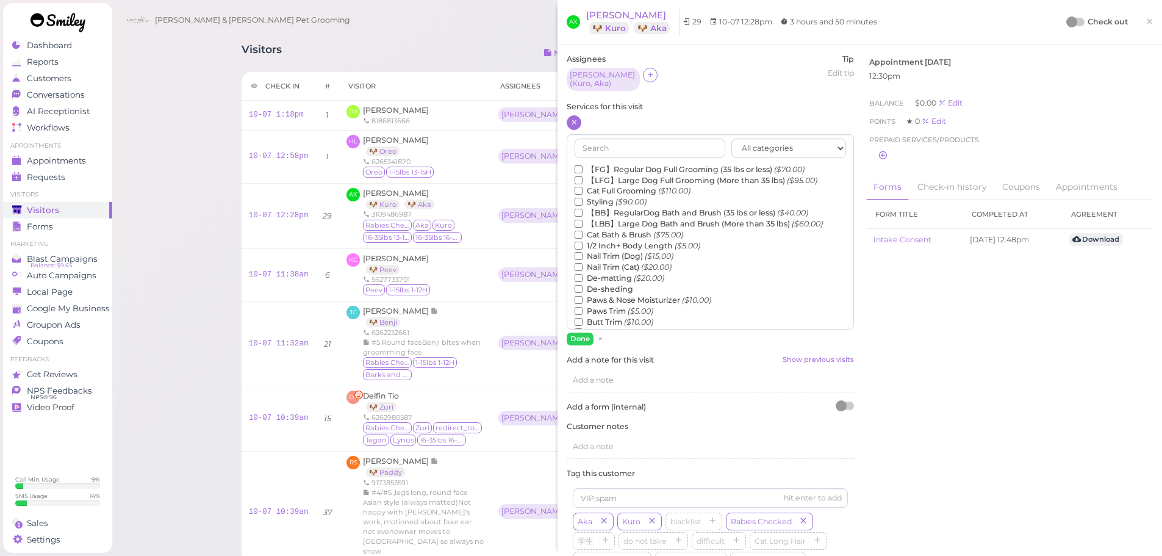
click at [619, 207] on label "【BB】RegularDog Bath and Brush (35 lbs or less) ($40.00)" at bounding box center [692, 212] width 234 height 11
click at [583, 209] on input "【BB】RegularDog Bath and Brush (35 lbs or less) ($40.00)" at bounding box center [579, 213] width 8 height 8
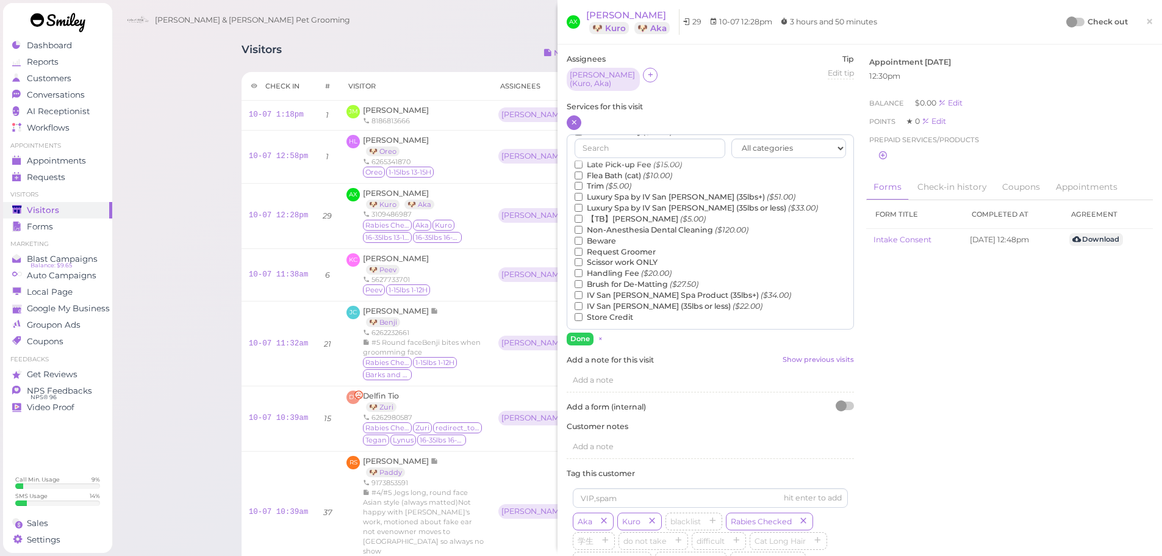
click at [615, 214] on label "【TB】Teeth Brushing ($5.00)" at bounding box center [640, 218] width 131 height 11
click at [583, 215] on input "【TB】Teeth Brushing ($5.00)" at bounding box center [579, 219] width 8 height 8
click at [568, 337] on button "Done" at bounding box center [580, 338] width 27 height 13
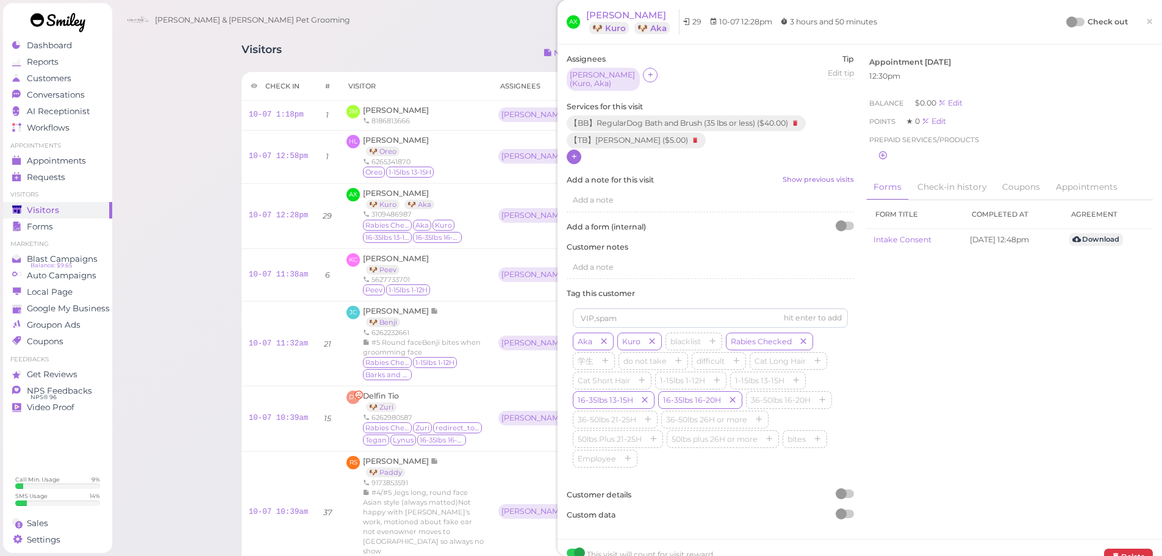
click at [1066, 18] on div at bounding box center [1071, 21] width 11 height 11
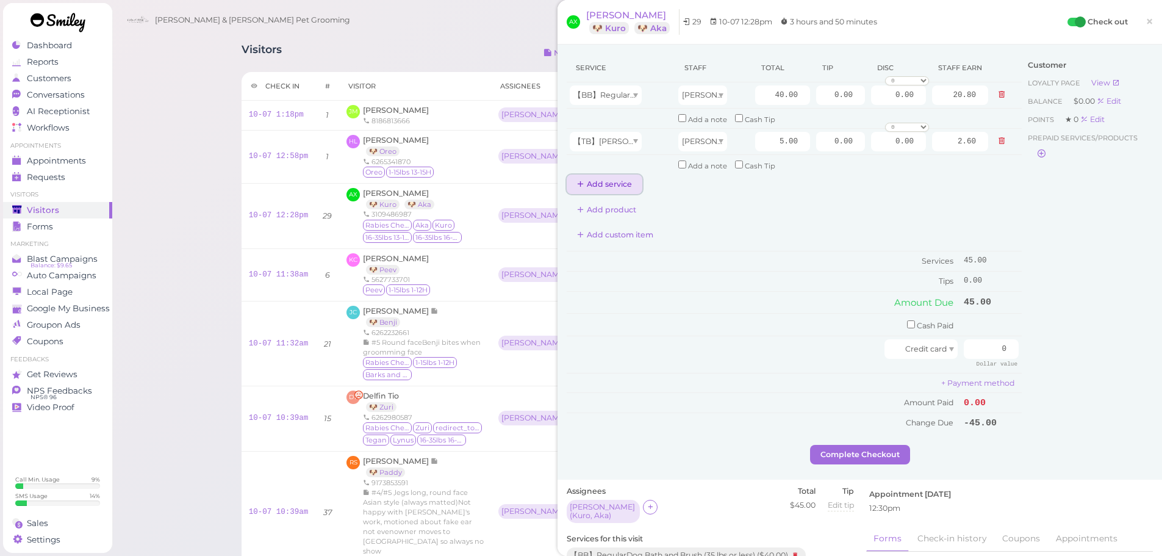
click at [624, 179] on button "Add service" at bounding box center [605, 184] width 76 height 20
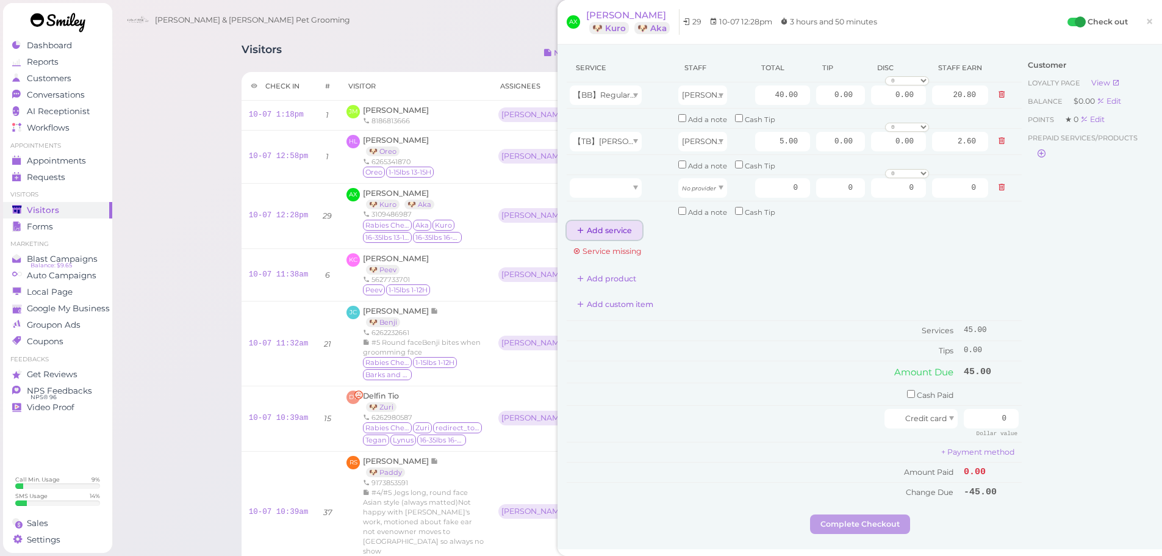
click at [612, 238] on button "Add service" at bounding box center [605, 231] width 76 height 20
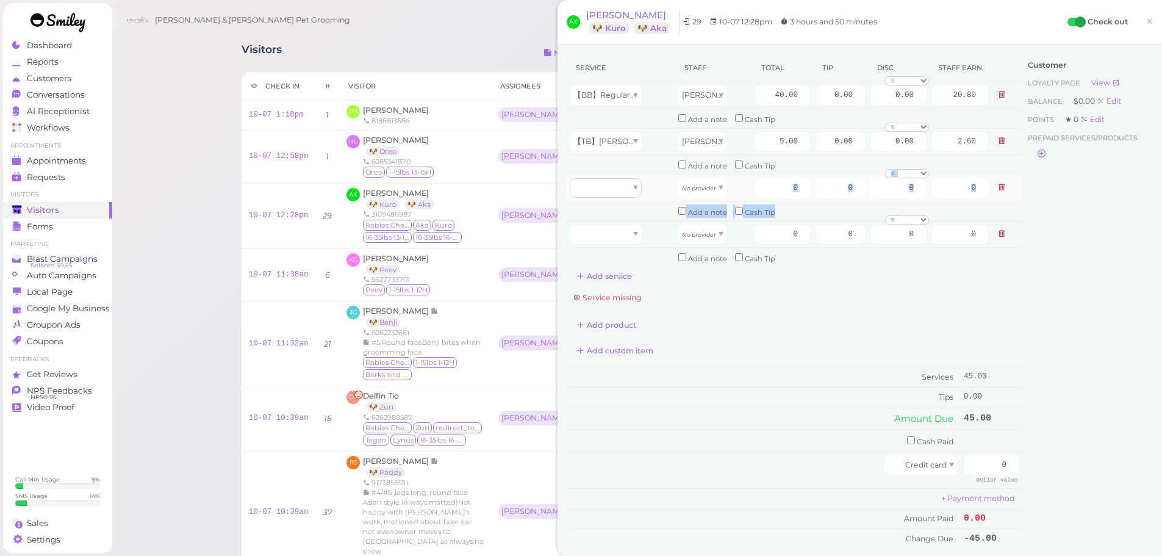
drag, startPoint x: 601, startPoint y: 198, endPoint x: 609, endPoint y: 190, distance: 10.8
click at [607, 241] on tbody "【BB】RegularDog Bath and Brush (35 lbs or less) Asa 40.00 0.00 0.00 0 10% off 15…" at bounding box center [794, 174] width 455 height 185
click at [609, 188] on div at bounding box center [606, 188] width 72 height 20
type input "40.00"
click at [607, 233] on div at bounding box center [606, 234] width 72 height 20
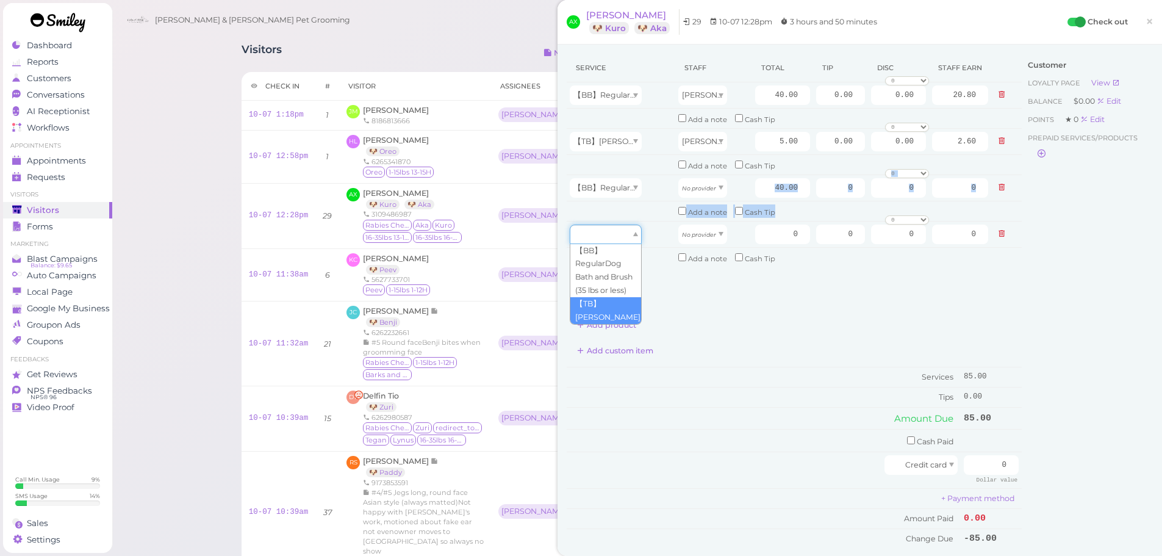
type input "5.00"
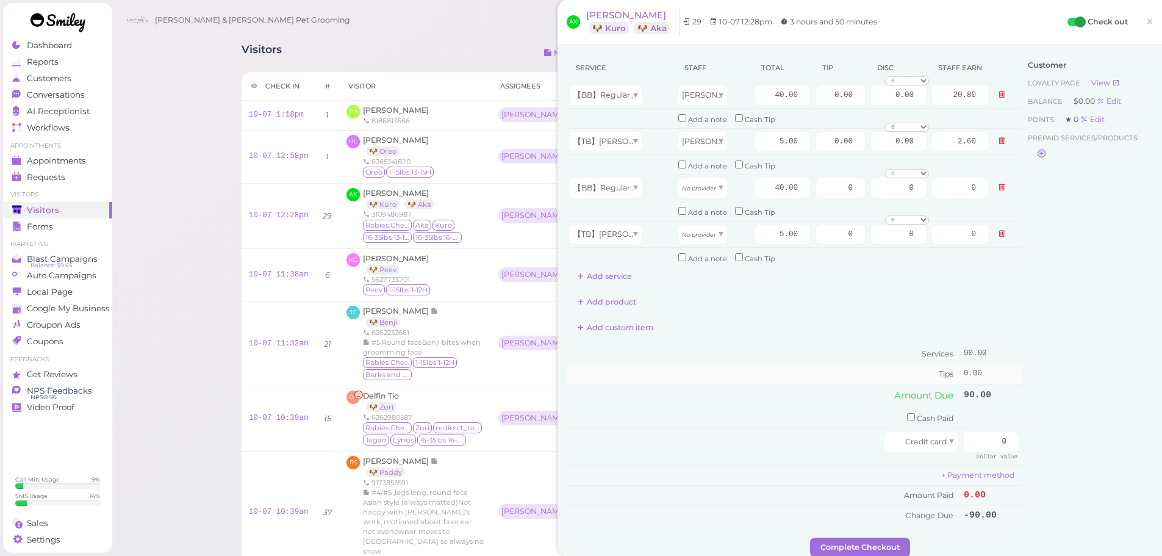
click at [822, 366] on td "Tips" at bounding box center [764, 374] width 394 height 20
drag, startPoint x: 977, startPoint y: 443, endPoint x: 1132, endPoint y: 435, distance: 155.1
click at [1113, 438] on div "Service Staff Total Tip Disc Staff earn 【BB】RegularDog Bath and Brush (35 lbs o…" at bounding box center [860, 296] width 586 height 484
type input "149.5"
click at [757, 96] on input "40.00" at bounding box center [782, 95] width 55 height 20
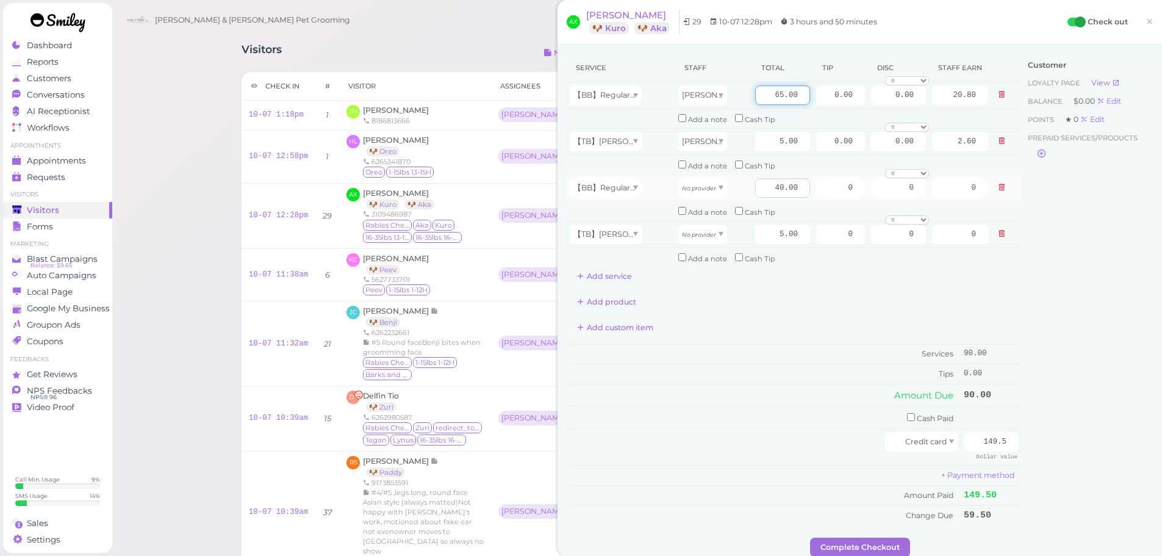
type input "65.00"
type input "33.80"
click at [758, 191] on input "40.00" at bounding box center [782, 188] width 55 height 20
type input "55.00"
click at [756, 326] on div "Add custom item" at bounding box center [794, 328] width 455 height 20
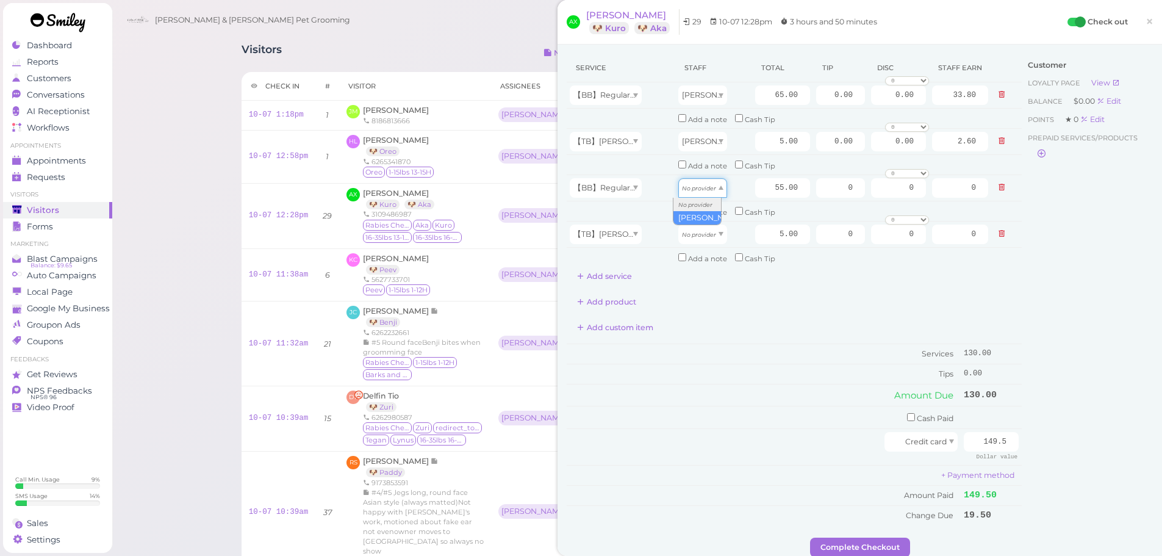
drag, startPoint x: 703, startPoint y: 187, endPoint x: 702, endPoint y: 221, distance: 33.6
type input "28.60"
drag, startPoint x: 701, startPoint y: 242, endPoint x: 699, endPoint y: 262, distance: 20.2
type input "2.60"
click at [782, 371] on td "Tips" at bounding box center [764, 374] width 394 height 20
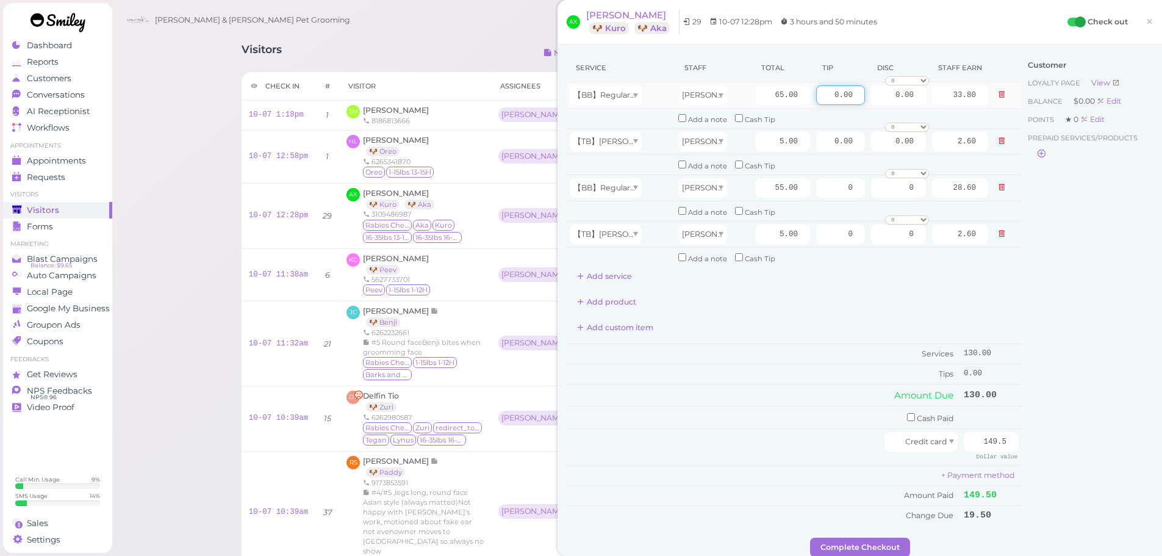
drag, startPoint x: 814, startPoint y: 99, endPoint x: 975, endPoint y: 108, distance: 161.3
click at [973, 107] on tr "【BB】RegularDog Bath and Brush (35 lbs or less) Asa 65.00 0.00 0.00 0 10% off 15…" at bounding box center [794, 95] width 455 height 26
type input "19.5"
click at [1030, 270] on div "Customer Loyalty page View Balance $0.00 Edit Points ★ 0 Edit Prepaid services/…" at bounding box center [1087, 296] width 131 height 484
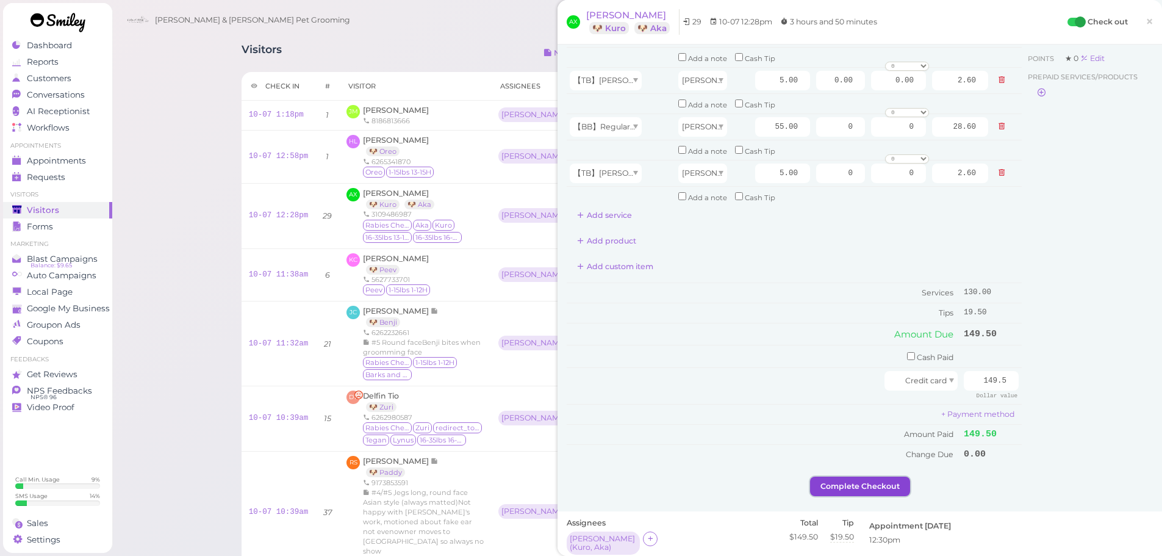
click at [828, 490] on button "Complete Checkout" at bounding box center [860, 486] width 100 height 20
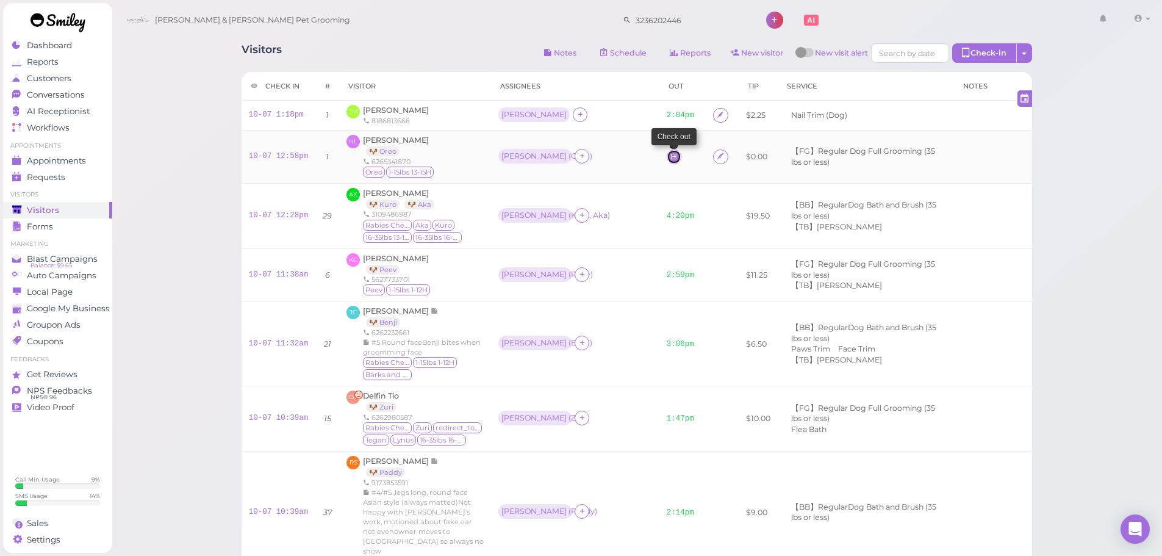
click at [670, 156] on icon at bounding box center [674, 156] width 8 height 9
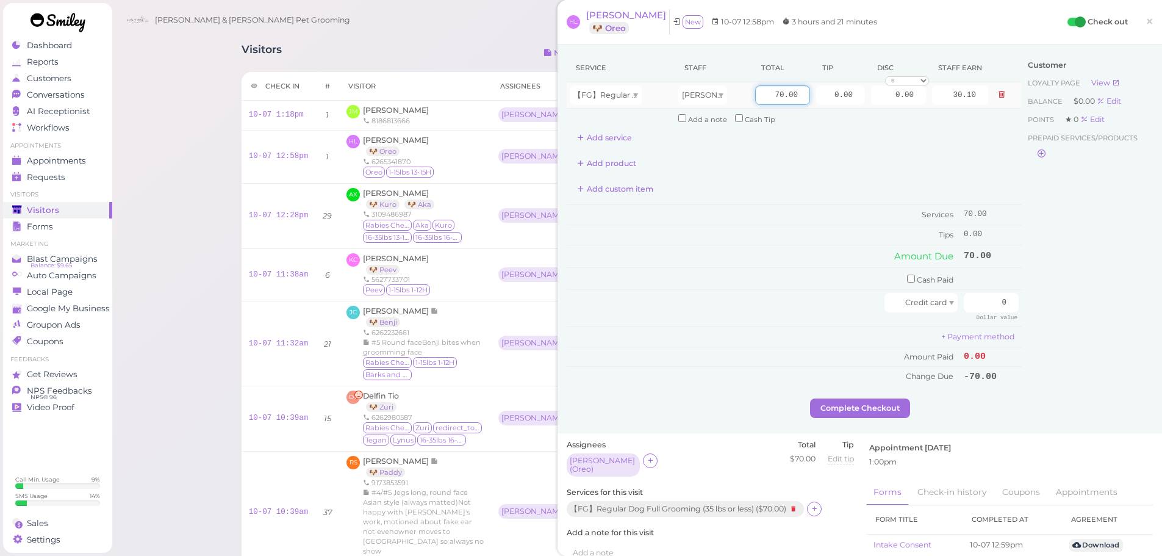
click at [760, 101] on input "70.00" at bounding box center [782, 95] width 55 height 20
type input "80.00"
type input "34.40"
click at [979, 298] on input "0" at bounding box center [991, 303] width 55 height 20
type input "80"
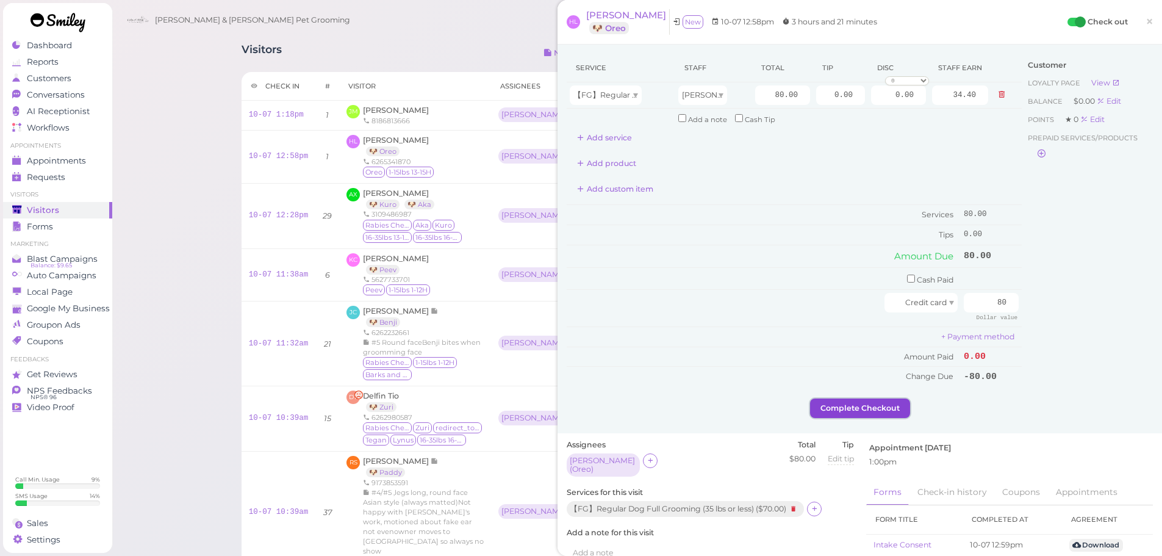
click at [883, 398] on button "Complete Checkout" at bounding box center [860, 408] width 100 height 20
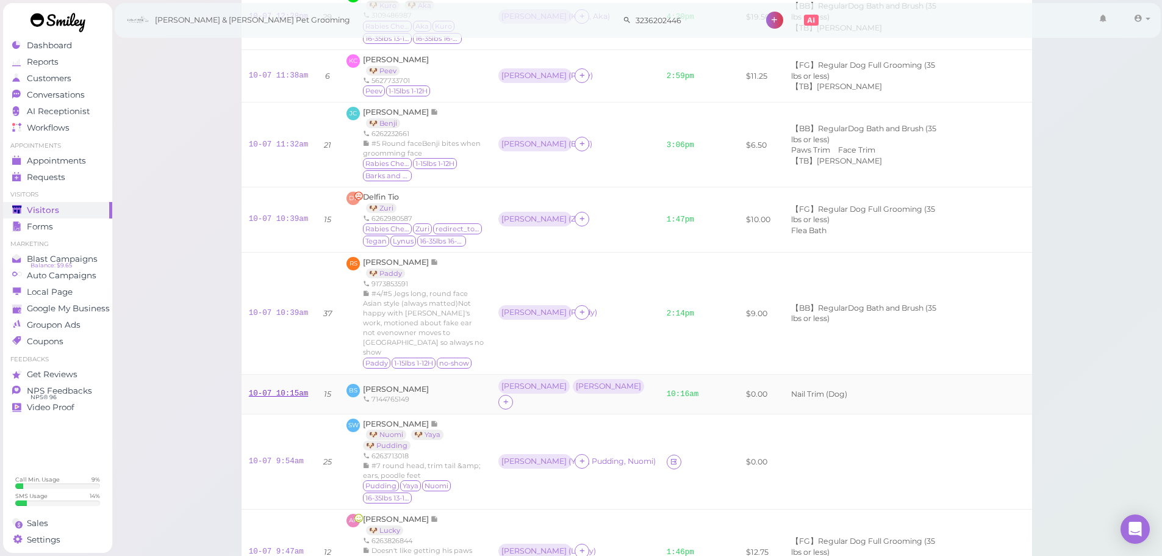
scroll to position [366, 0]
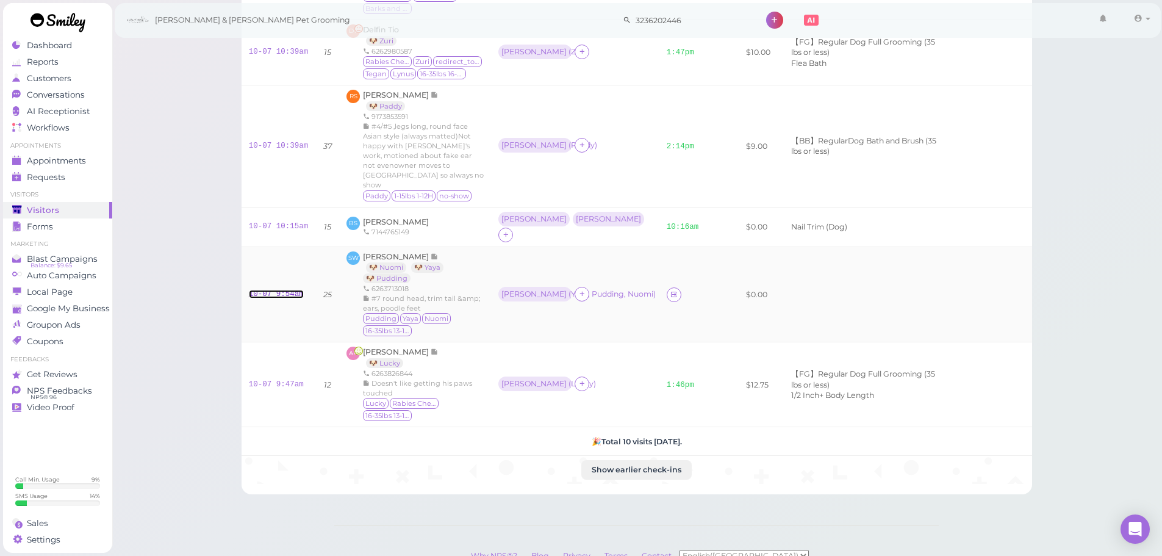
click at [269, 290] on link "10-07 9:54am" at bounding box center [276, 294] width 55 height 9
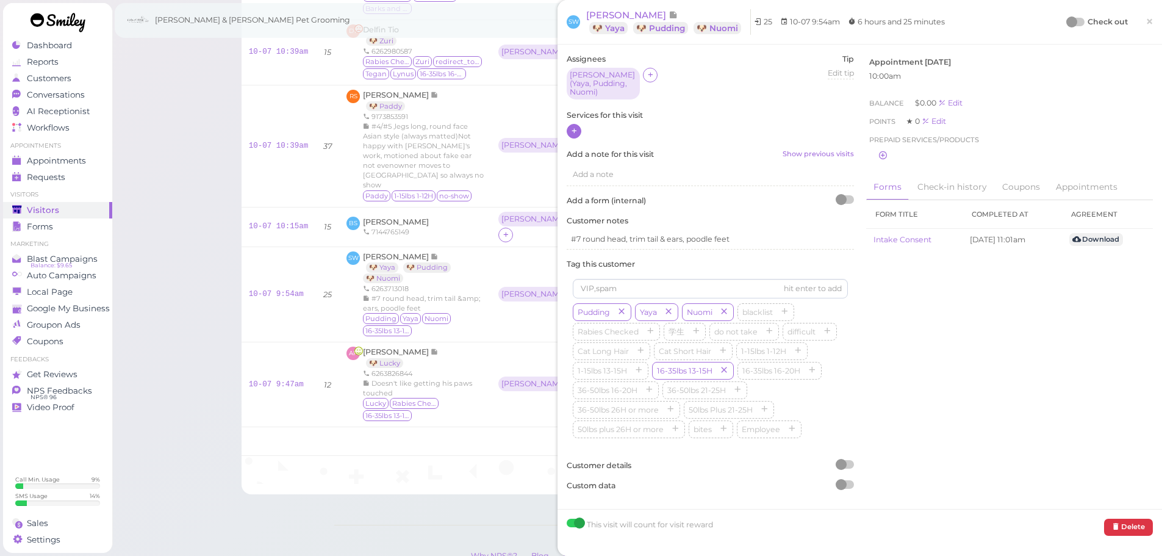
click at [573, 126] on icon at bounding box center [574, 130] width 8 height 9
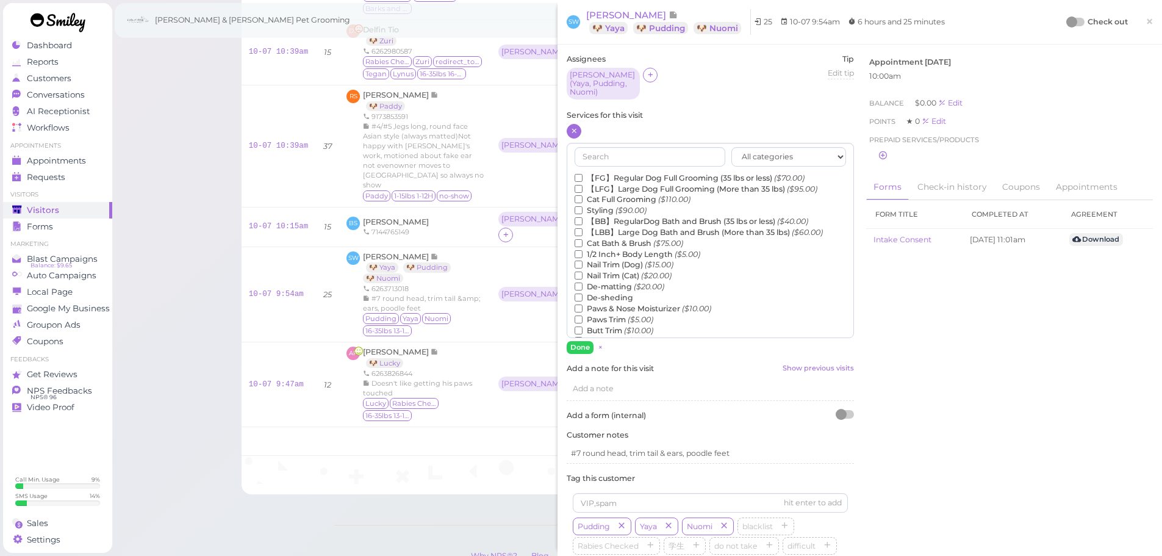
click at [602, 173] on label "【FG】Regular Dog Full Grooming (35 lbs or less) ($70.00)" at bounding box center [690, 178] width 230 height 11
click at [583, 174] on input "【FG】Regular Dog Full Grooming (35 lbs or less) ($70.00)" at bounding box center [579, 178] width 8 height 8
click at [583, 341] on button "Done" at bounding box center [580, 347] width 27 height 13
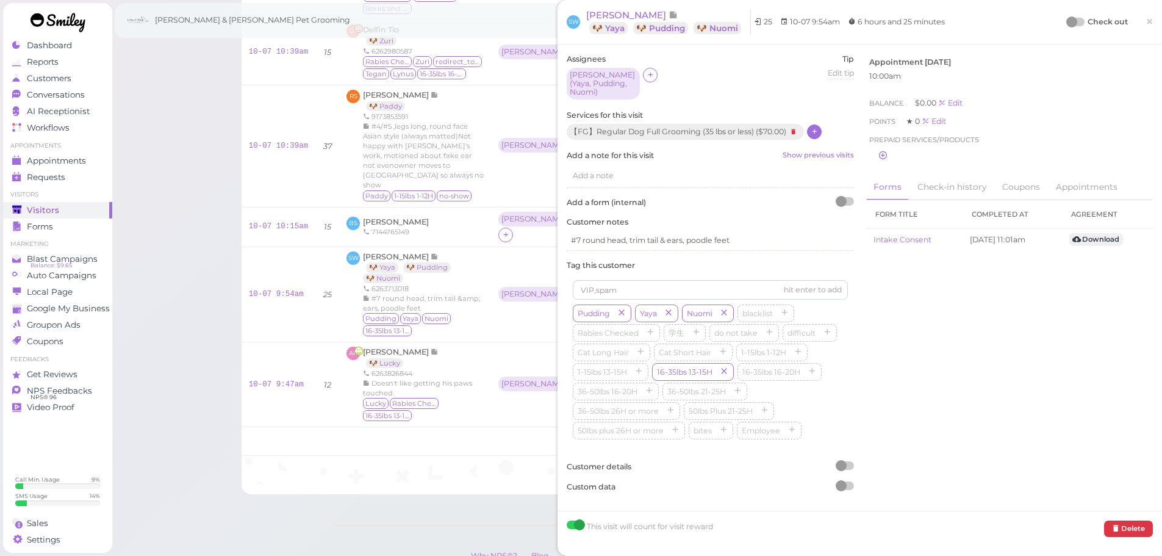
click at [819, 127] on icon at bounding box center [815, 131] width 8 height 9
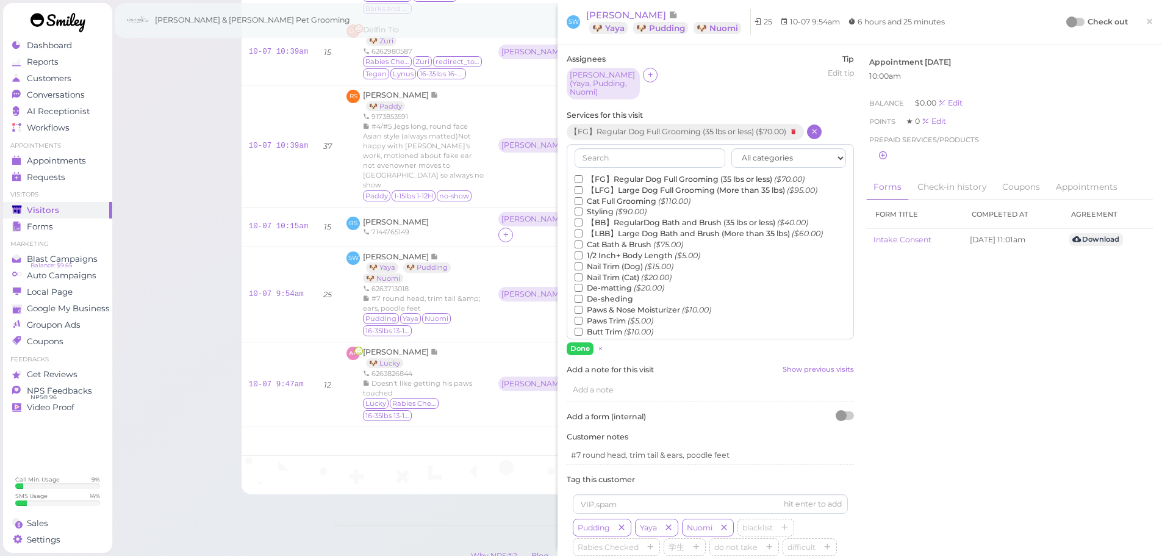
scroll to position [278, 0]
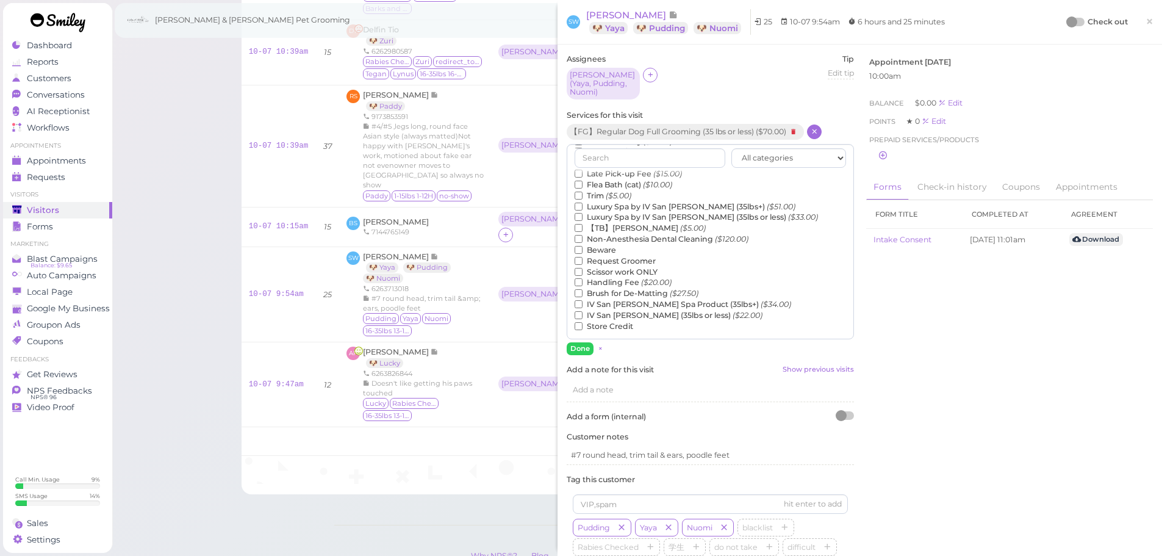
click at [603, 223] on label "【TB】Teeth Brushing ($5.00)" at bounding box center [640, 228] width 131 height 11
click at [583, 224] on input "【TB】Teeth Brushing ($5.00)" at bounding box center [579, 228] width 8 height 8
click at [579, 343] on button "Done" at bounding box center [580, 348] width 27 height 13
